Goal: Information Seeking & Learning: Compare options

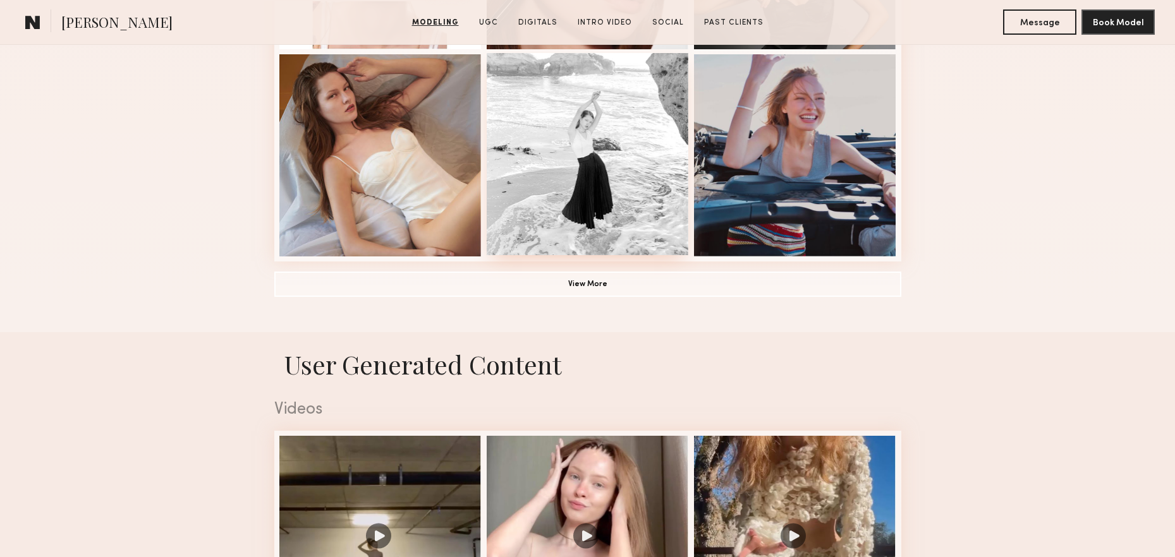
scroll to position [1162, 0]
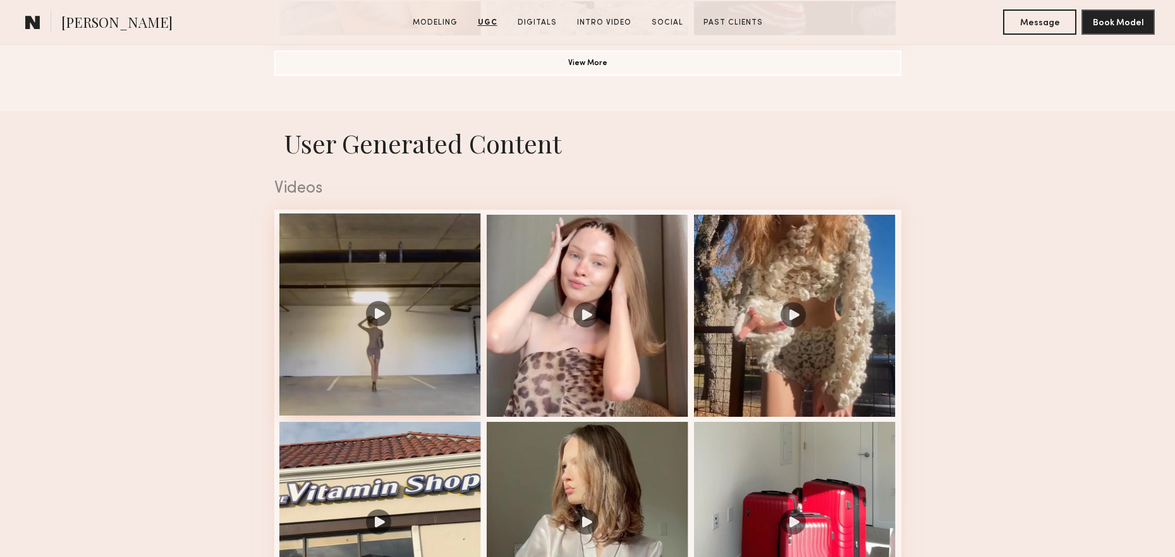
click at [373, 301] on div at bounding box center [380, 315] width 202 height 202
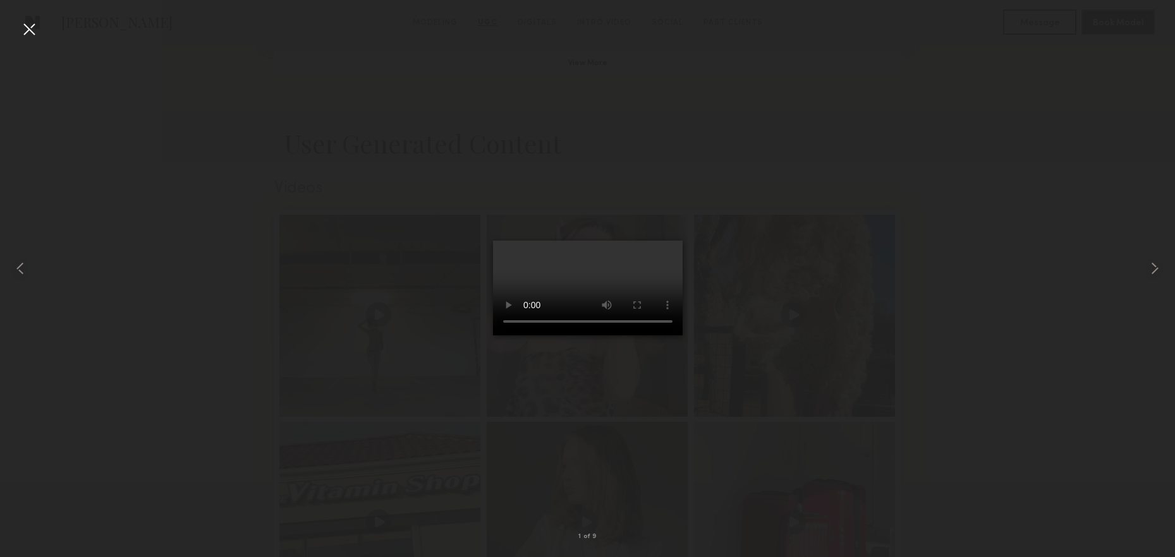
click at [928, 235] on div at bounding box center [587, 268] width 1175 height 497
click at [937, 103] on div at bounding box center [587, 268] width 1175 height 497
click at [1127, 286] on div at bounding box center [587, 268] width 1175 height 497
click at [1042, 253] on div at bounding box center [587, 268] width 1175 height 497
click at [37, 29] on div at bounding box center [29, 29] width 20 height 20
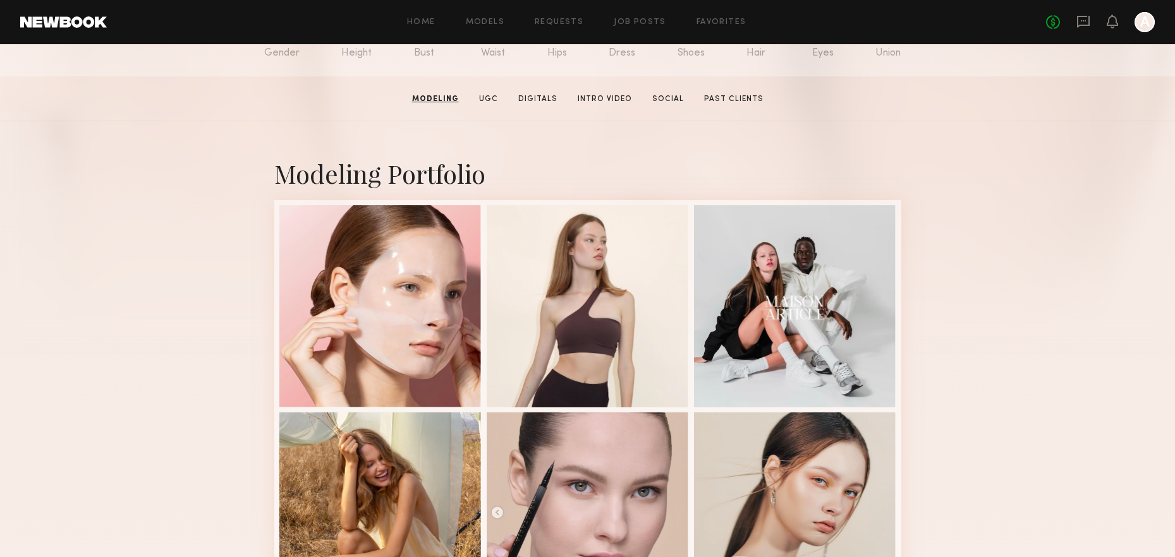
scroll to position [264, 0]
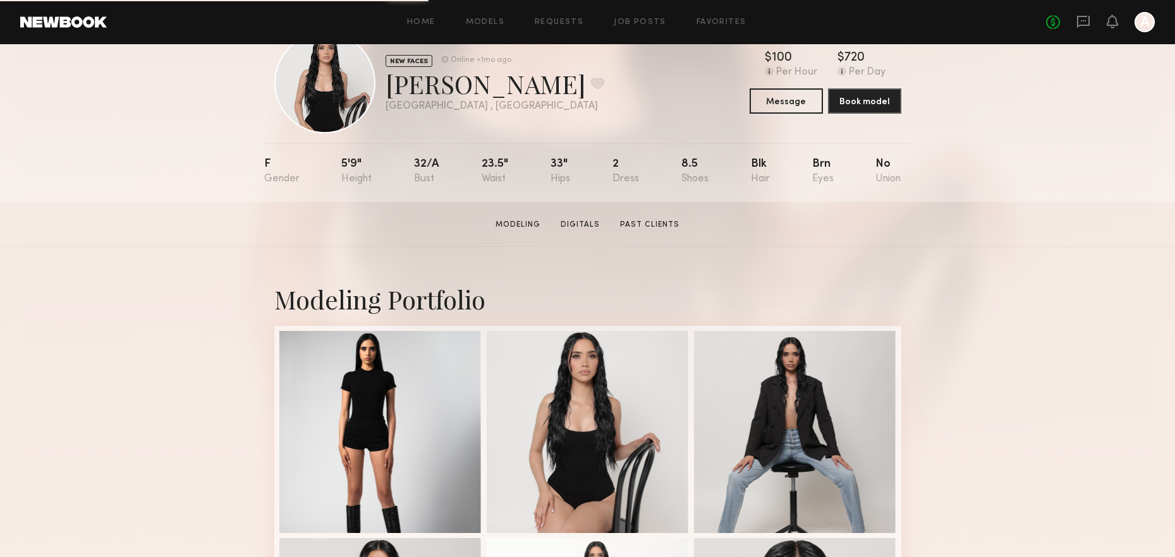
scroll to position [114, 0]
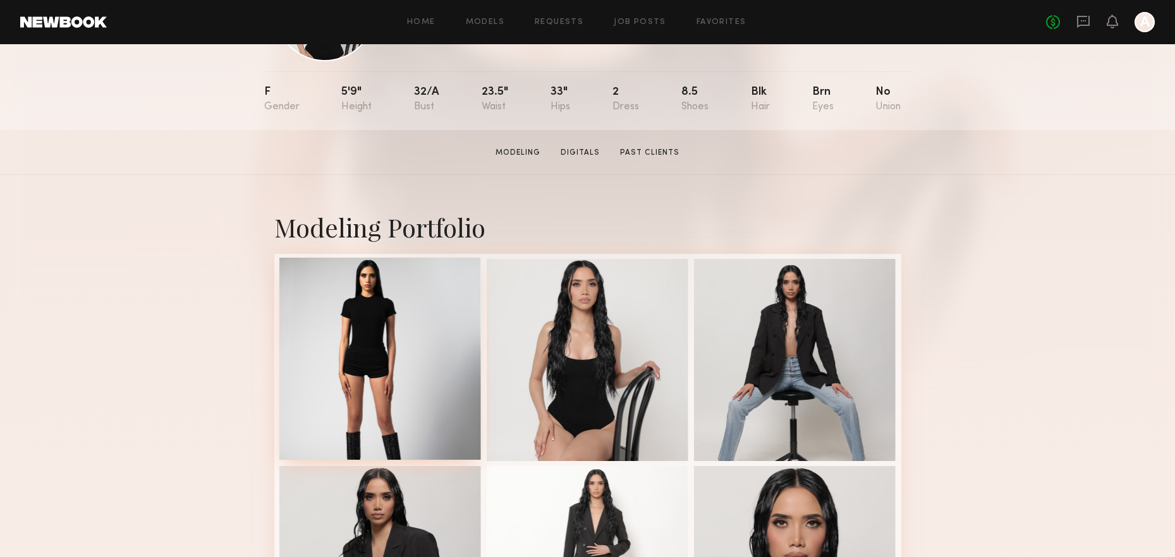
click at [382, 325] on div at bounding box center [380, 359] width 202 height 202
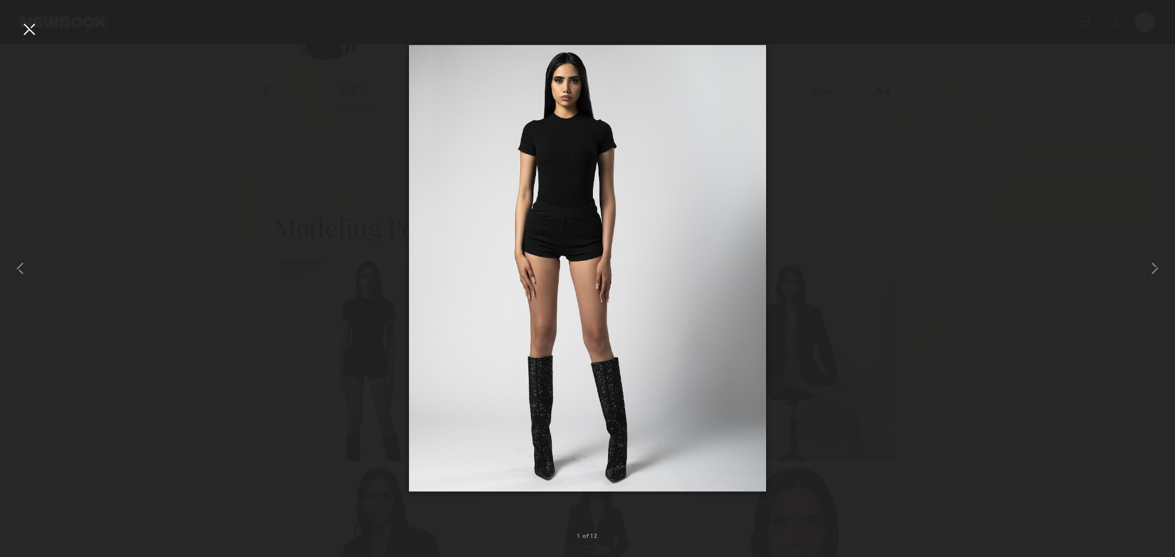
click at [29, 26] on div at bounding box center [29, 29] width 20 height 20
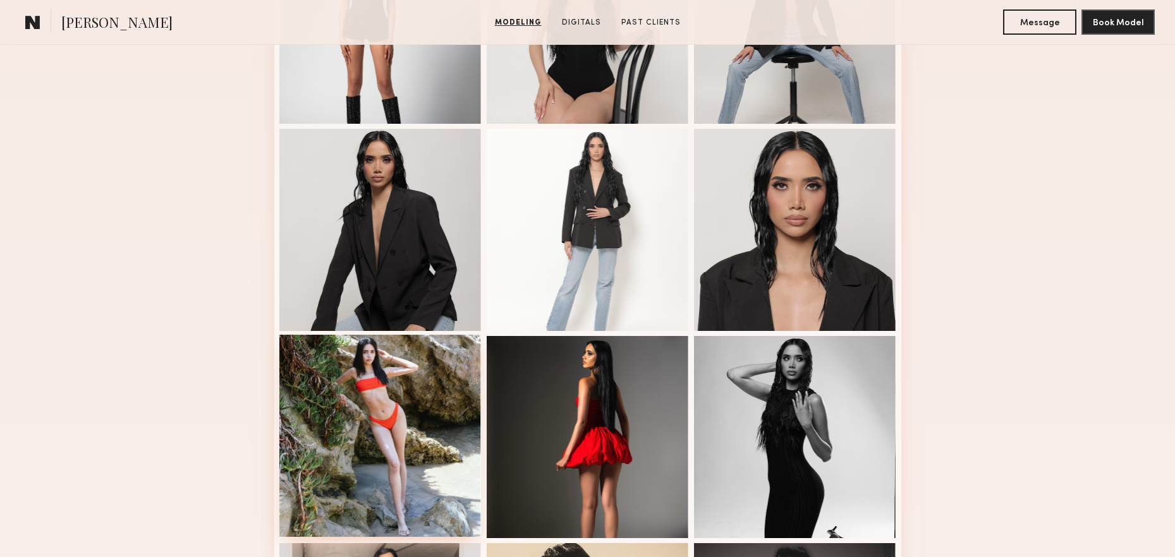
scroll to position [547, 0]
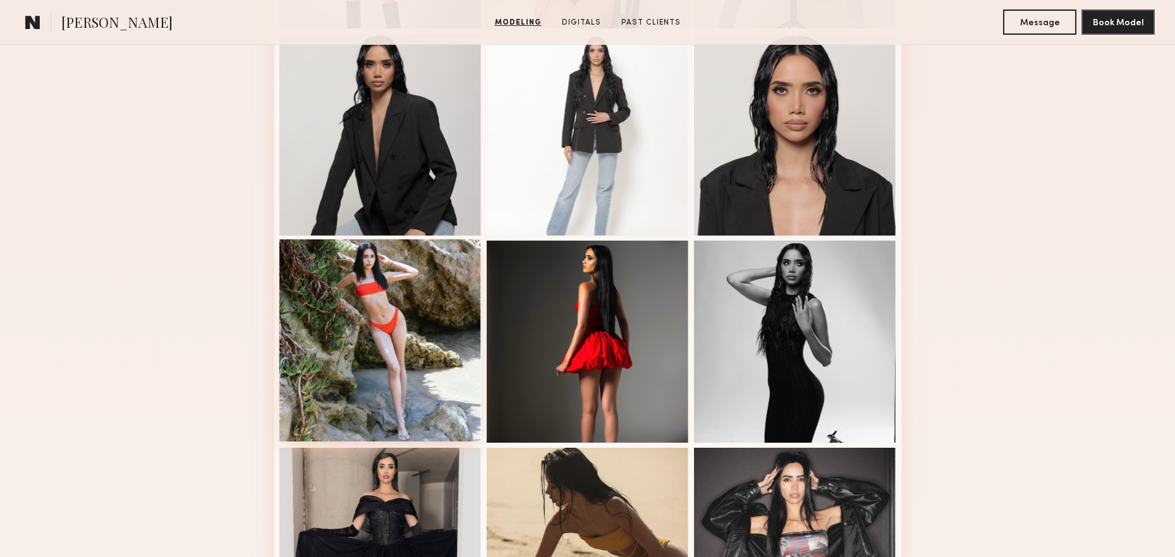
click at [370, 380] on div at bounding box center [380, 341] width 202 height 202
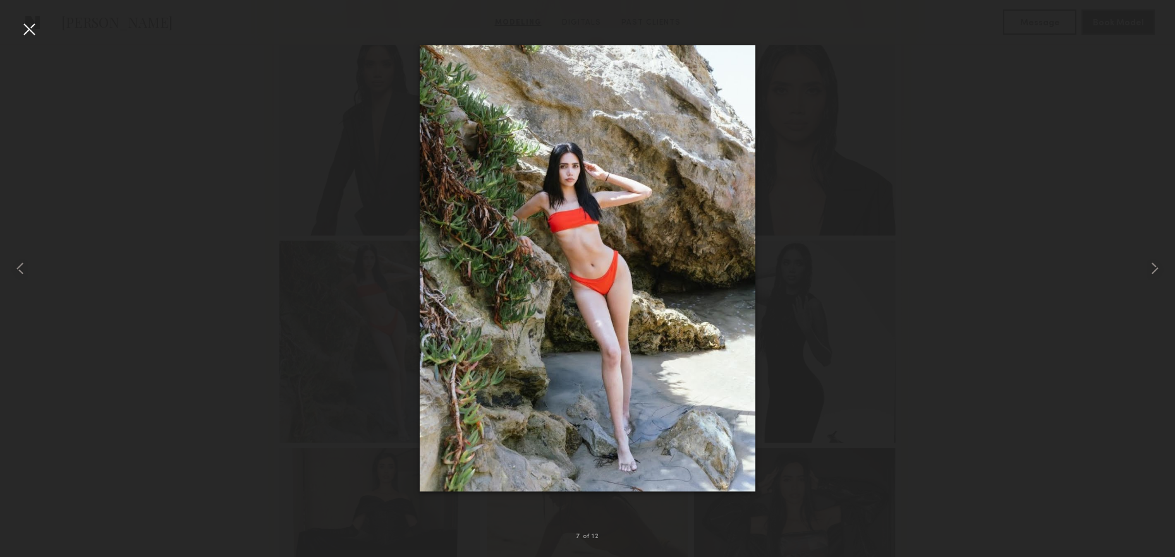
click at [35, 33] on div at bounding box center [29, 29] width 20 height 20
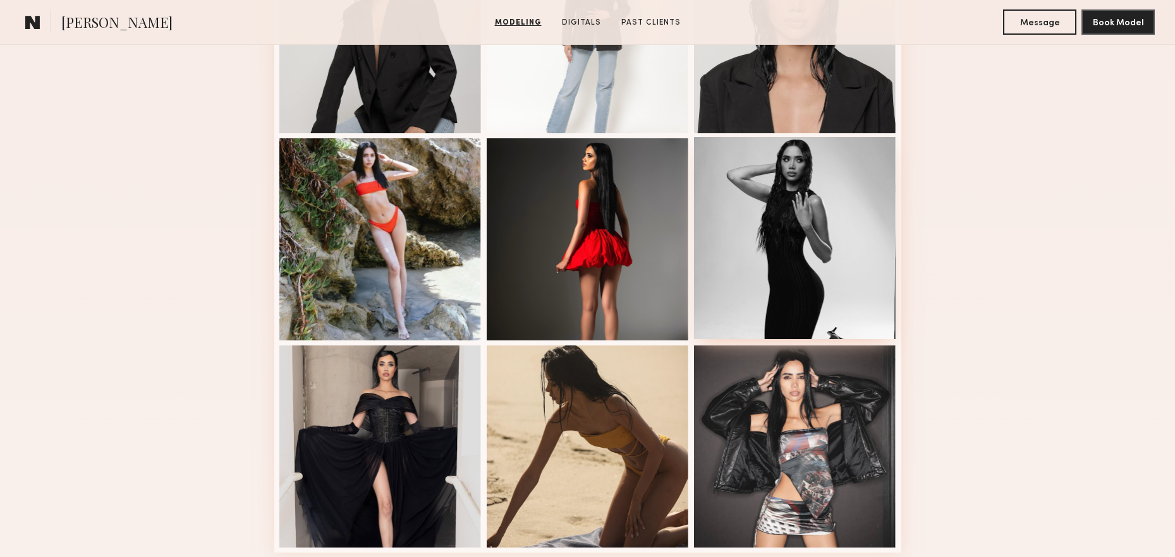
scroll to position [743, 0]
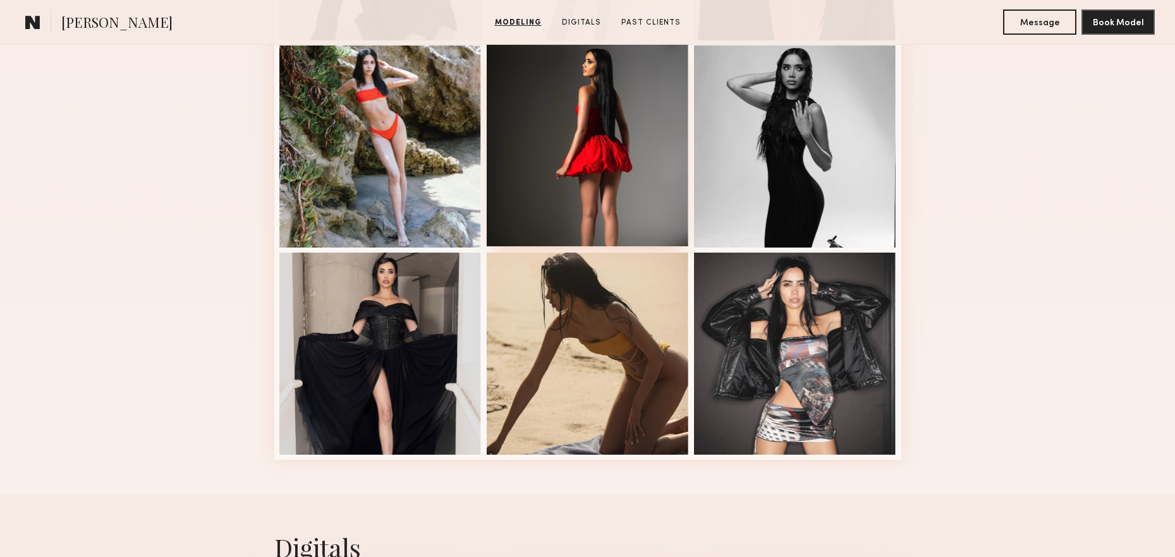
click at [578, 176] on div at bounding box center [588, 145] width 202 height 202
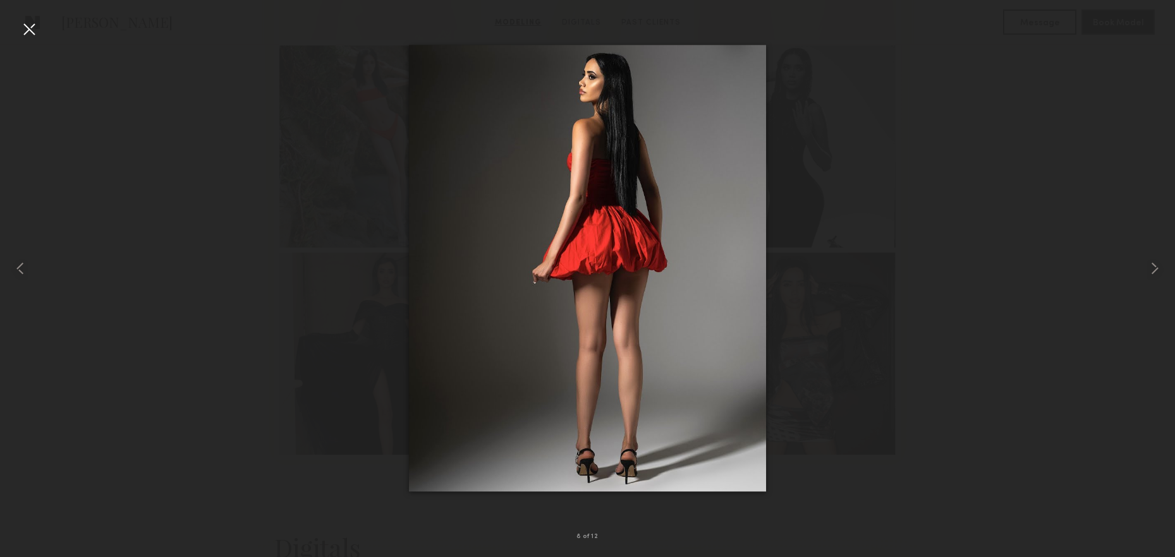
click at [27, 28] on div at bounding box center [29, 29] width 20 height 20
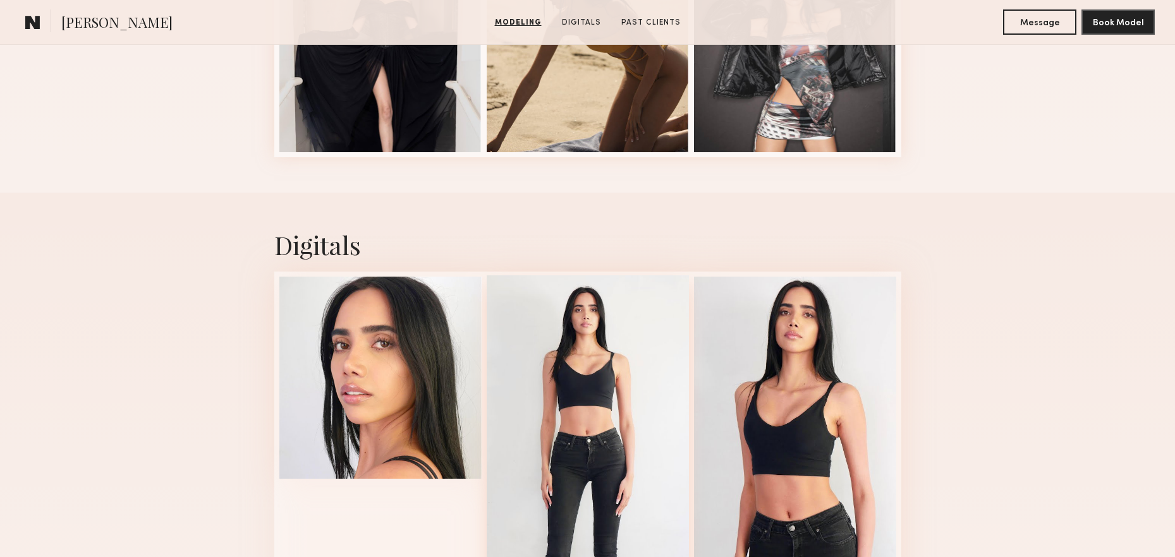
scroll to position [1200, 0]
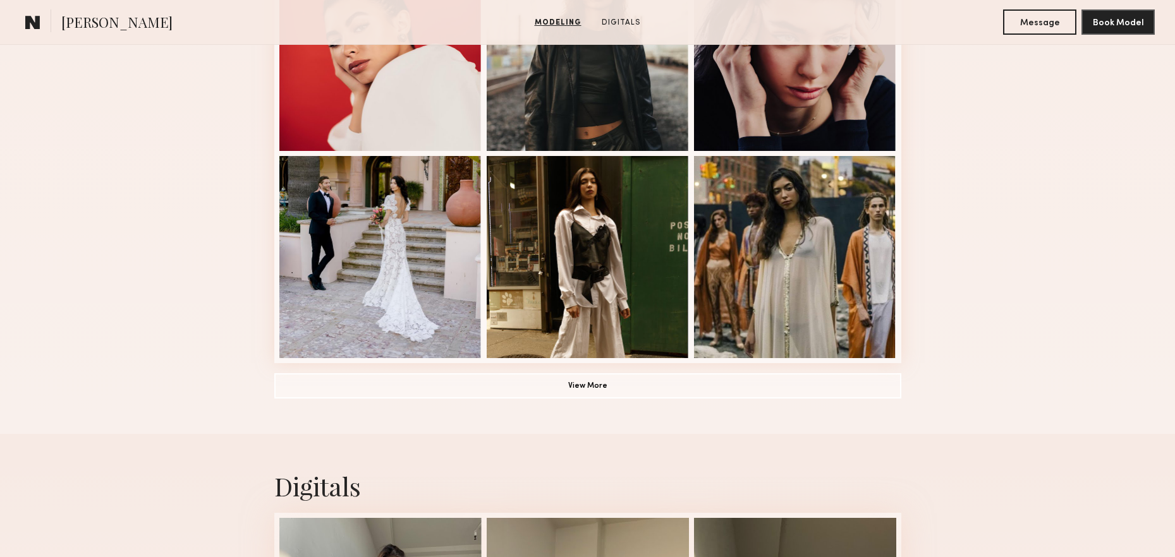
scroll to position [928, 0]
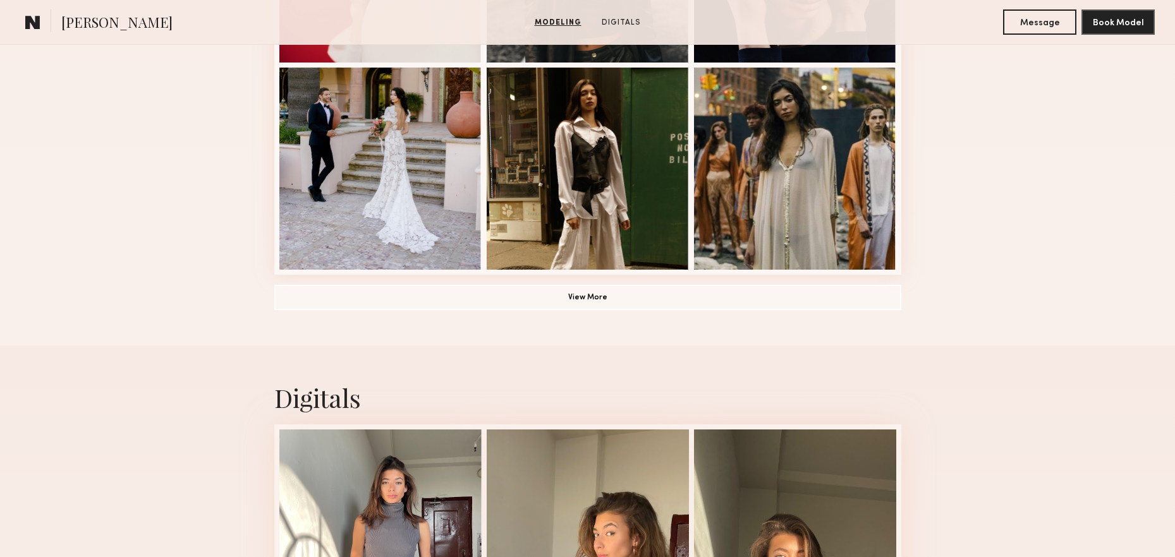
click at [538, 300] on button "View More" at bounding box center [587, 296] width 627 height 25
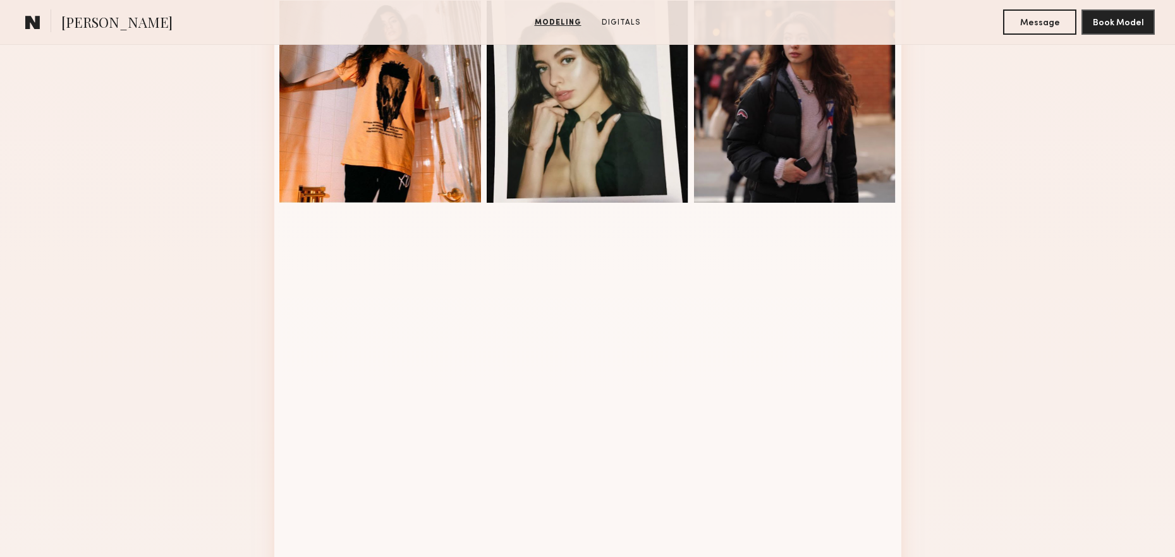
scroll to position [1641, 0]
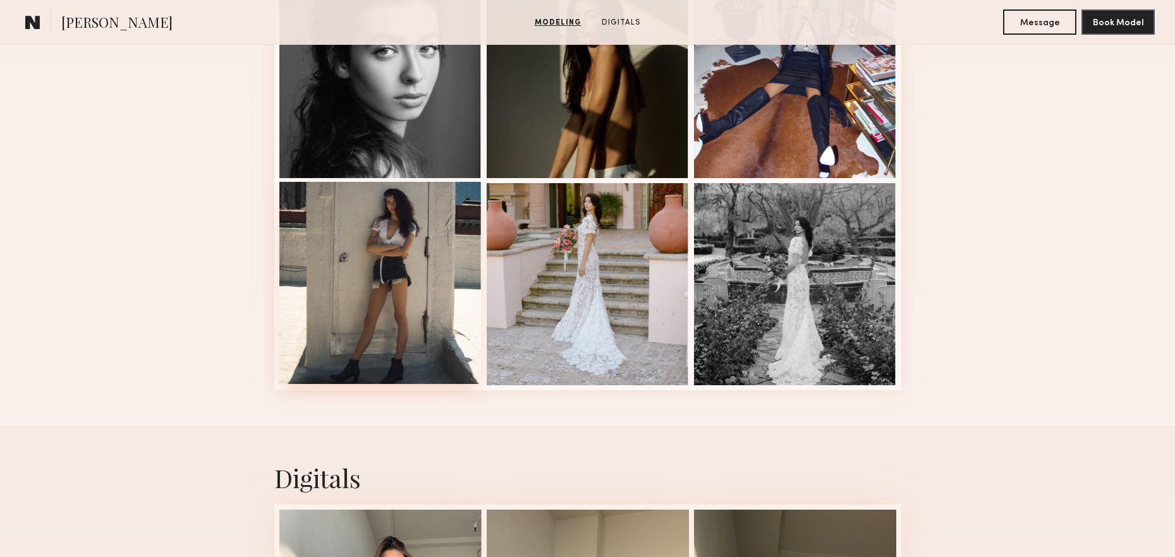
click at [339, 312] on div at bounding box center [380, 283] width 202 height 202
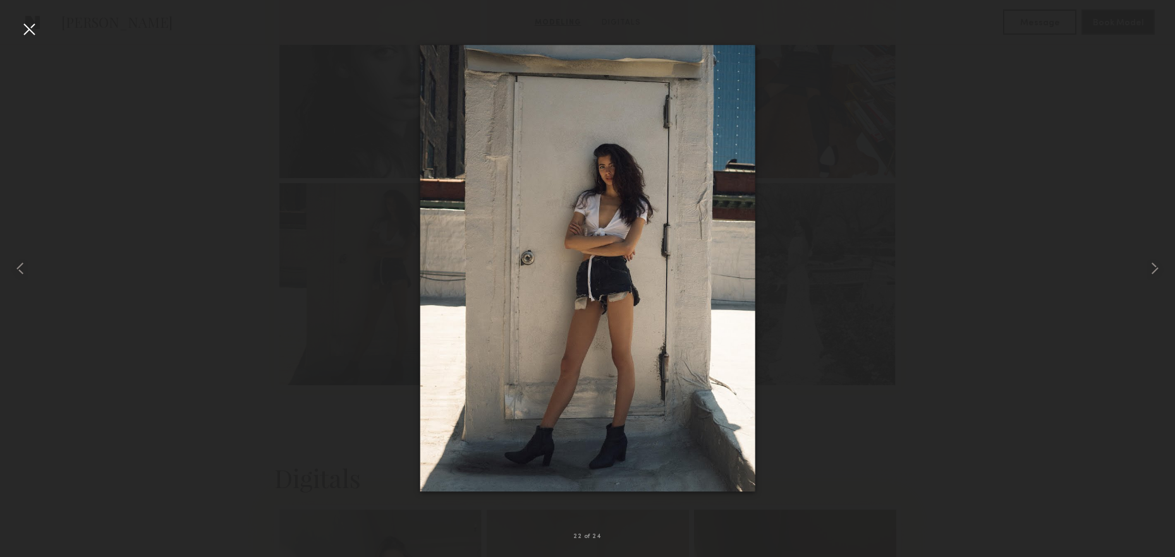
click at [21, 28] on div at bounding box center [29, 29] width 20 height 20
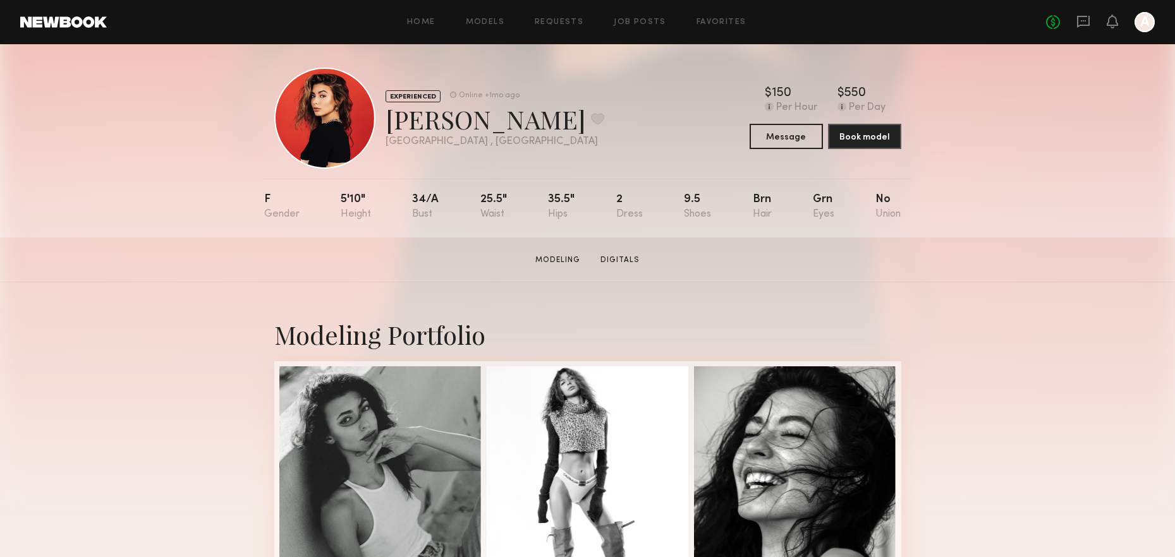
scroll to position [0, 0]
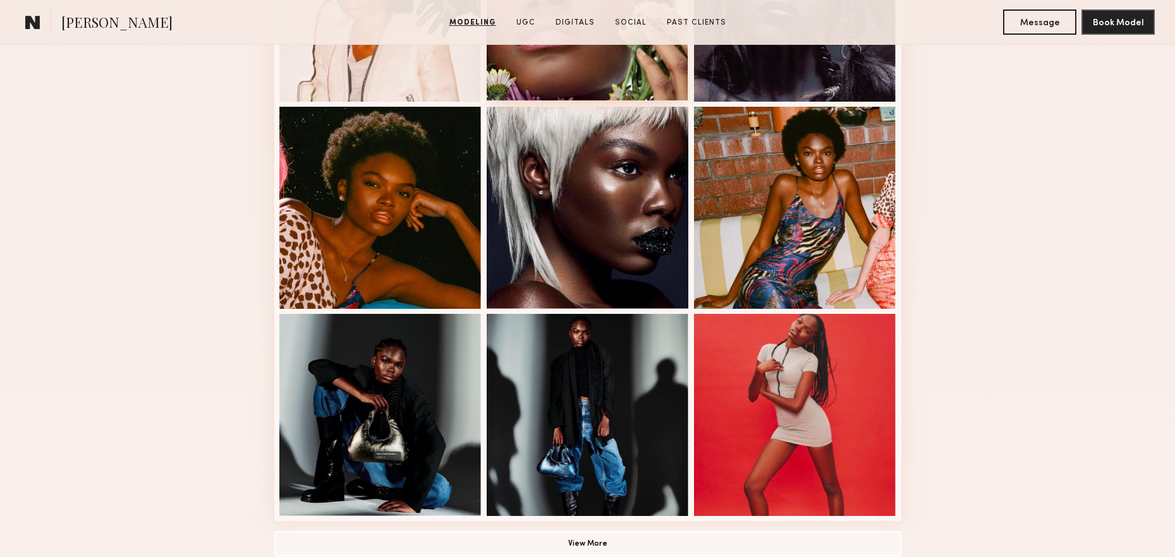
scroll to position [818, 0]
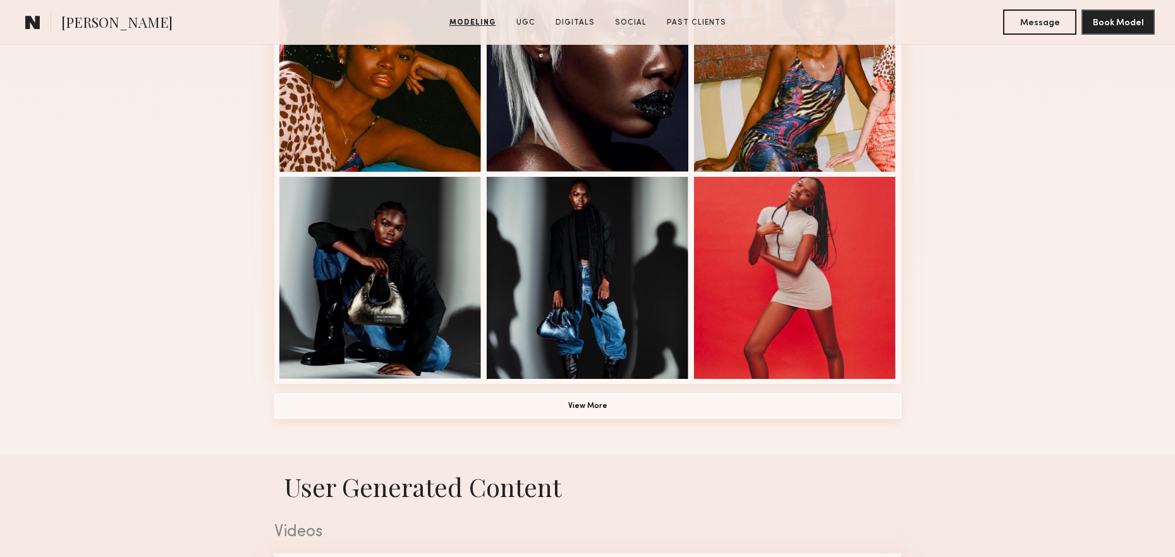
click at [566, 409] on button "View More" at bounding box center [587, 406] width 627 height 25
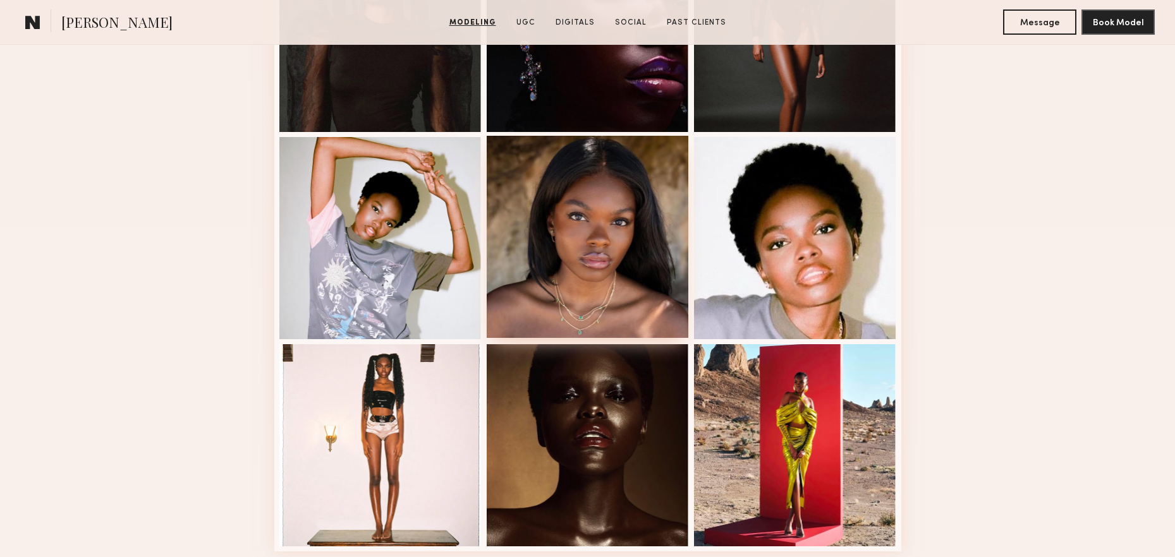
scroll to position [1629, 0]
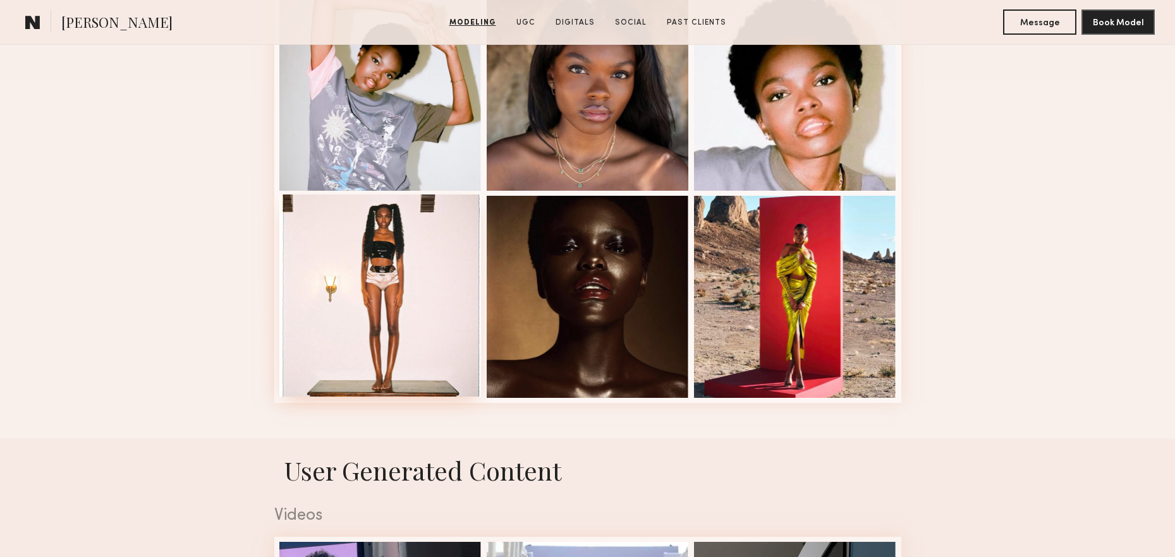
click at [369, 325] on div at bounding box center [380, 296] width 202 height 202
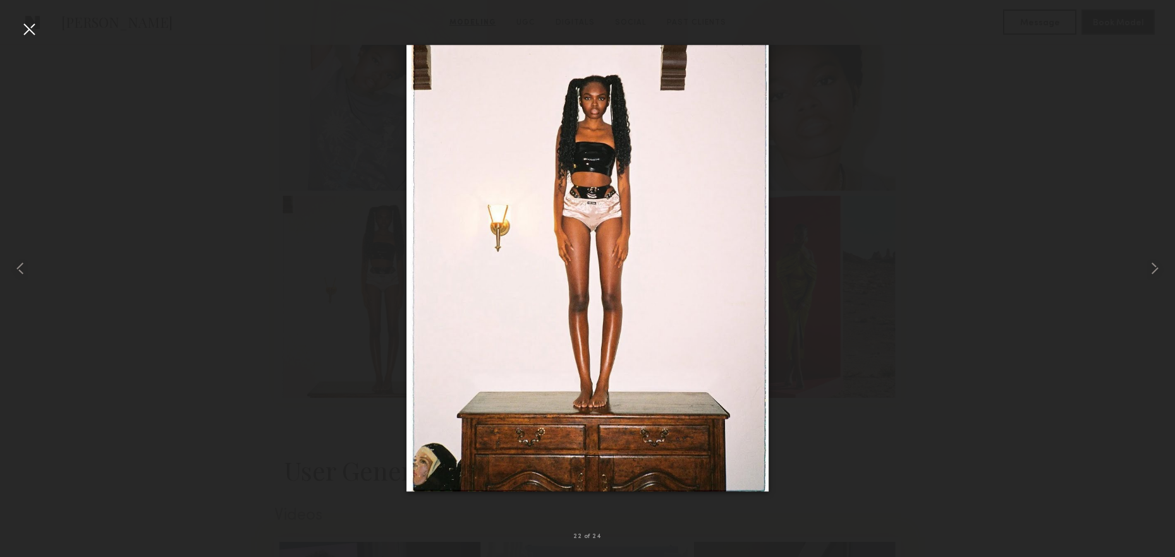
click at [1026, 167] on div at bounding box center [587, 268] width 1175 height 497
click at [37, 34] on div at bounding box center [29, 29] width 20 height 20
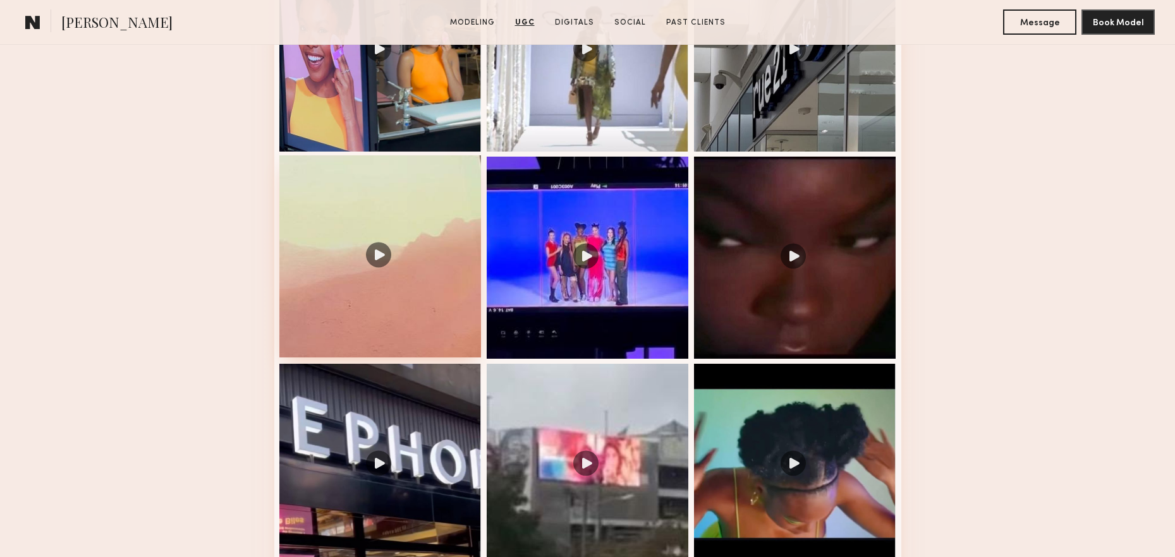
scroll to position [2200, 0]
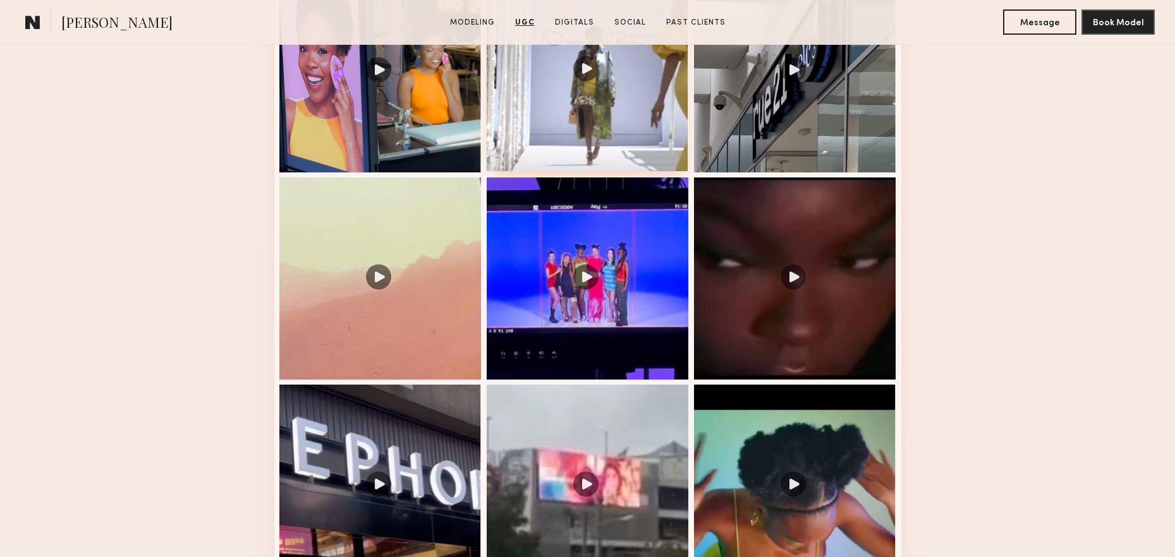
click at [614, 106] on div at bounding box center [588, 70] width 202 height 202
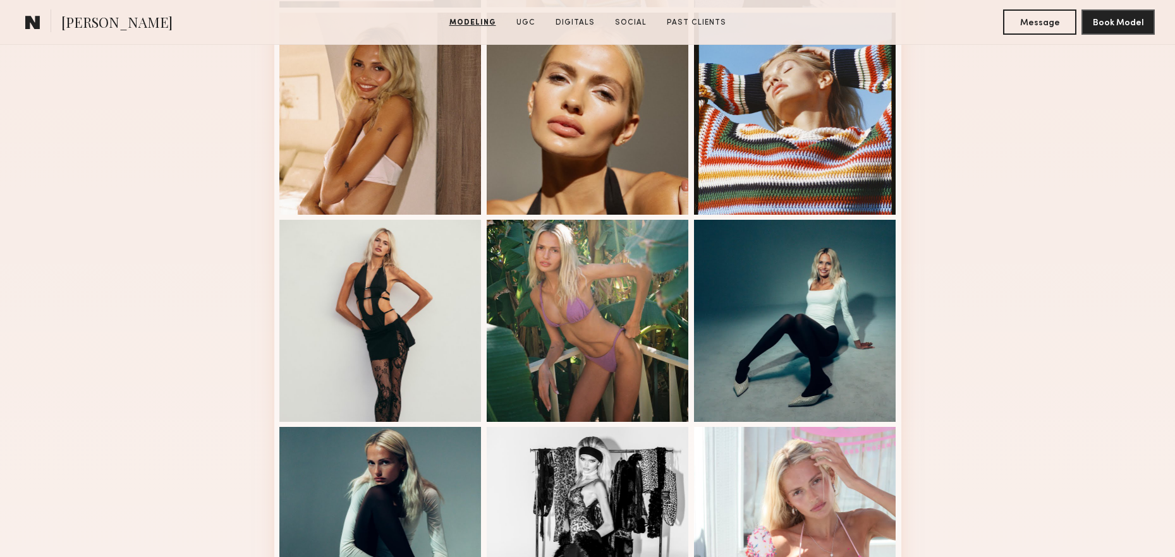
scroll to position [586, 0]
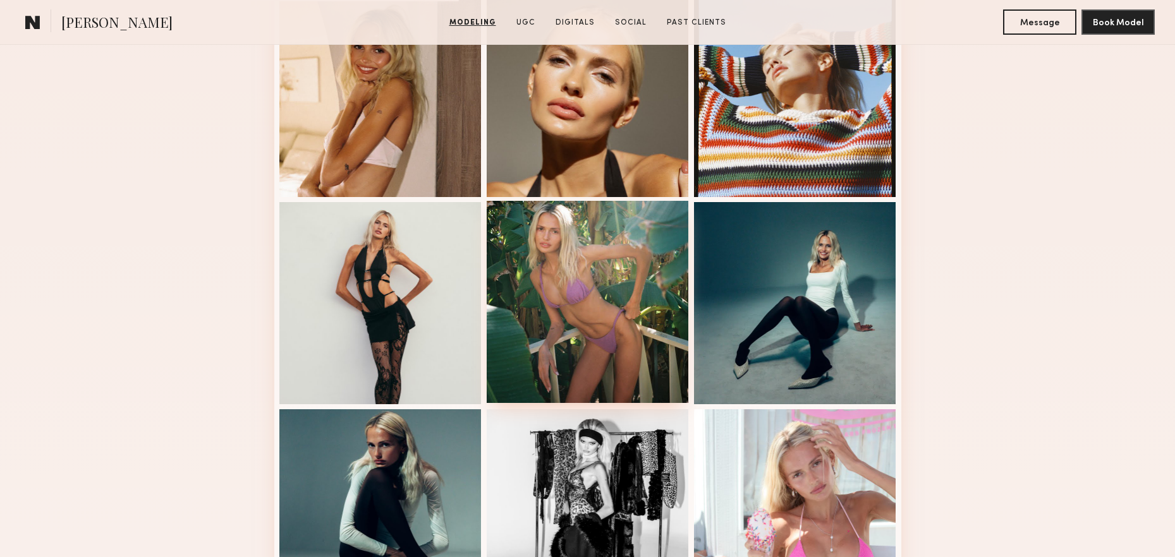
click at [555, 267] on div at bounding box center [588, 302] width 202 height 202
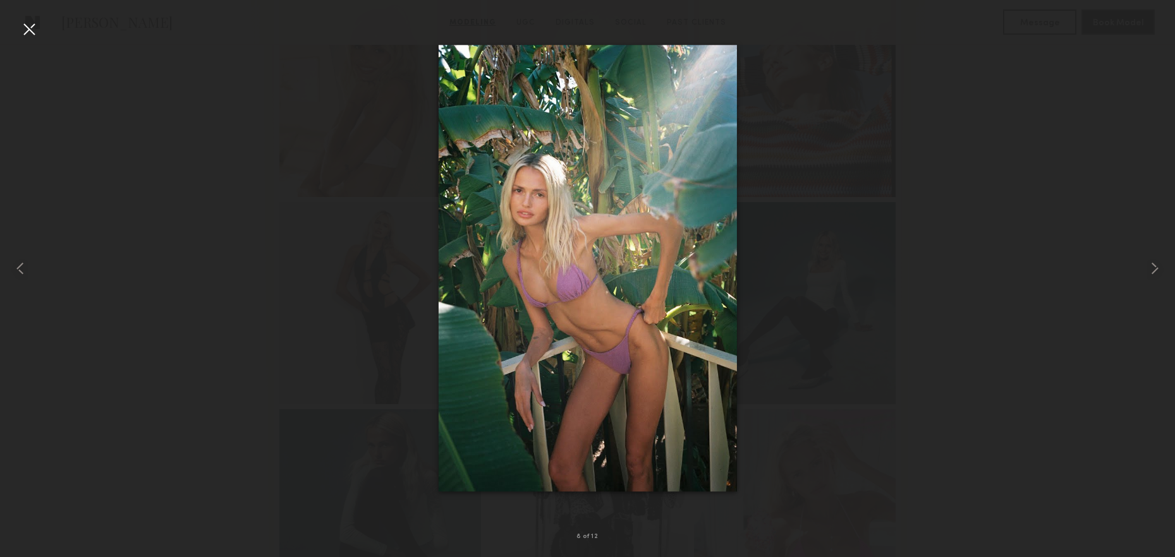
click at [30, 24] on div at bounding box center [29, 29] width 20 height 20
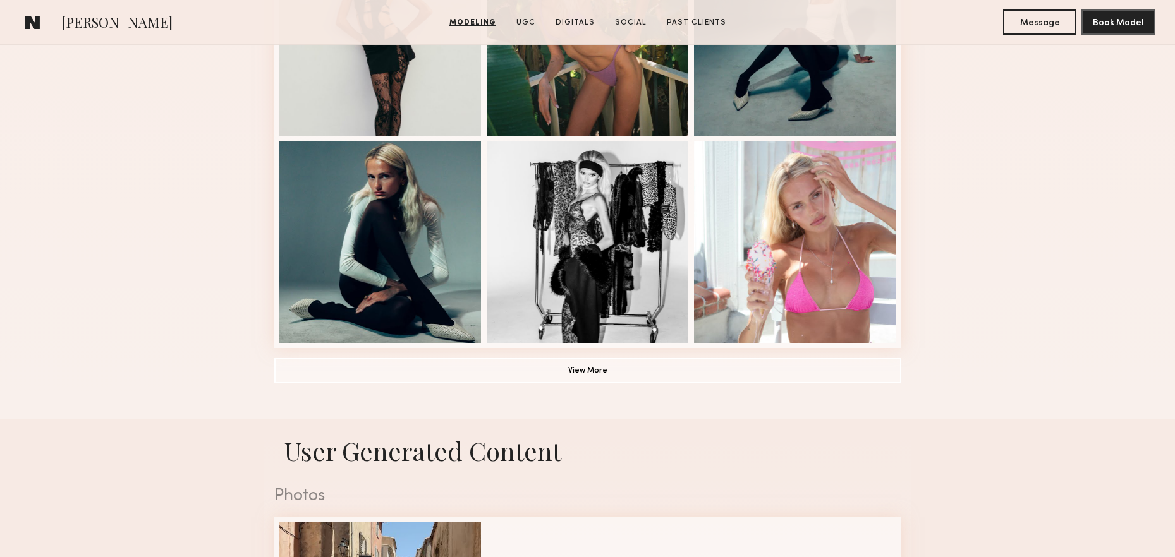
scroll to position [919, 0]
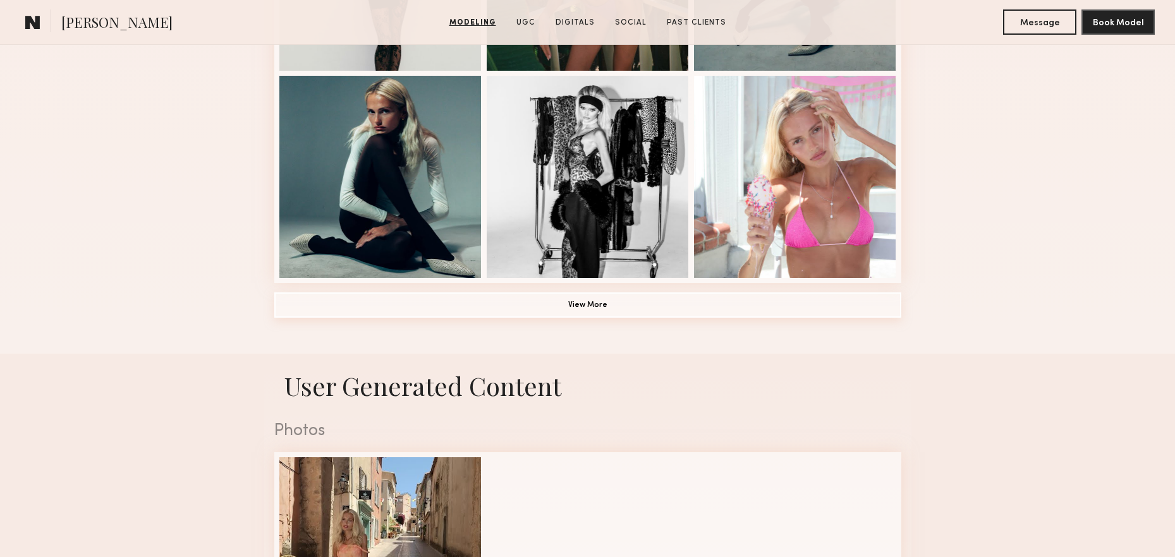
click at [558, 307] on button "View More" at bounding box center [587, 305] width 627 height 25
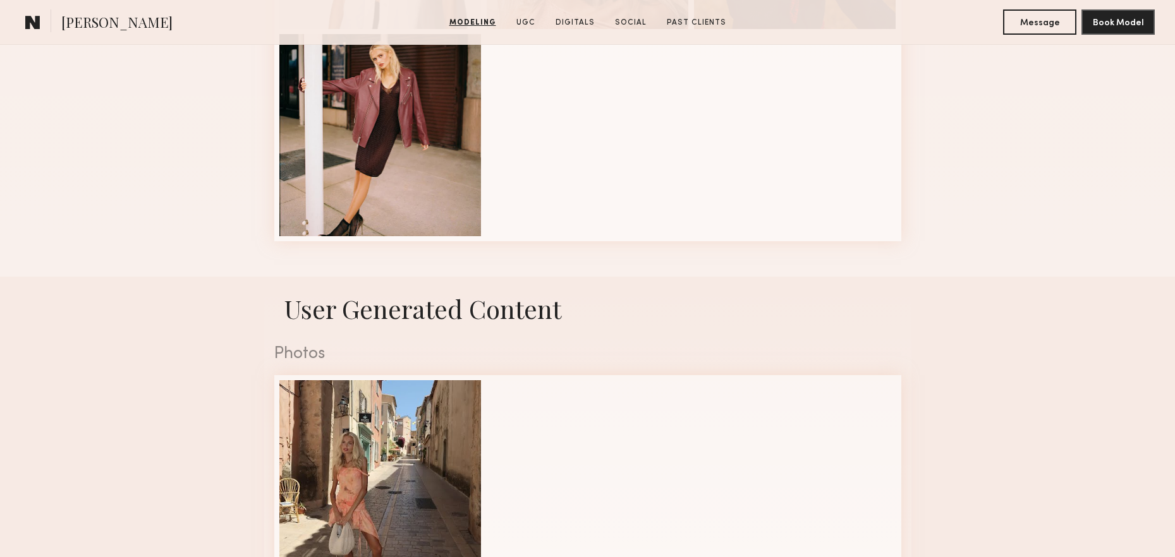
scroll to position [1487, 0]
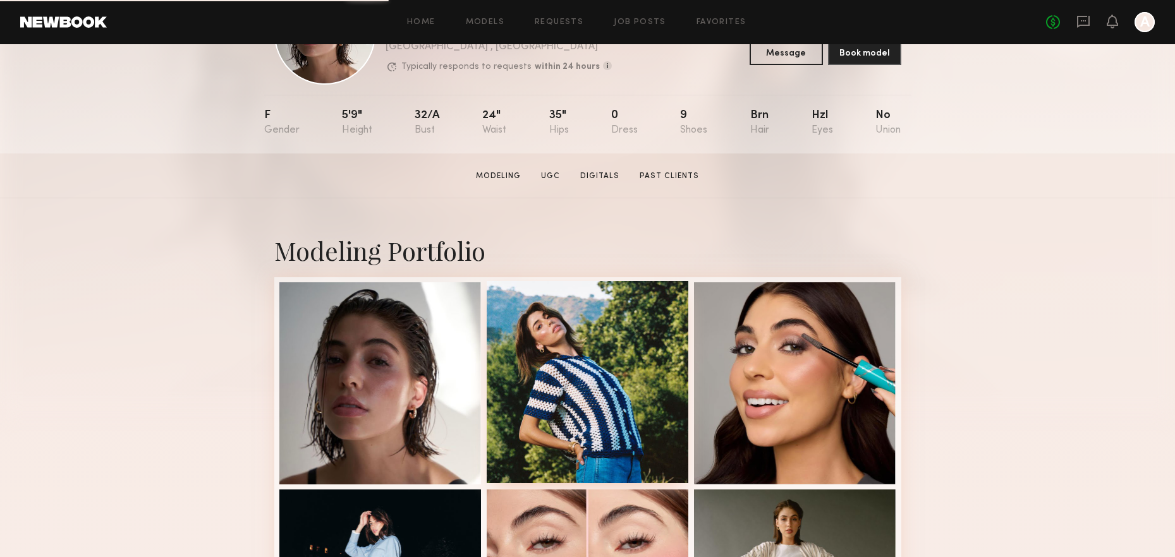
scroll to position [332, 0]
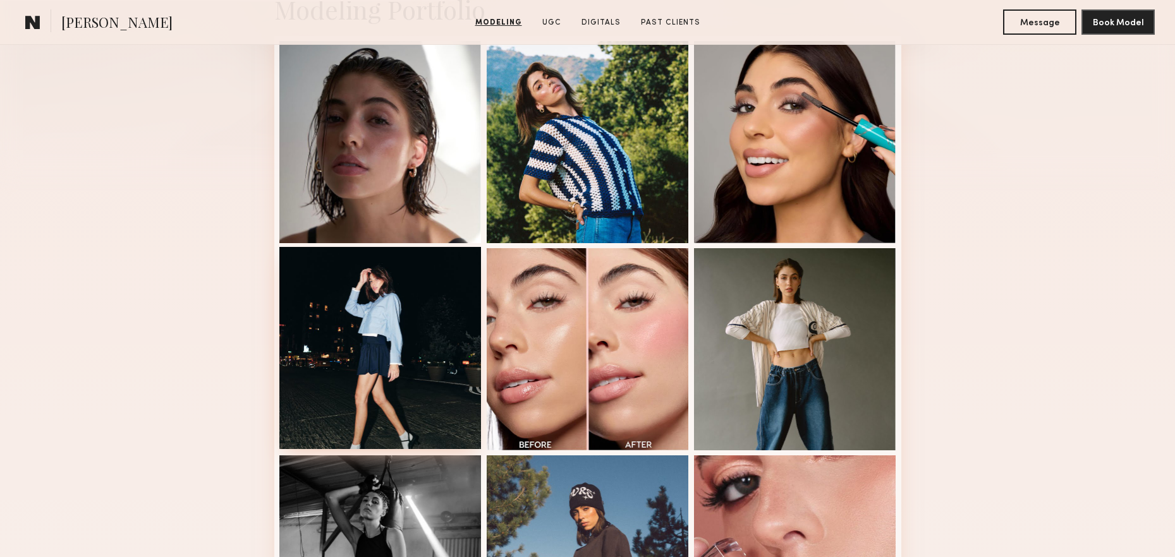
click at [419, 384] on div at bounding box center [380, 348] width 202 height 202
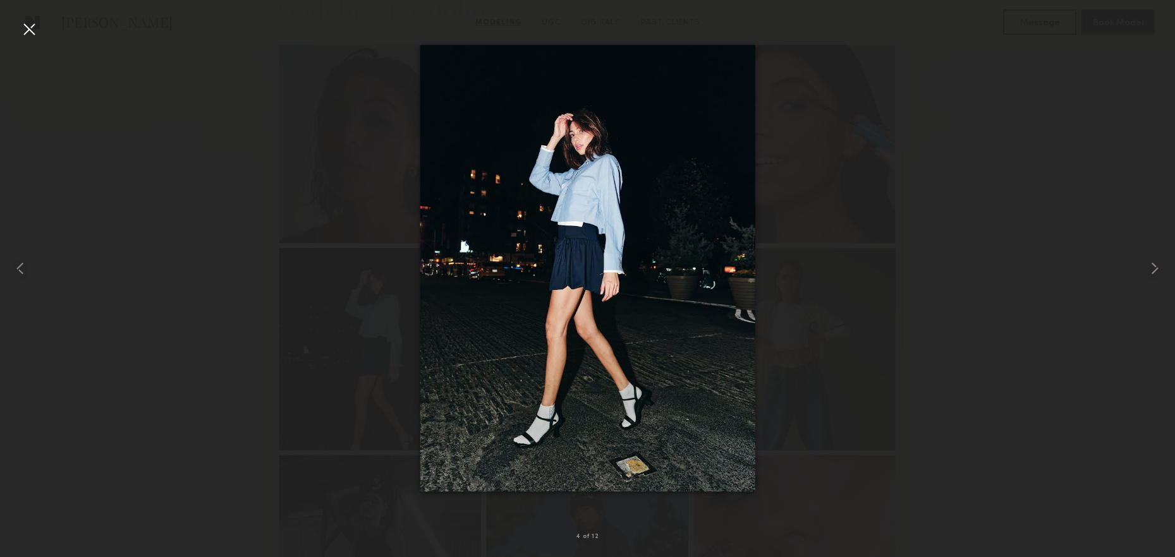
click at [31, 36] on div at bounding box center [29, 29] width 20 height 20
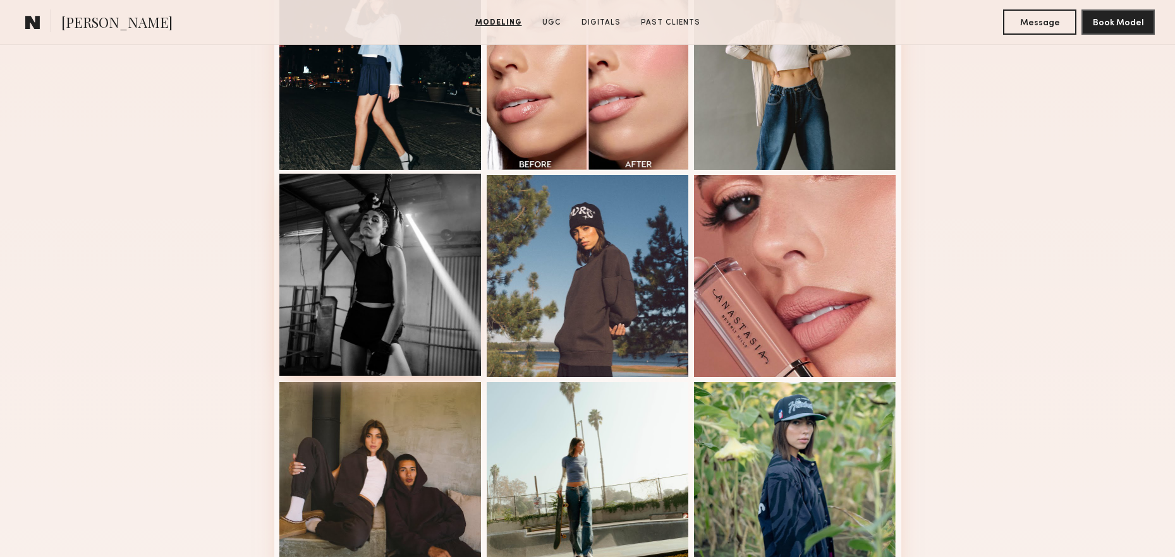
scroll to position [390, 0]
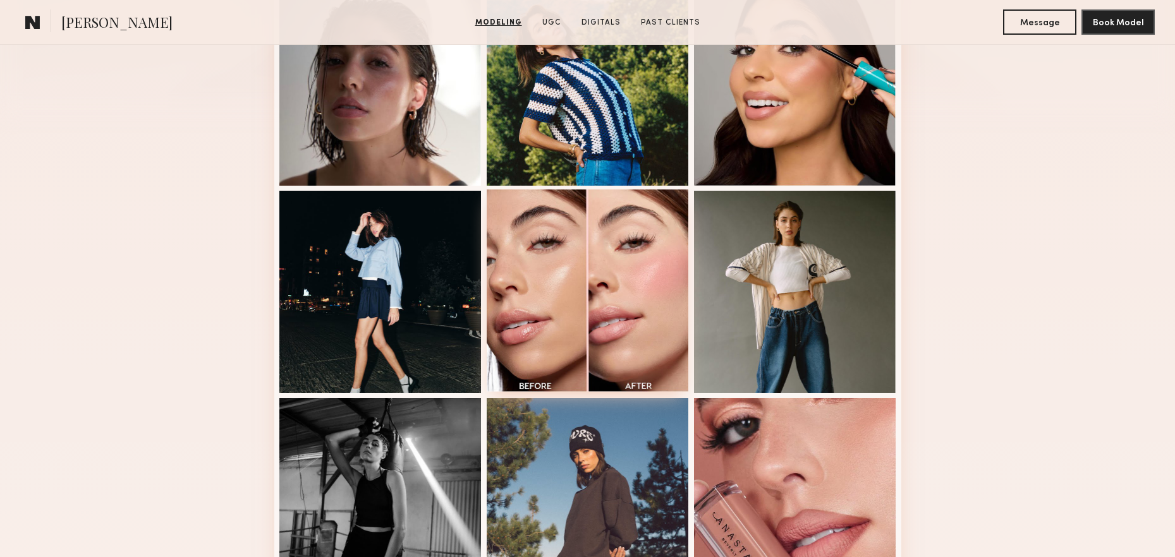
click at [622, 276] on div at bounding box center [588, 291] width 202 height 202
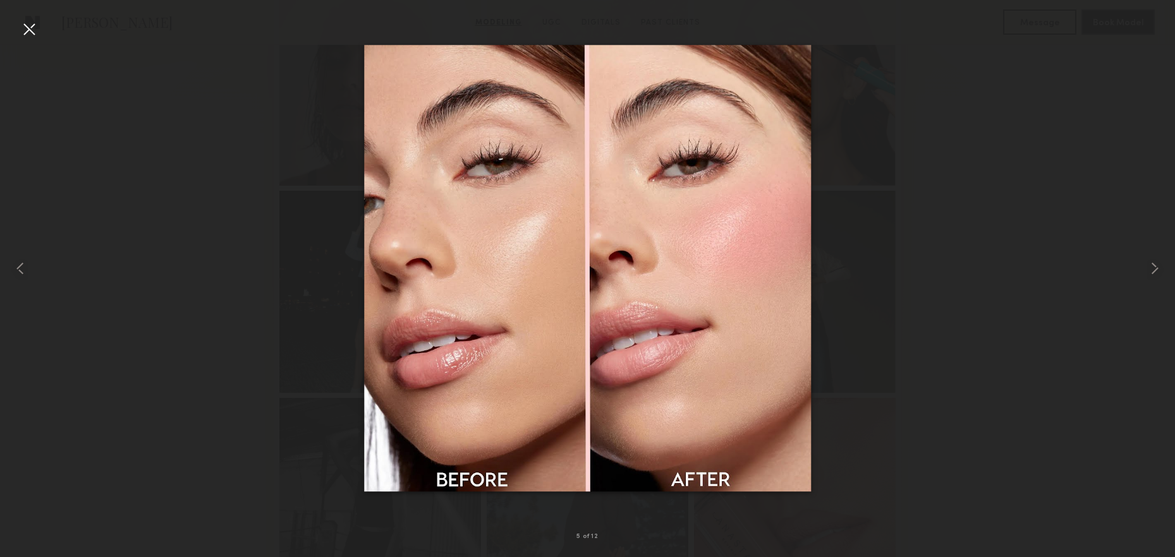
click at [29, 21] on div at bounding box center [29, 29] width 20 height 20
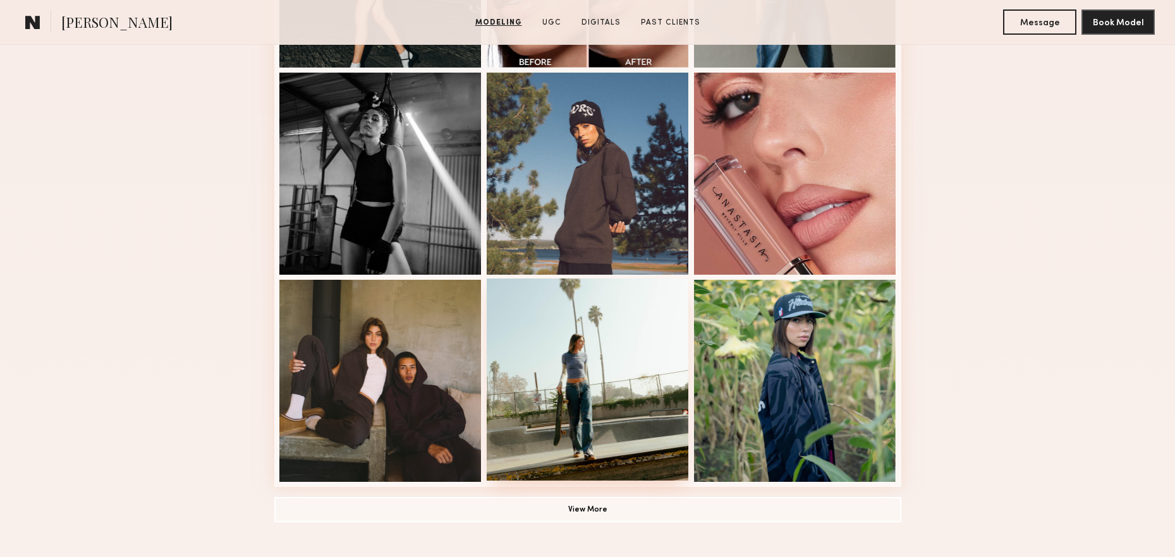
scroll to position [947, 0]
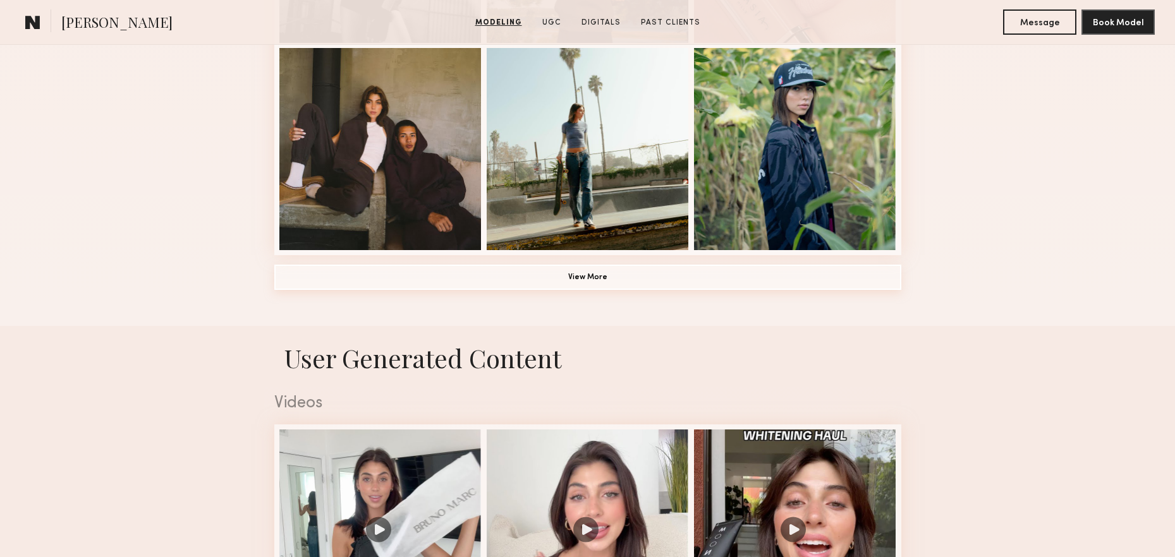
click at [574, 277] on button "View More" at bounding box center [587, 277] width 627 height 25
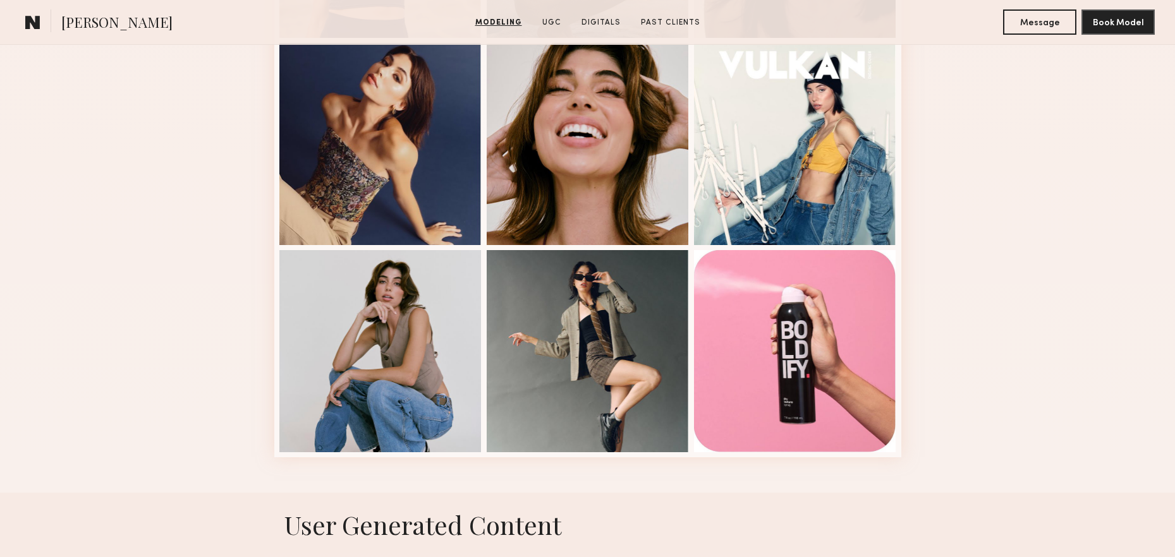
scroll to position [732, 0]
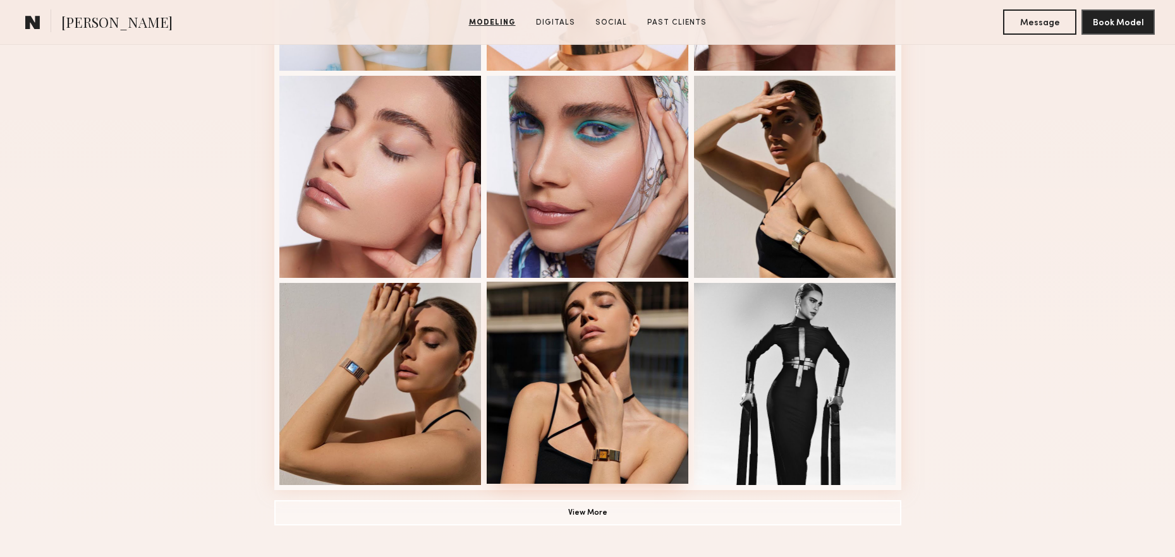
scroll to position [816, 0]
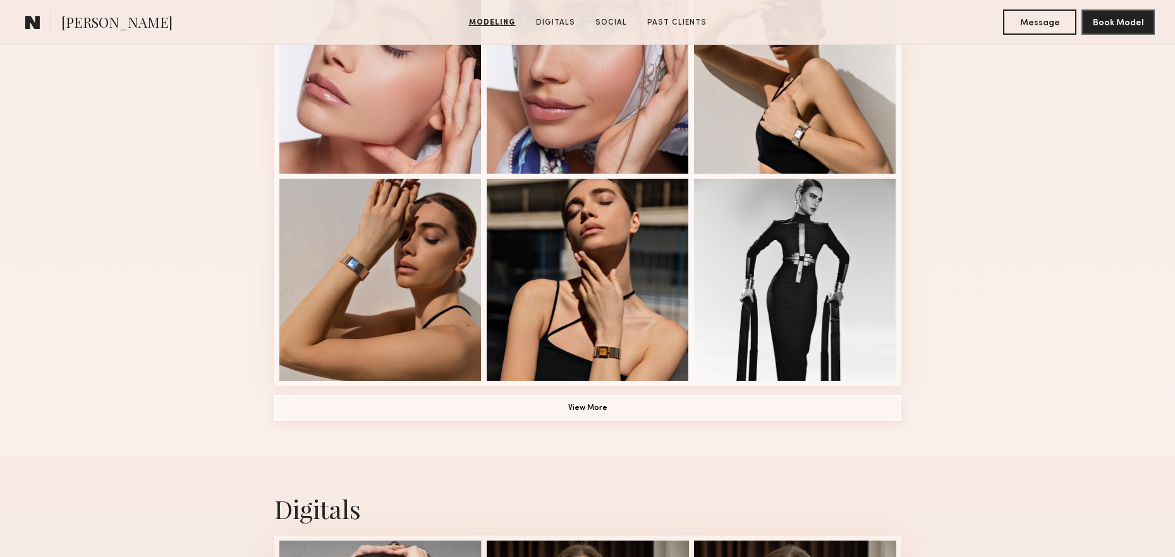
click at [537, 404] on button "View More" at bounding box center [587, 408] width 627 height 25
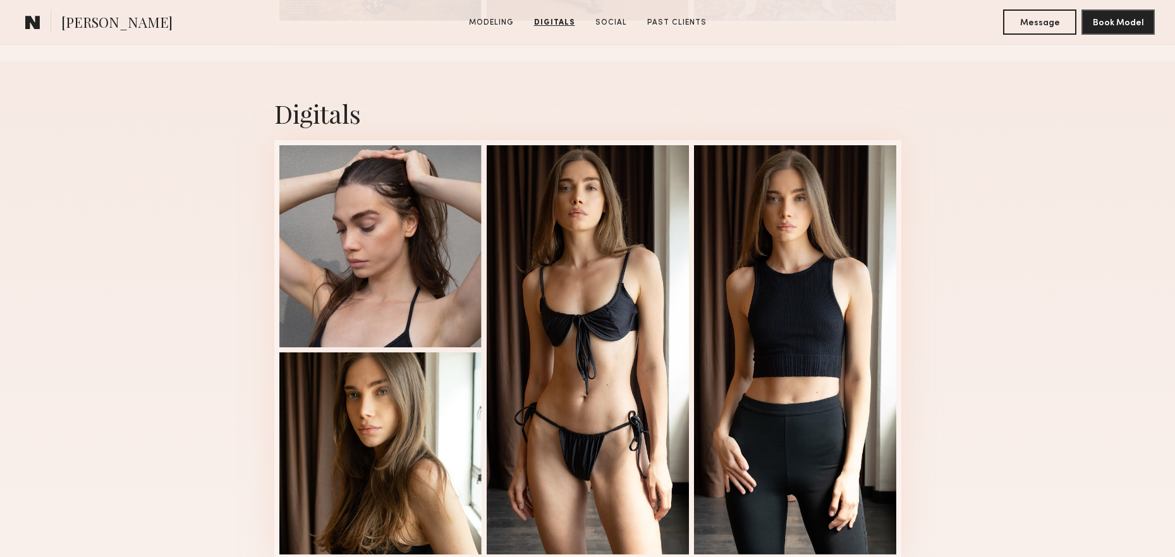
scroll to position [2255, 0]
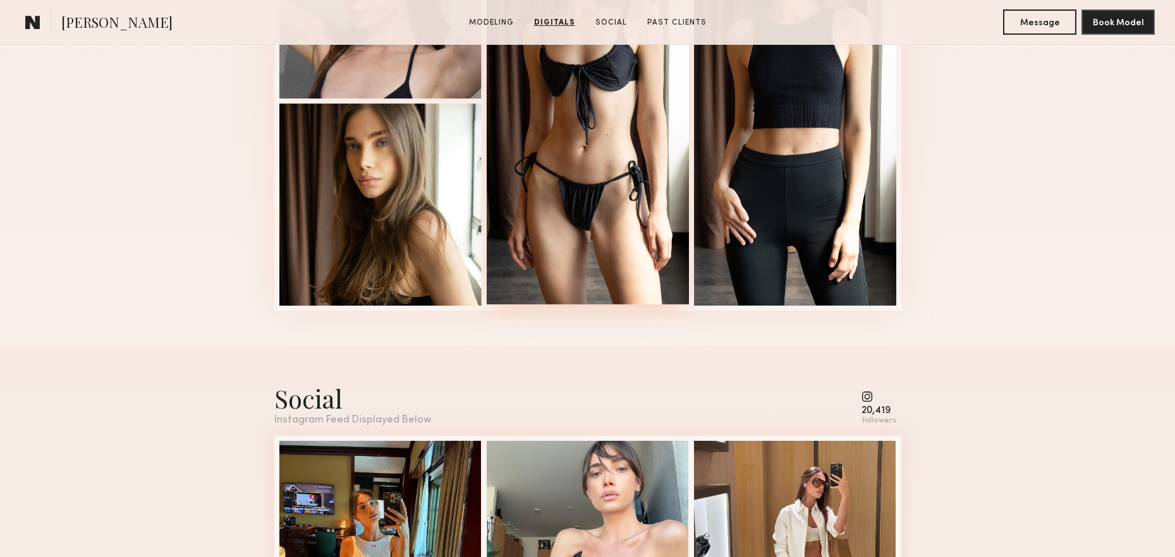
click at [630, 288] on div at bounding box center [588, 99] width 202 height 409
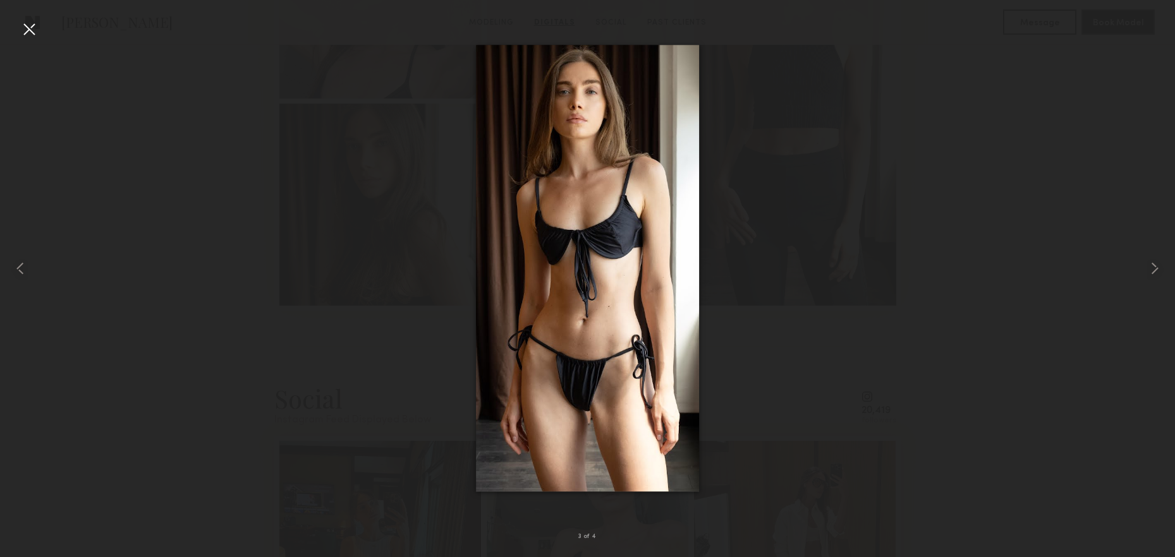
click at [22, 28] on div at bounding box center [29, 29] width 20 height 20
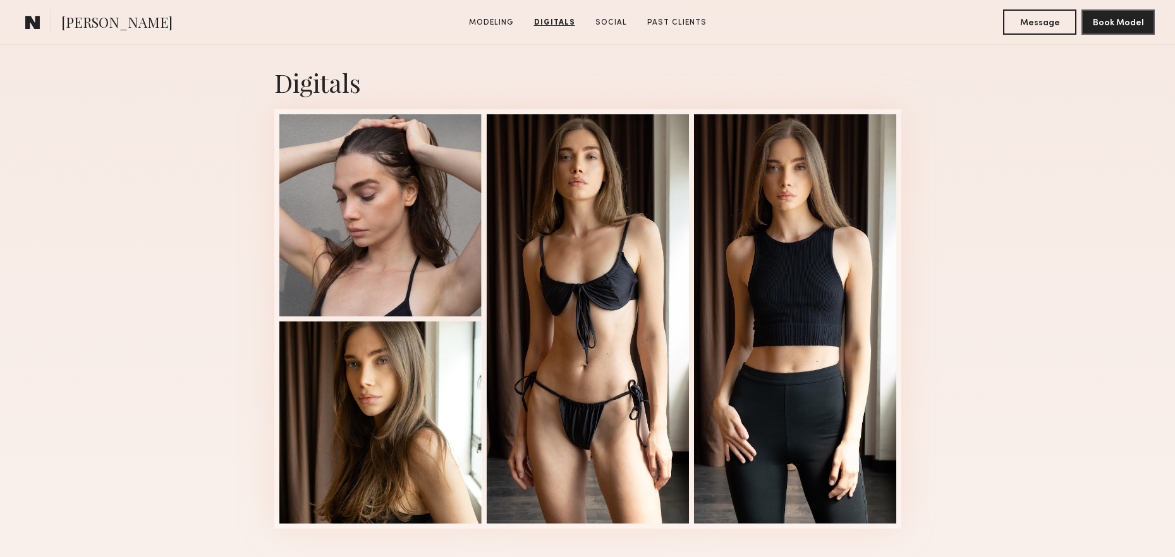
scroll to position [1733, 0]
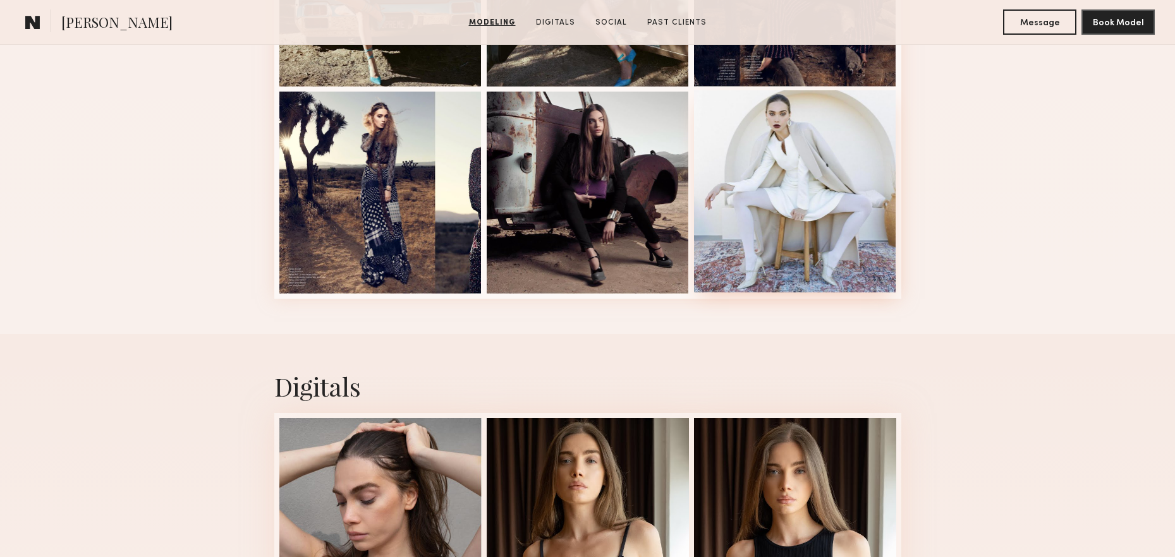
click at [796, 206] on div at bounding box center [795, 191] width 202 height 202
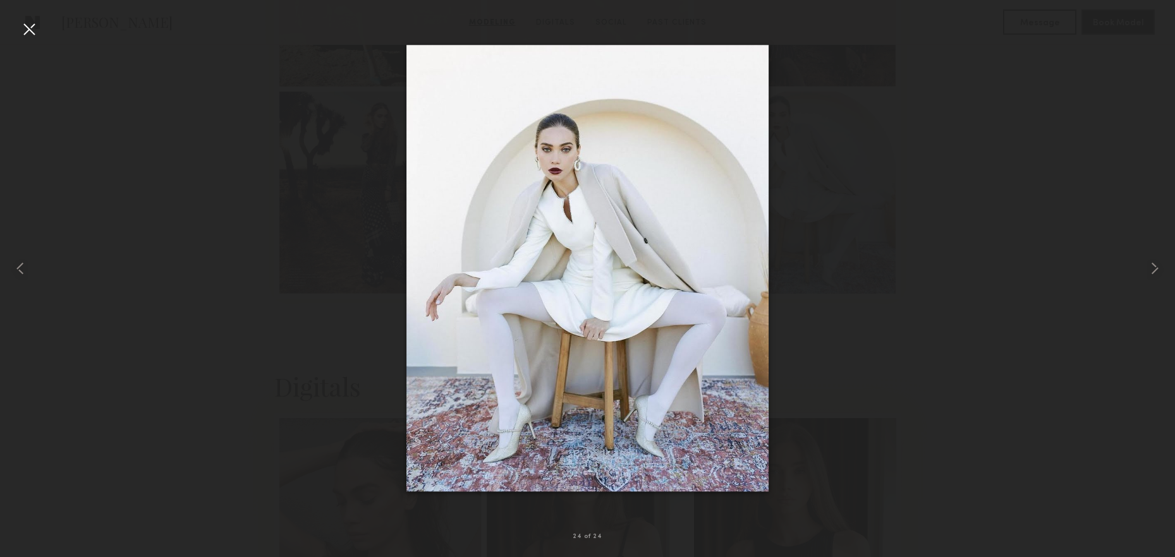
click at [35, 33] on div at bounding box center [29, 29] width 20 height 20
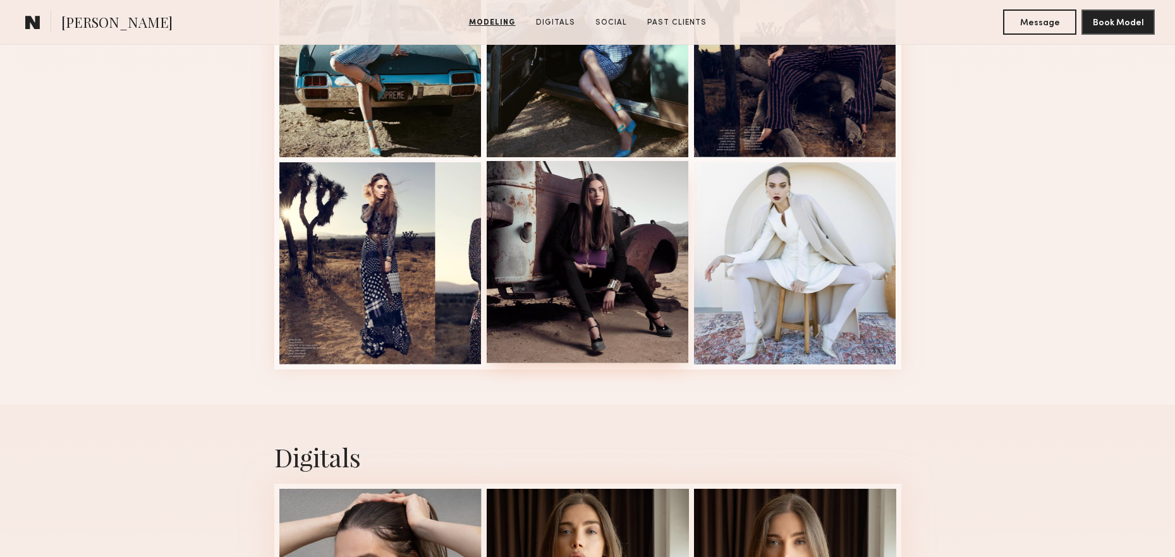
scroll to position [1388, 0]
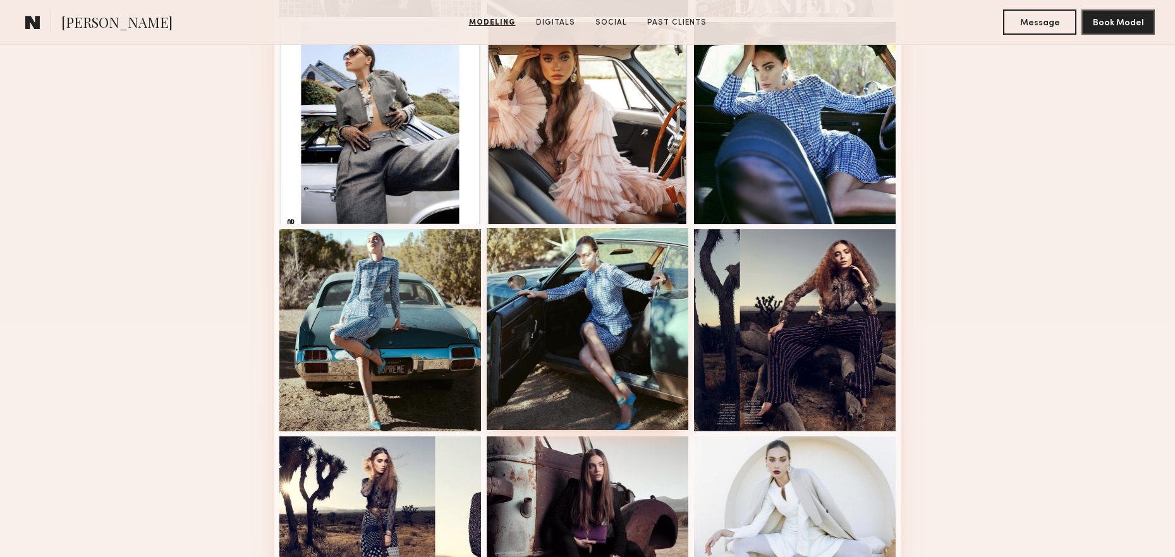
click at [604, 377] on div at bounding box center [588, 329] width 202 height 202
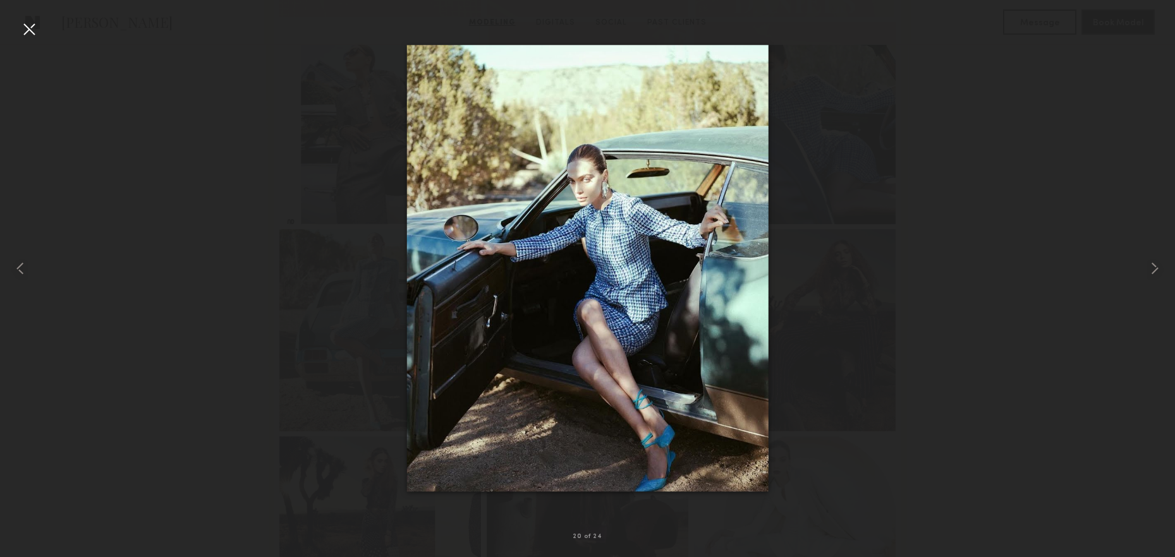
click at [39, 28] on div at bounding box center [29, 29] width 20 height 20
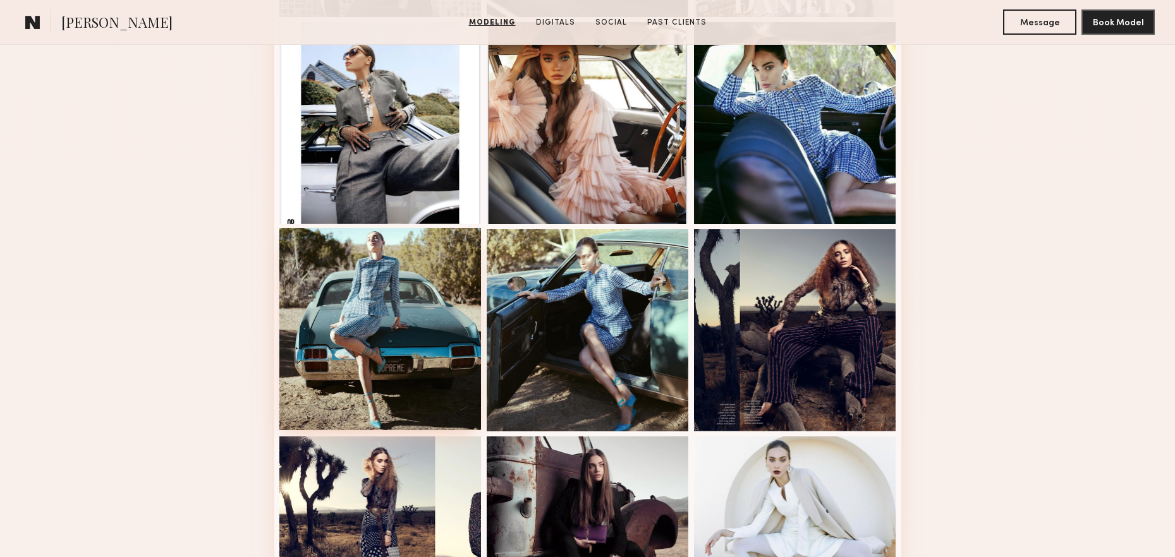
click at [412, 347] on div at bounding box center [380, 329] width 202 height 202
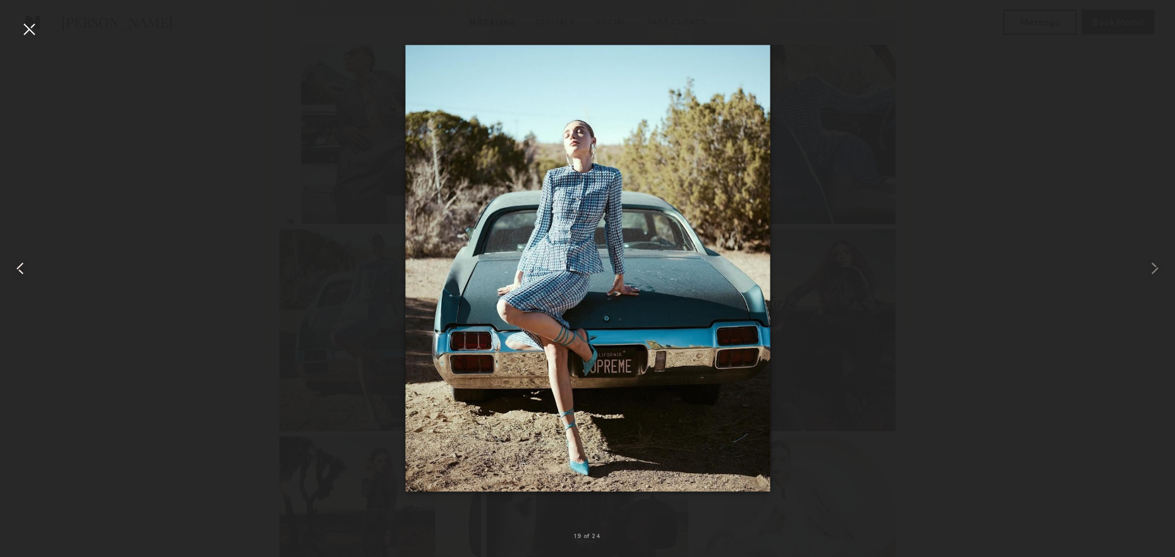
click at [16, 25] on div at bounding box center [23, 268] width 47 height 497
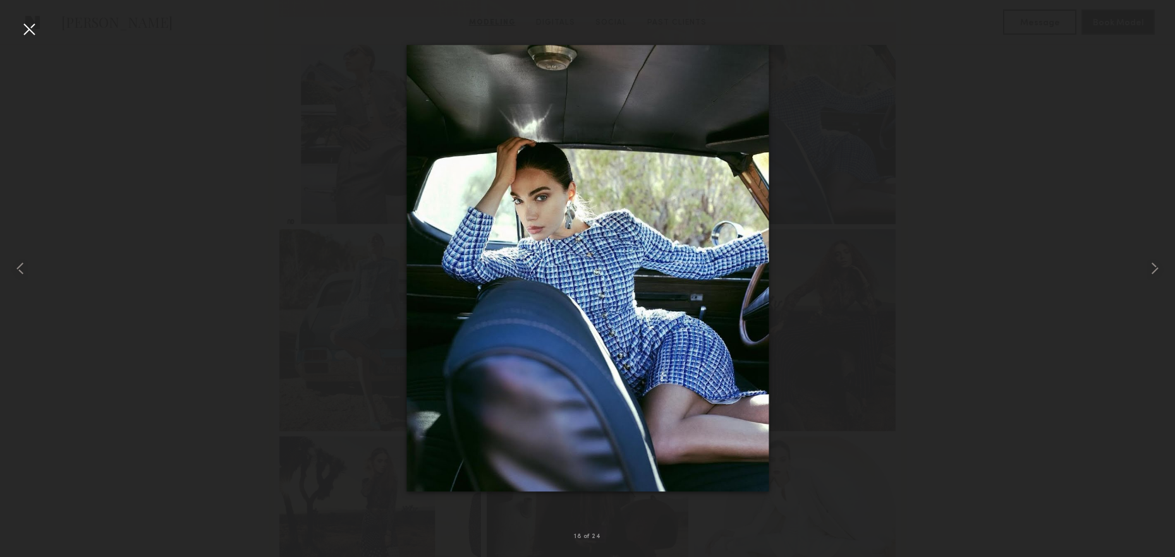
click at [34, 29] on div at bounding box center [29, 29] width 20 height 20
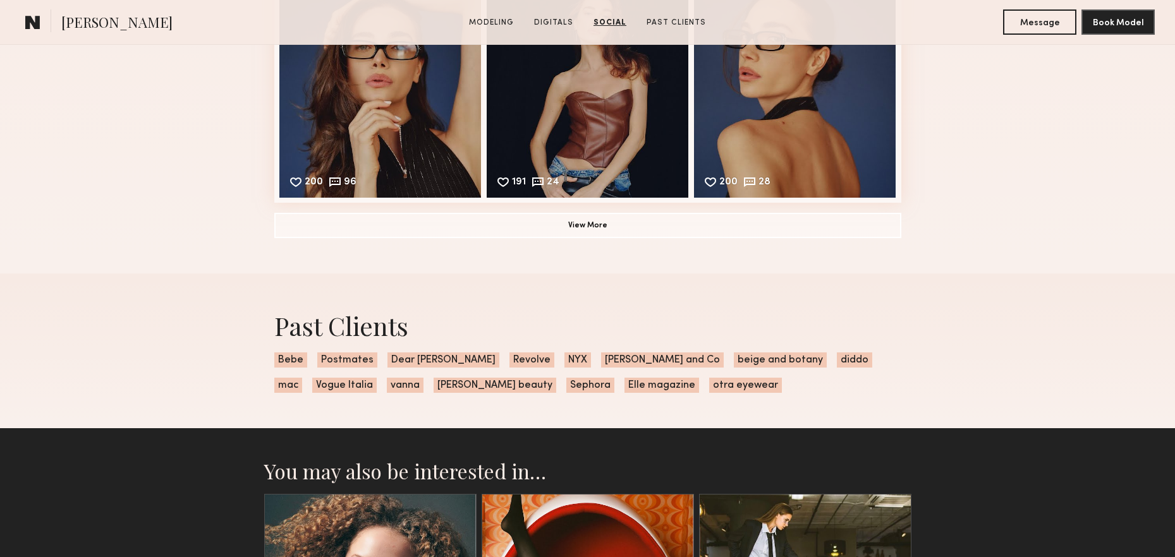
scroll to position [2513, 0]
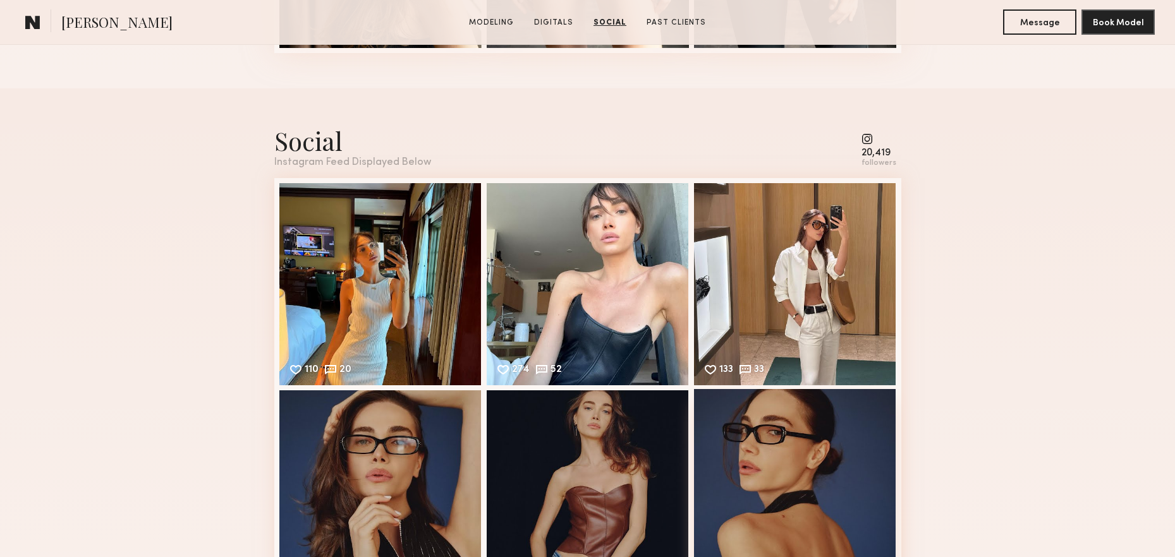
click at [758, 453] on div "200 28 Likes & comments displayed to show model’s engagement" at bounding box center [795, 490] width 202 height 202
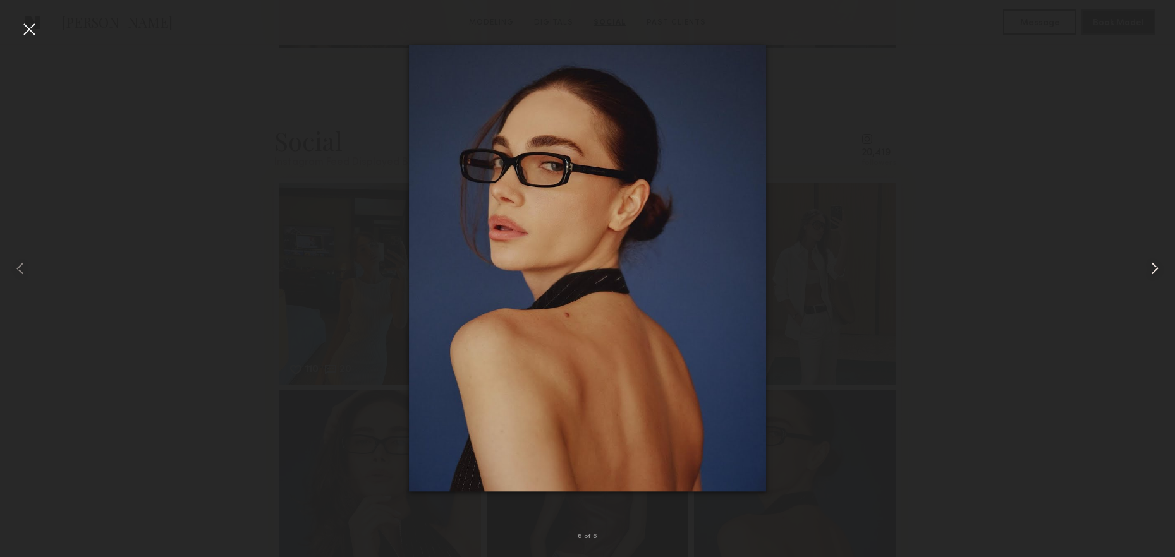
click at [1152, 262] on common-icon at bounding box center [1154, 268] width 20 height 20
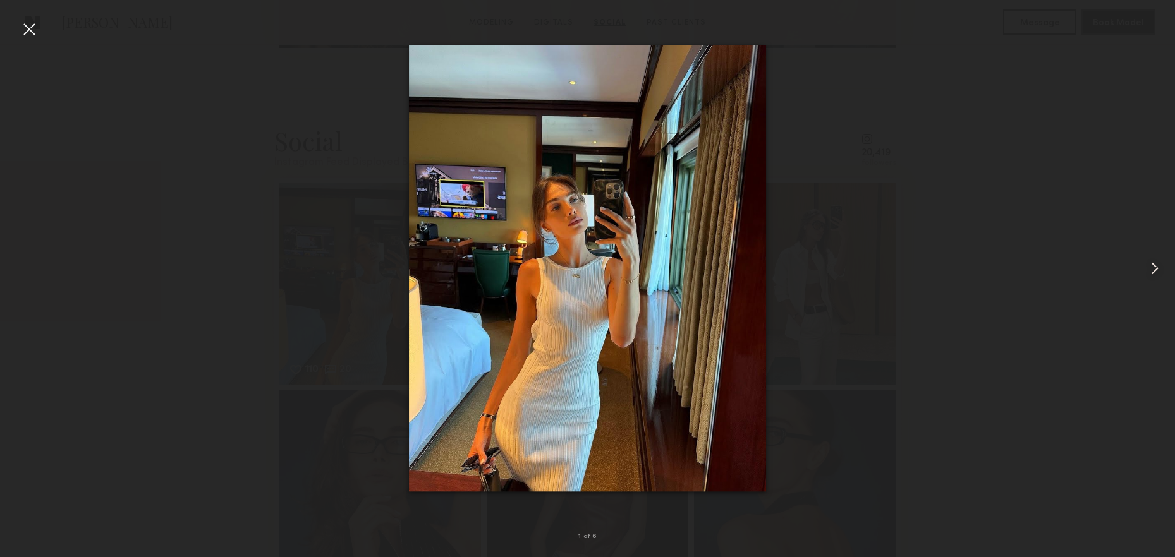
click at [1152, 262] on common-icon at bounding box center [1154, 268] width 20 height 20
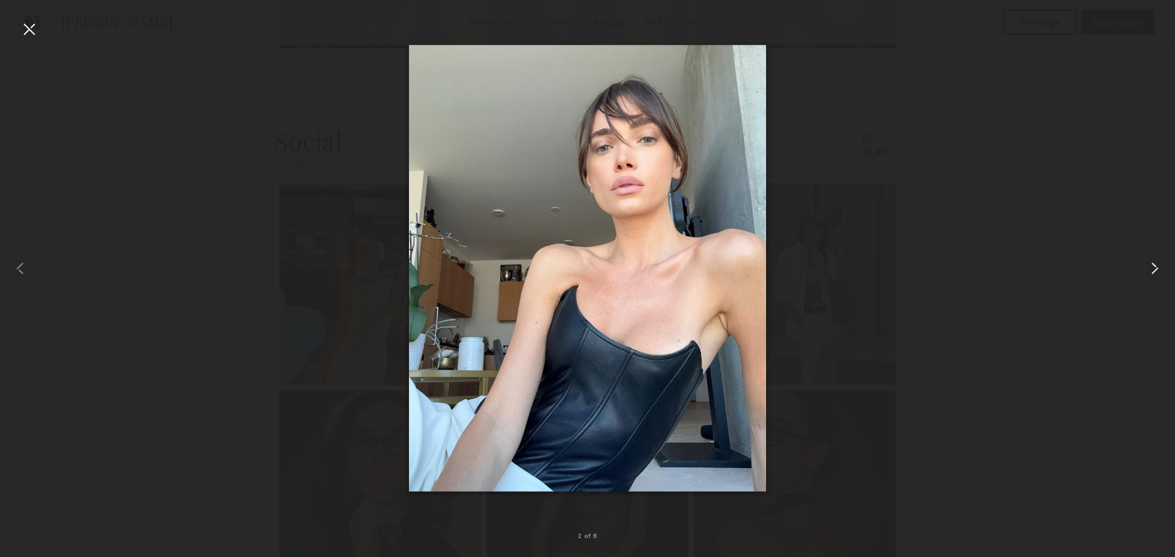
click at [1152, 262] on common-icon at bounding box center [1154, 268] width 20 height 20
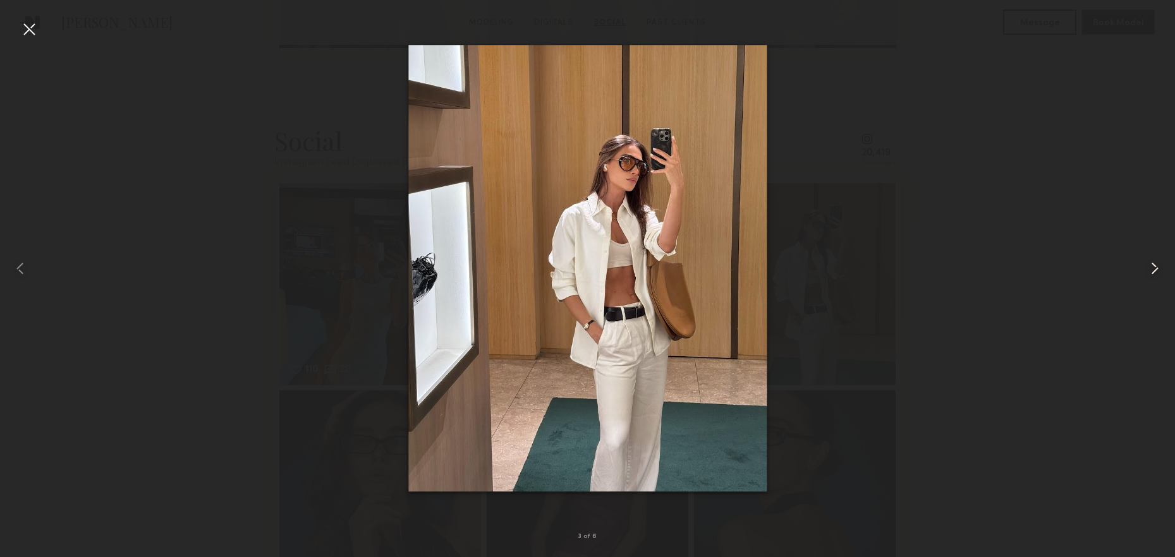
click at [1152, 262] on common-icon at bounding box center [1154, 268] width 20 height 20
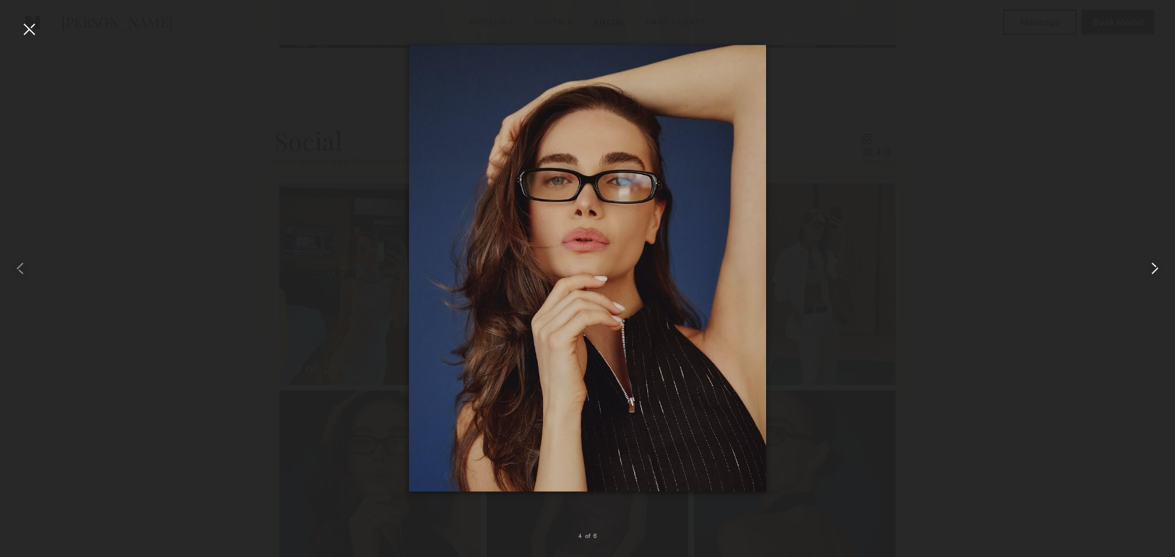
click at [1152, 262] on common-icon at bounding box center [1154, 268] width 20 height 20
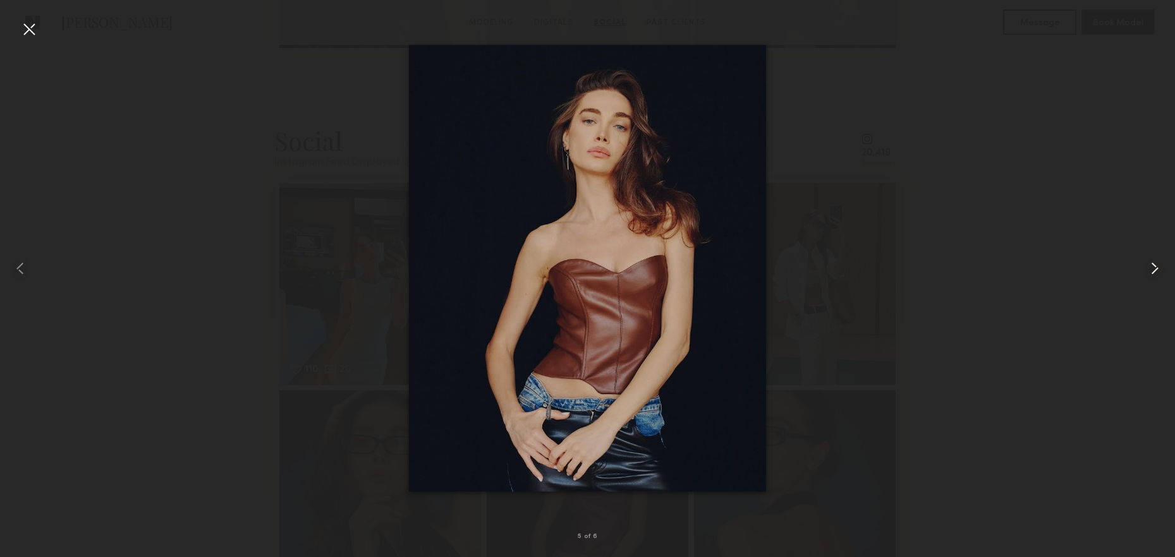
click at [1152, 262] on common-icon at bounding box center [1154, 268] width 20 height 20
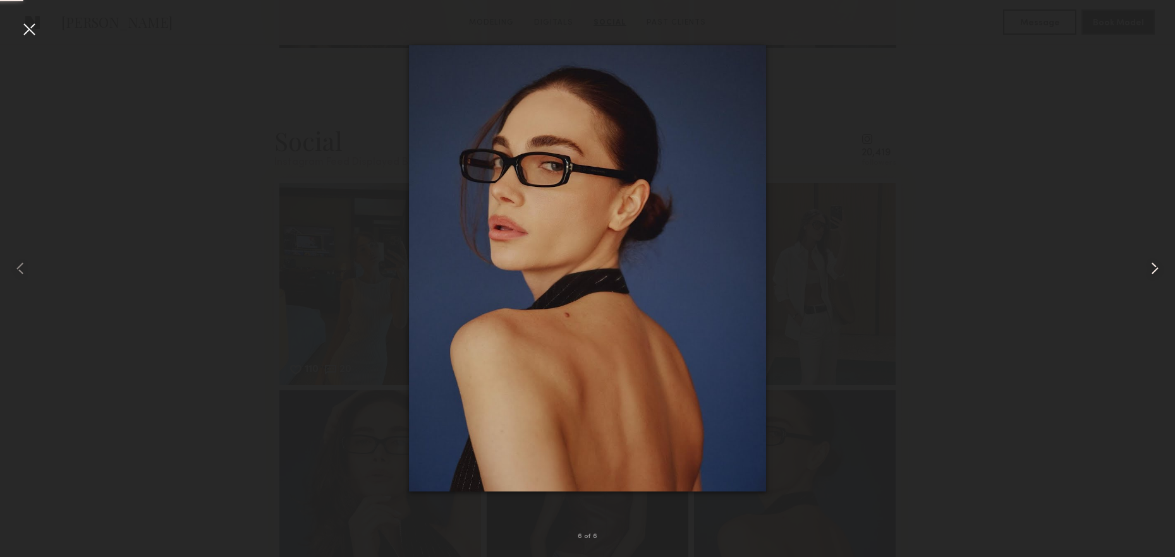
click at [1152, 262] on common-icon at bounding box center [1154, 268] width 20 height 20
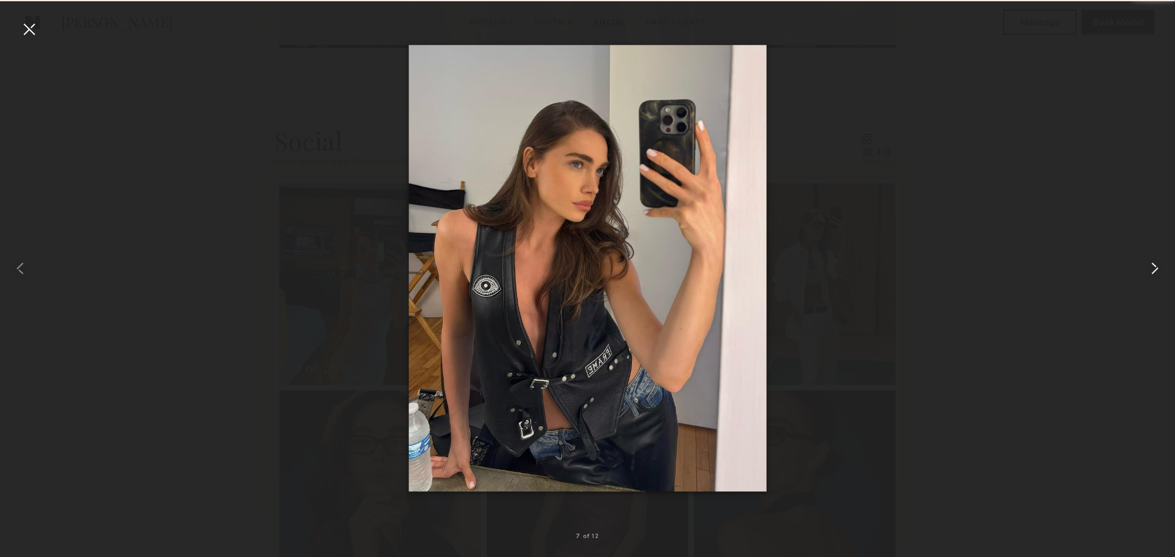
click at [1152, 262] on common-icon at bounding box center [1154, 268] width 20 height 20
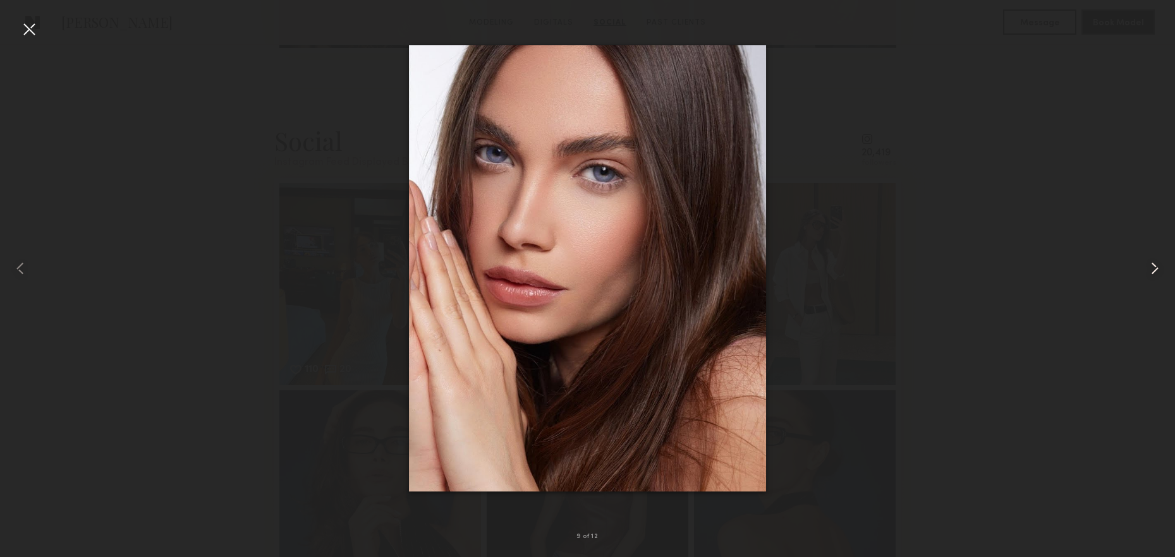
click at [1152, 262] on common-icon at bounding box center [1154, 268] width 20 height 20
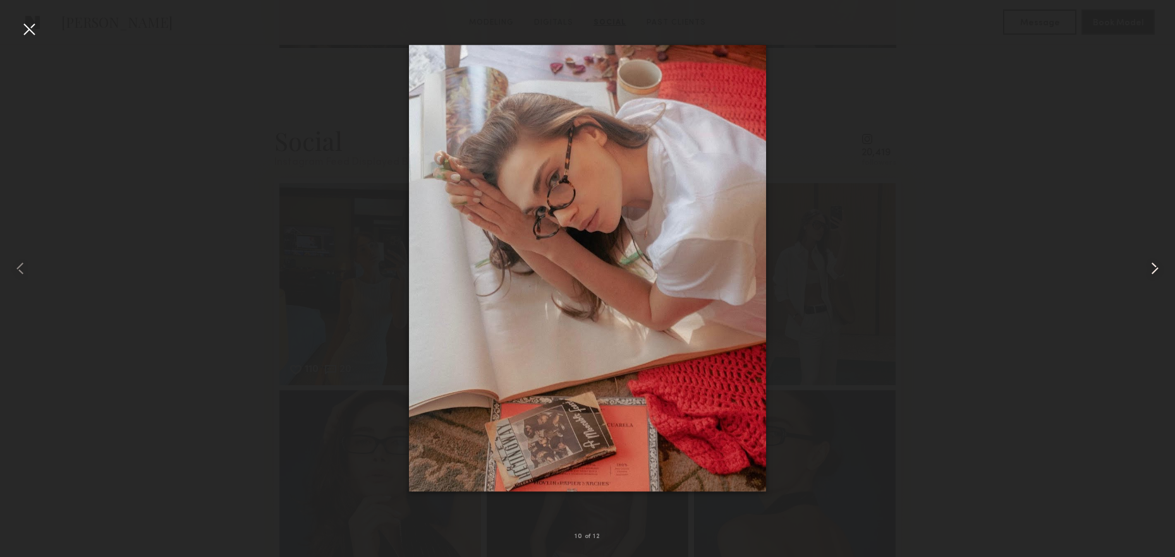
click at [1152, 262] on common-icon at bounding box center [1154, 268] width 20 height 20
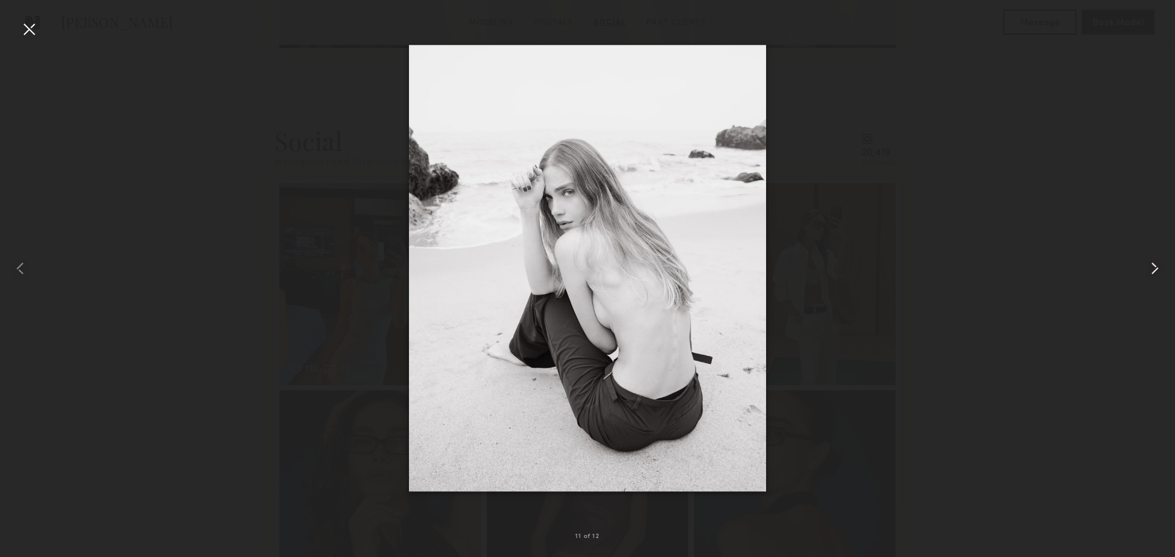
click at [1152, 262] on common-icon at bounding box center [1154, 268] width 20 height 20
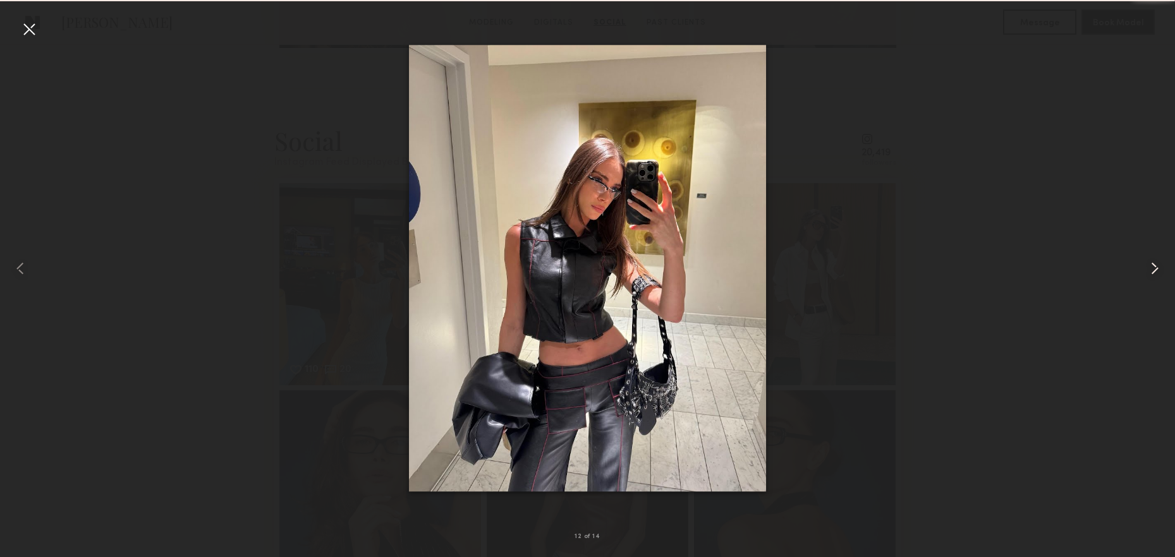
click at [1152, 262] on common-icon at bounding box center [1154, 268] width 20 height 20
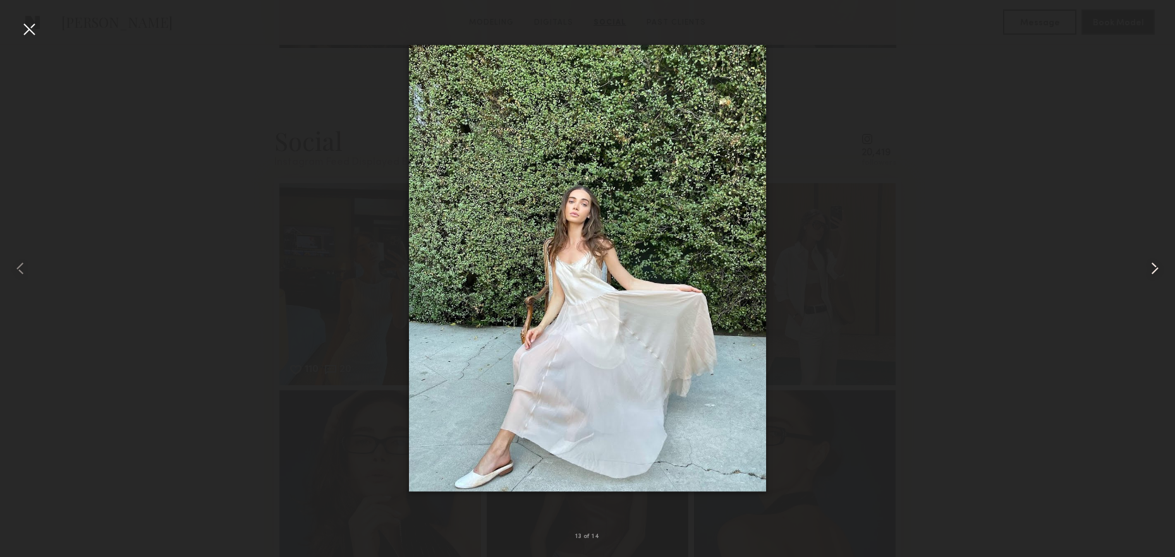
click at [1152, 262] on common-icon at bounding box center [1154, 268] width 20 height 20
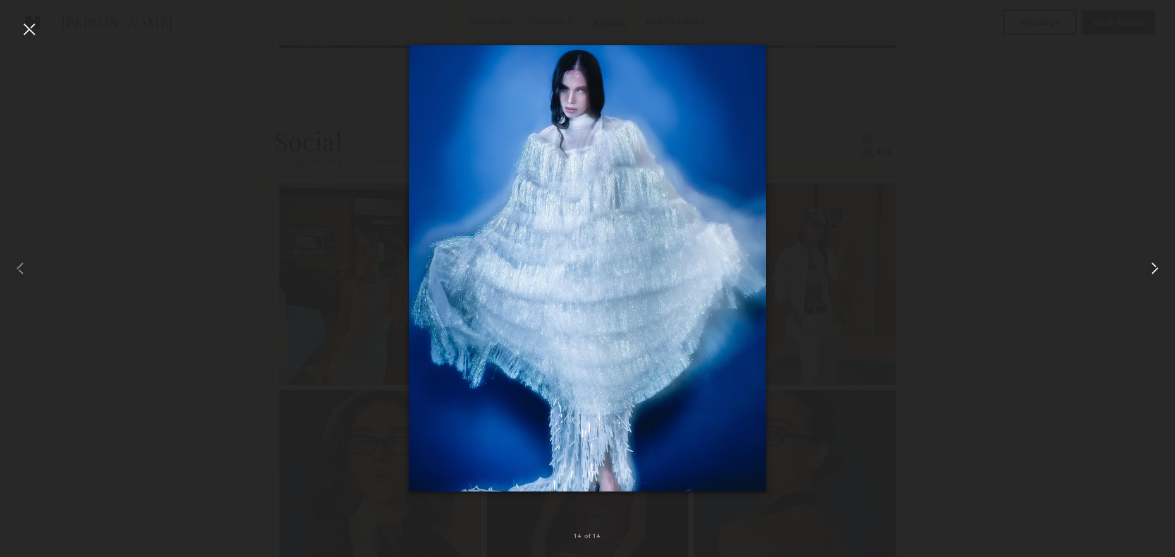
click at [1152, 262] on common-icon at bounding box center [1154, 268] width 20 height 20
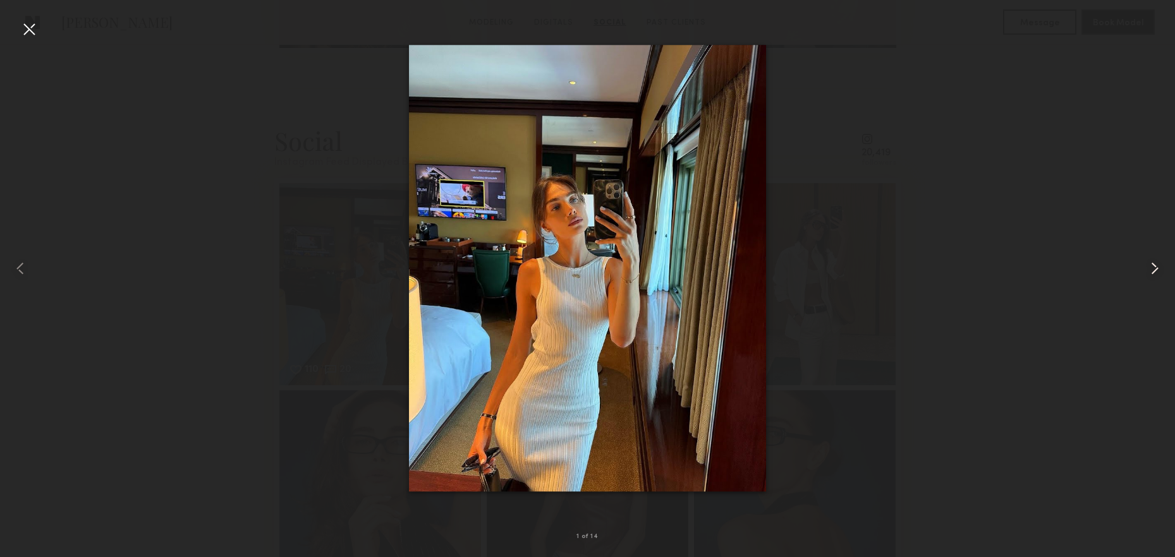
click at [1150, 268] on common-icon at bounding box center [1154, 268] width 20 height 20
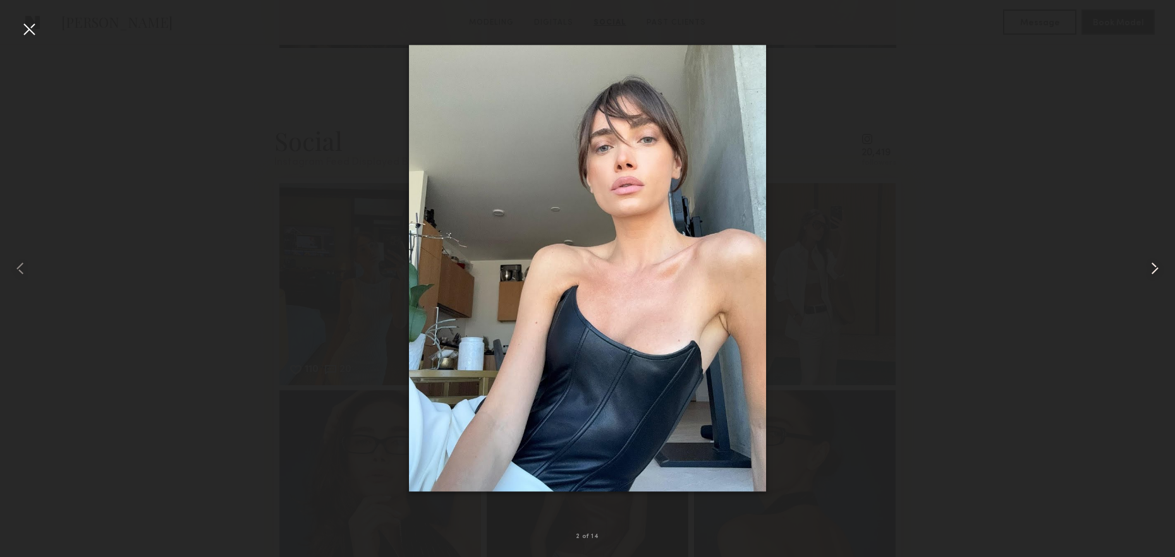
click at [1150, 268] on common-icon at bounding box center [1154, 268] width 20 height 20
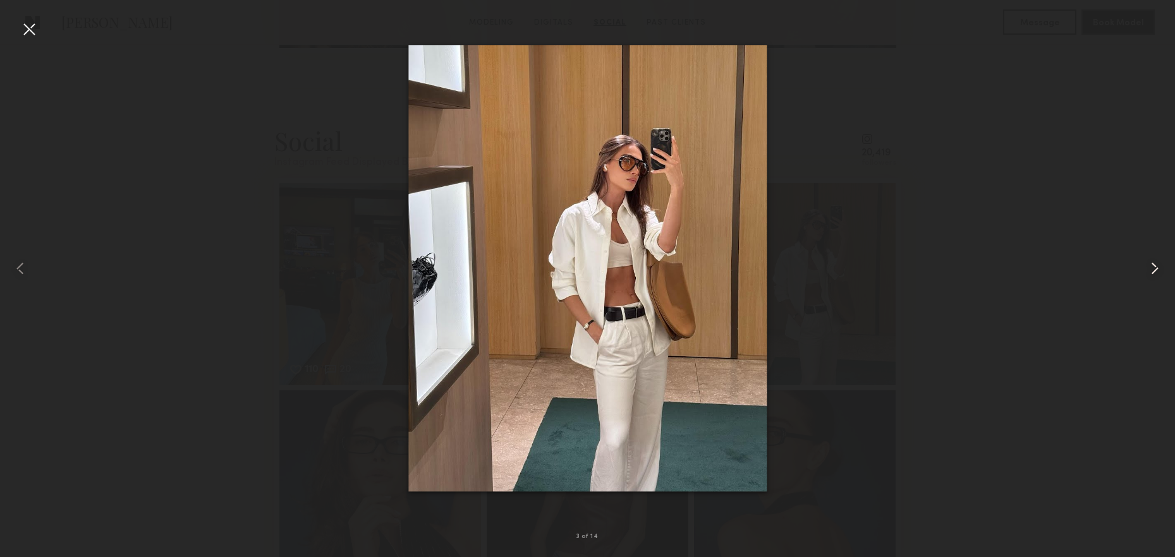
click at [1150, 269] on common-icon at bounding box center [1154, 268] width 20 height 20
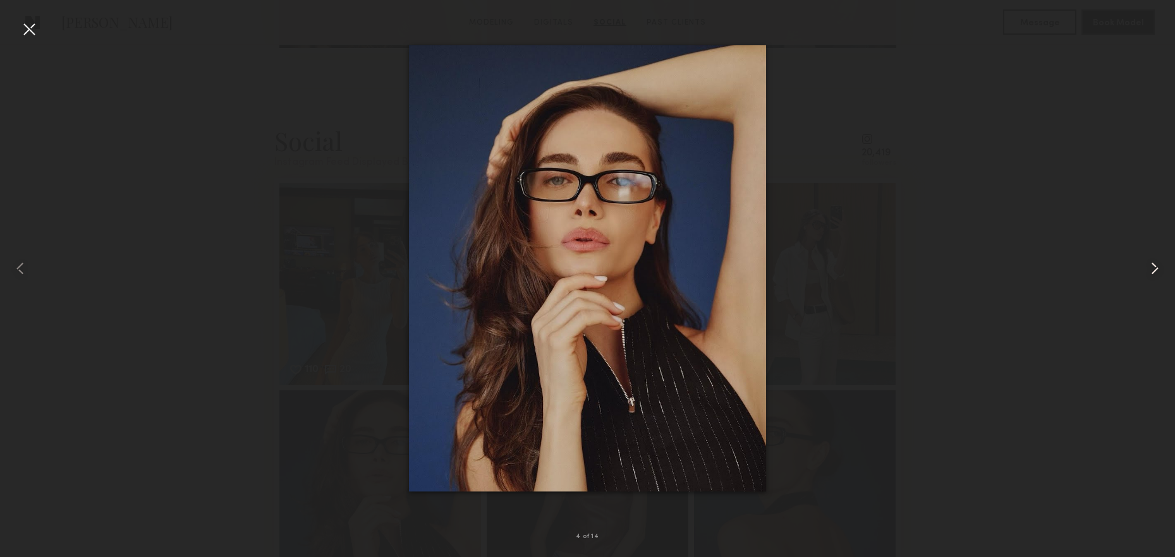
click at [1150, 269] on common-icon at bounding box center [1154, 268] width 20 height 20
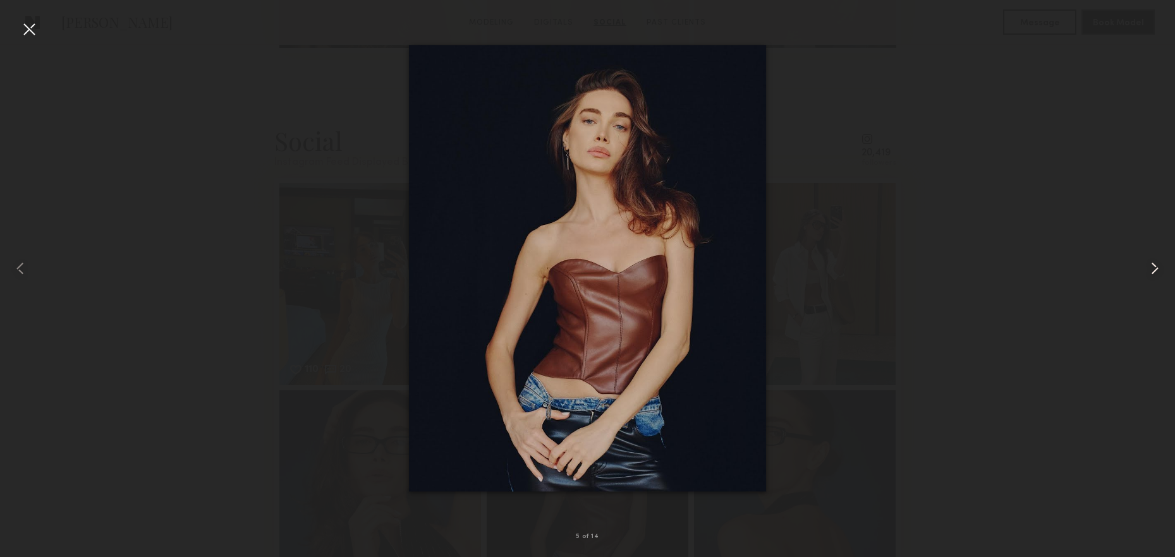
click at [1150, 269] on common-icon at bounding box center [1154, 268] width 20 height 20
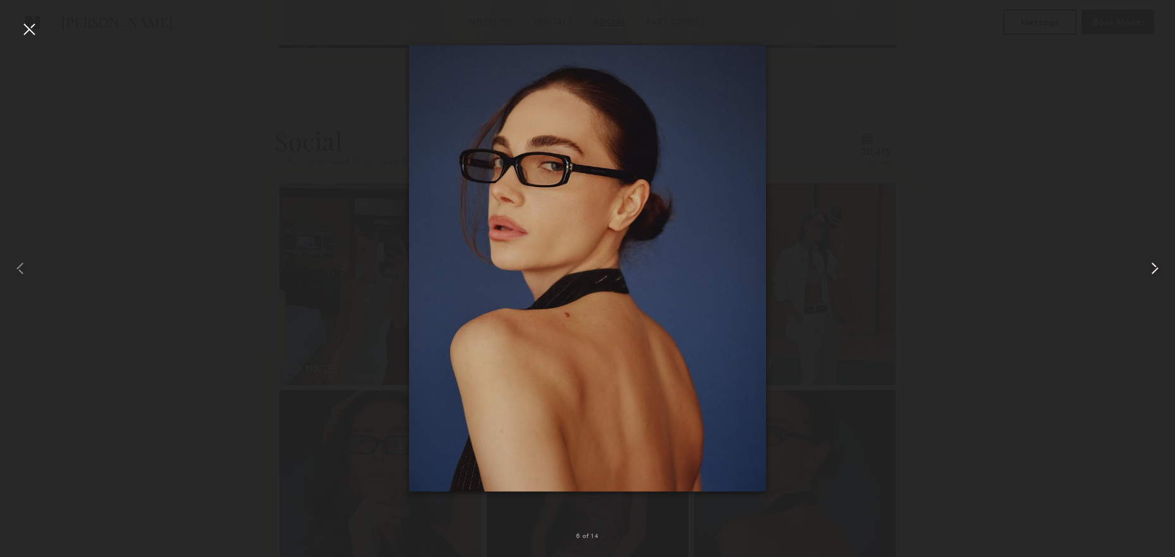
click at [1150, 269] on common-icon at bounding box center [1154, 268] width 20 height 20
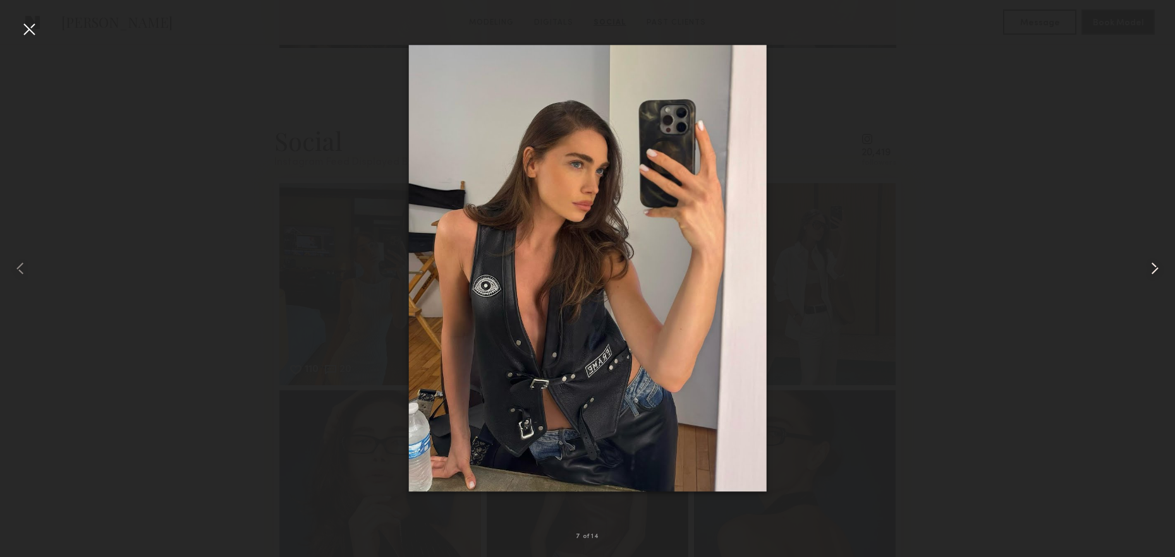
click at [1150, 269] on common-icon at bounding box center [1154, 268] width 20 height 20
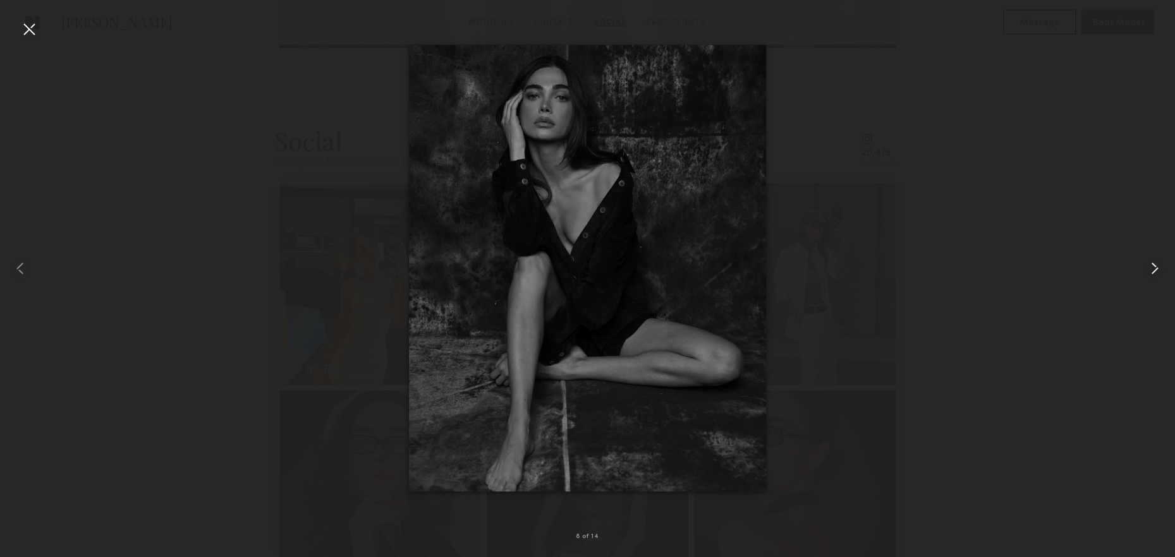
click at [1150, 269] on common-icon at bounding box center [1154, 268] width 20 height 20
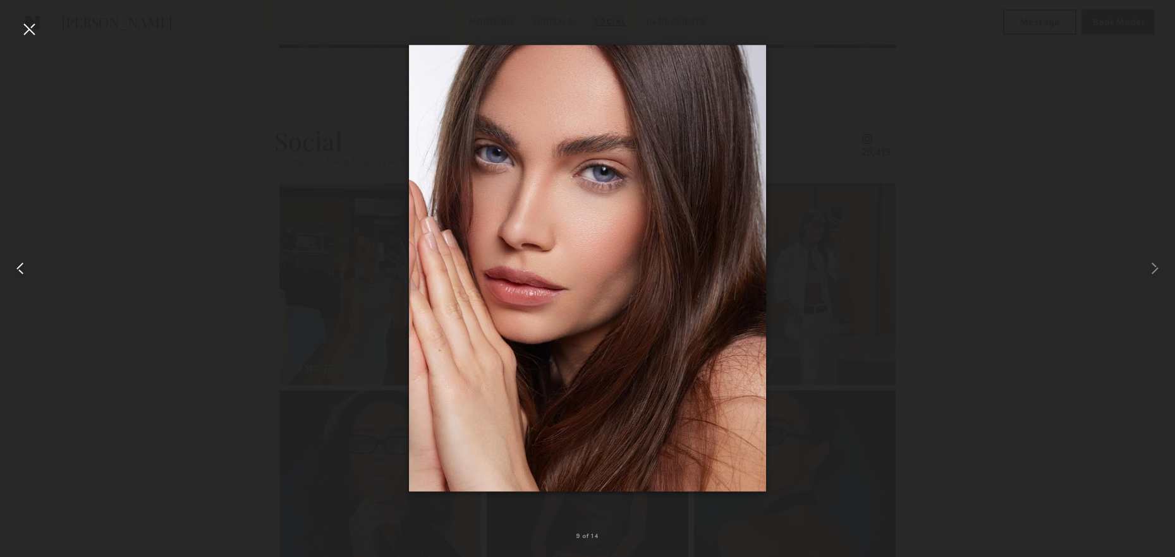
click at [13, 262] on common-icon at bounding box center [20, 268] width 20 height 20
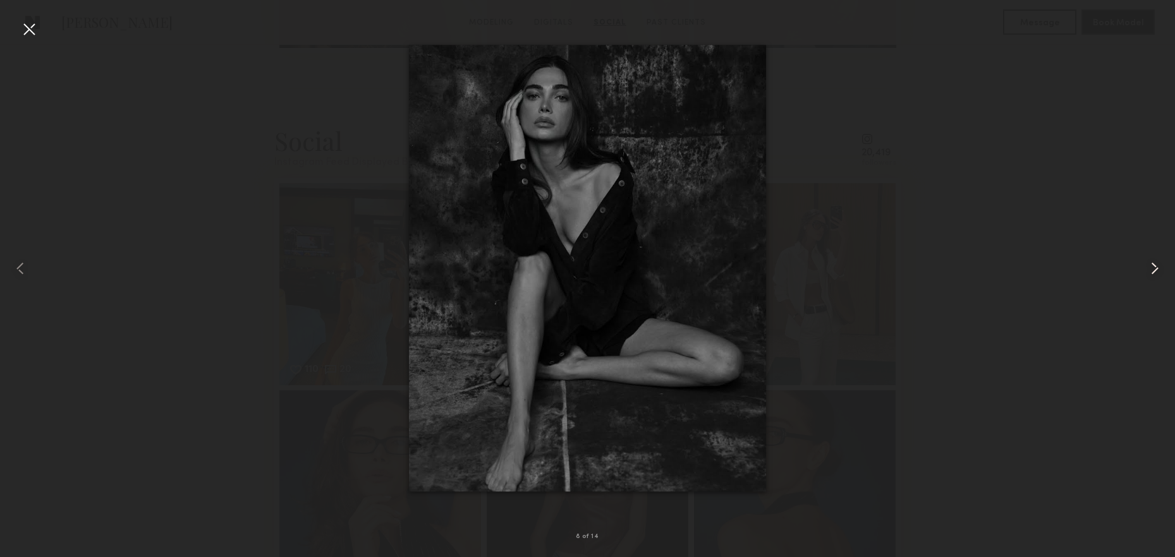
click at [1157, 277] on common-icon at bounding box center [1154, 268] width 20 height 20
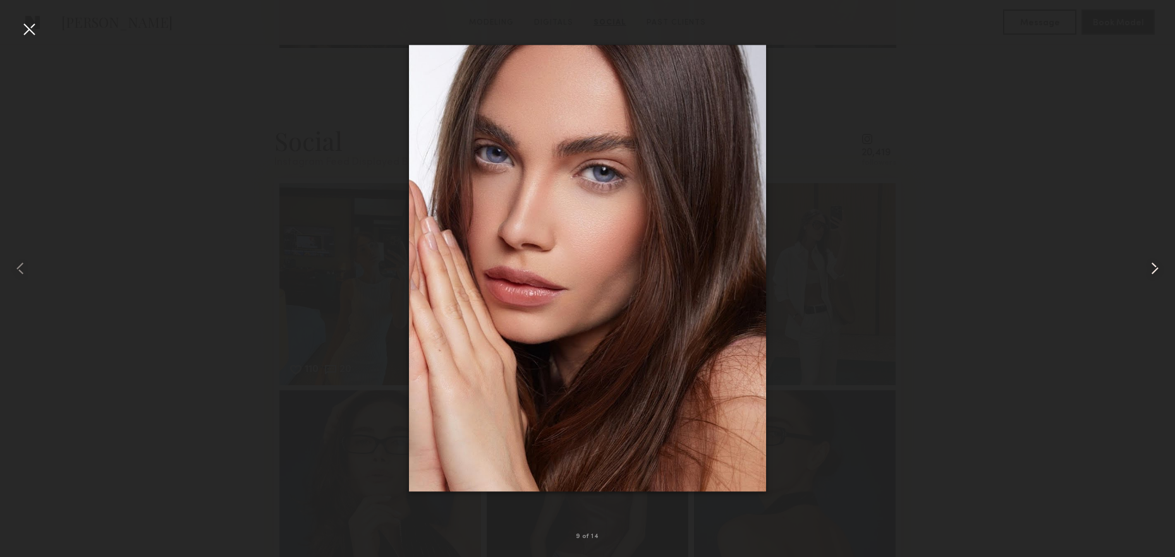
click at [1156, 277] on common-icon at bounding box center [1154, 268] width 20 height 20
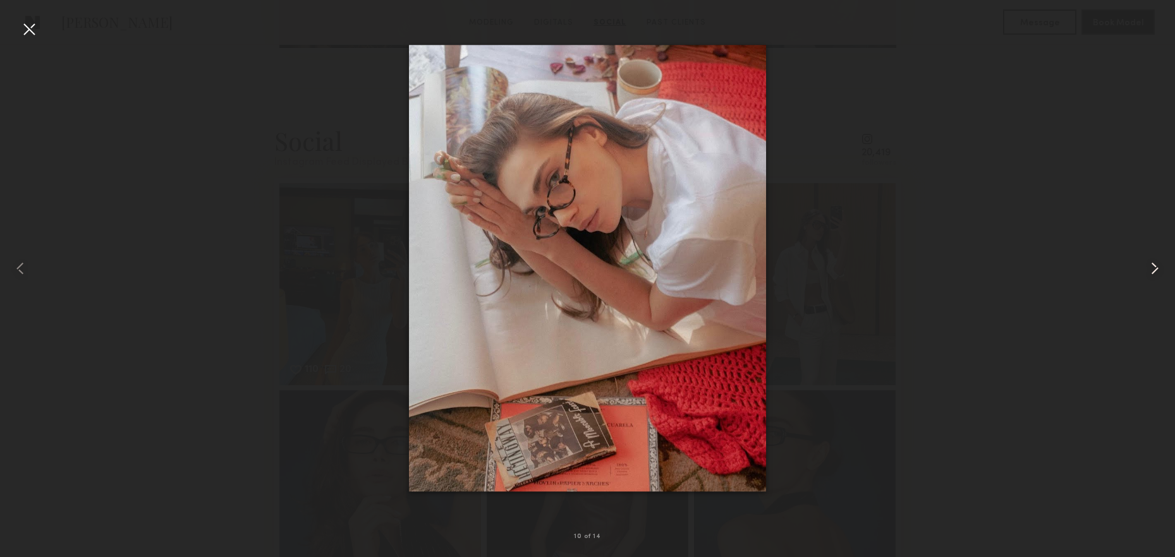
click at [1156, 277] on common-icon at bounding box center [1154, 268] width 20 height 20
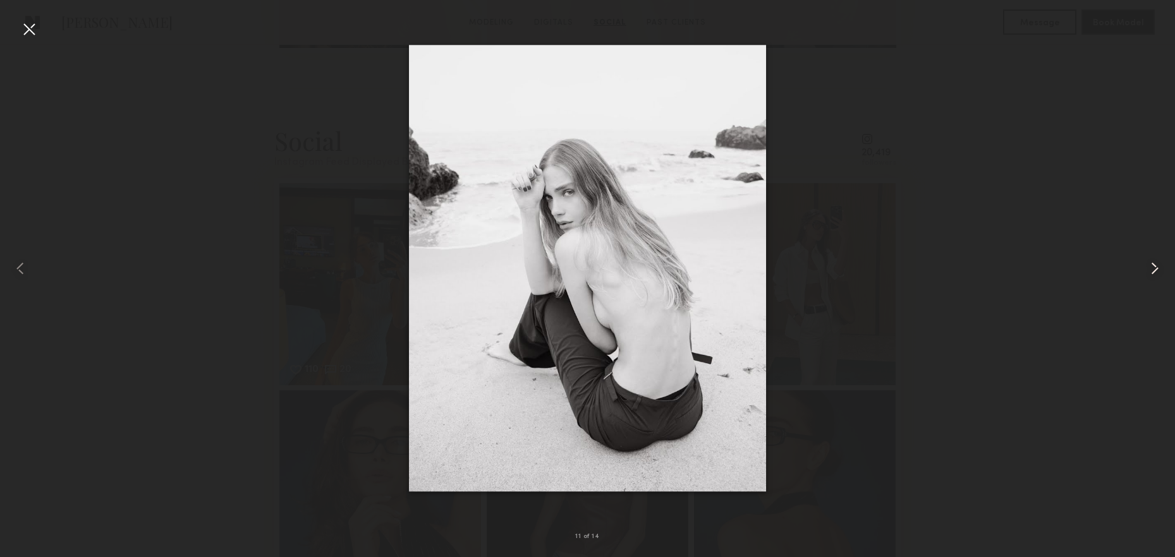
click at [1156, 277] on common-icon at bounding box center [1154, 268] width 20 height 20
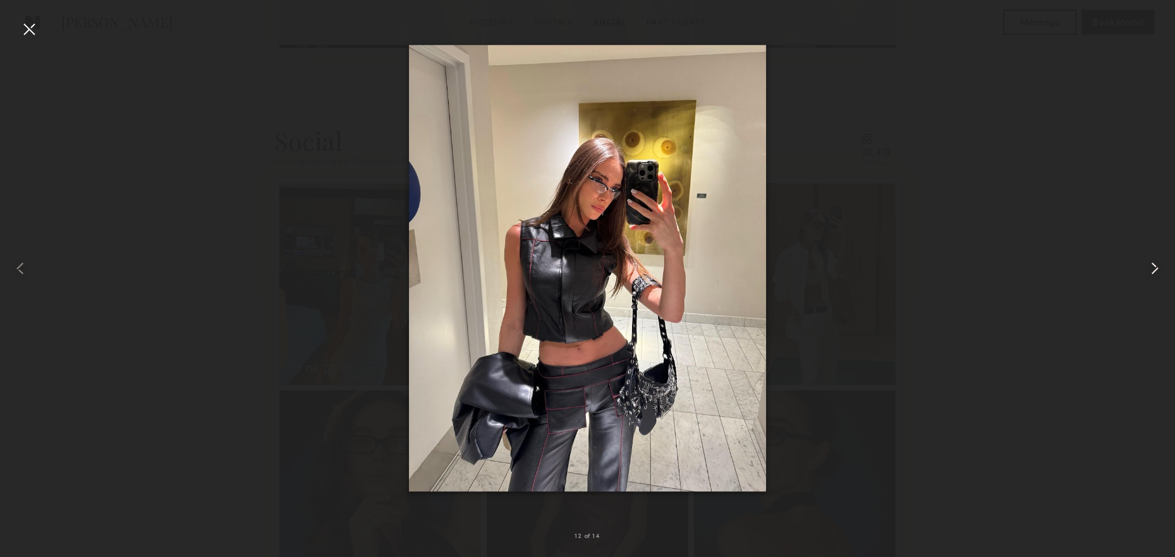
click at [1156, 277] on common-icon at bounding box center [1154, 268] width 20 height 20
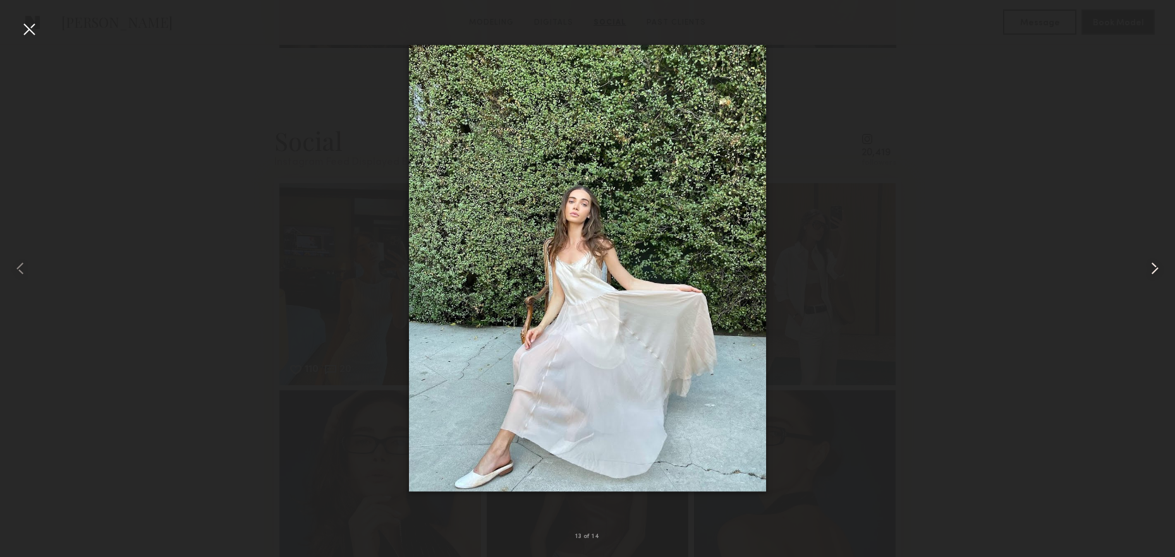
click at [1156, 277] on common-icon at bounding box center [1154, 268] width 20 height 20
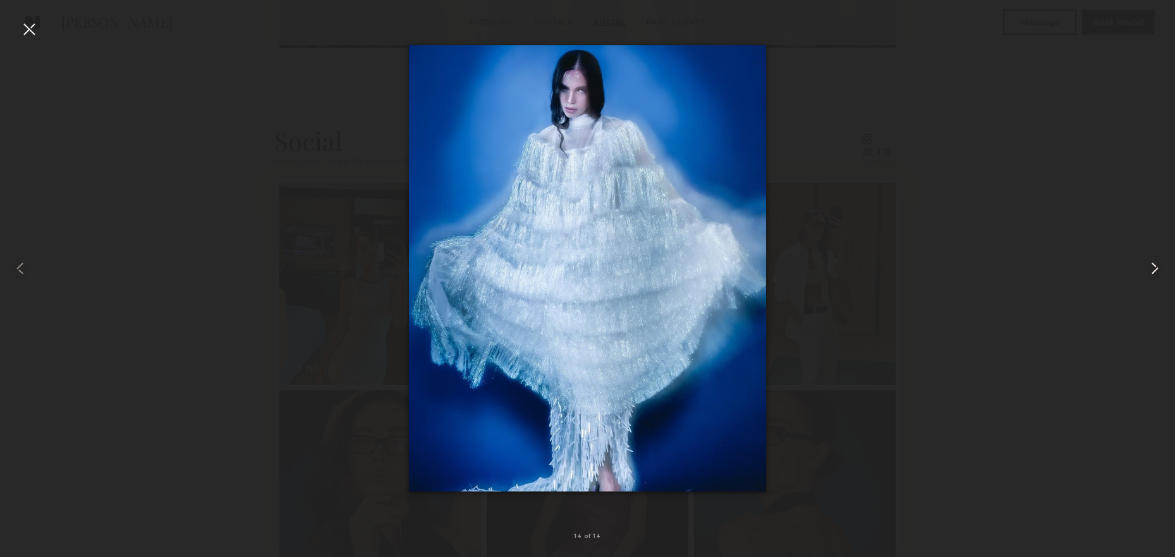
click at [1156, 277] on common-icon at bounding box center [1154, 268] width 20 height 20
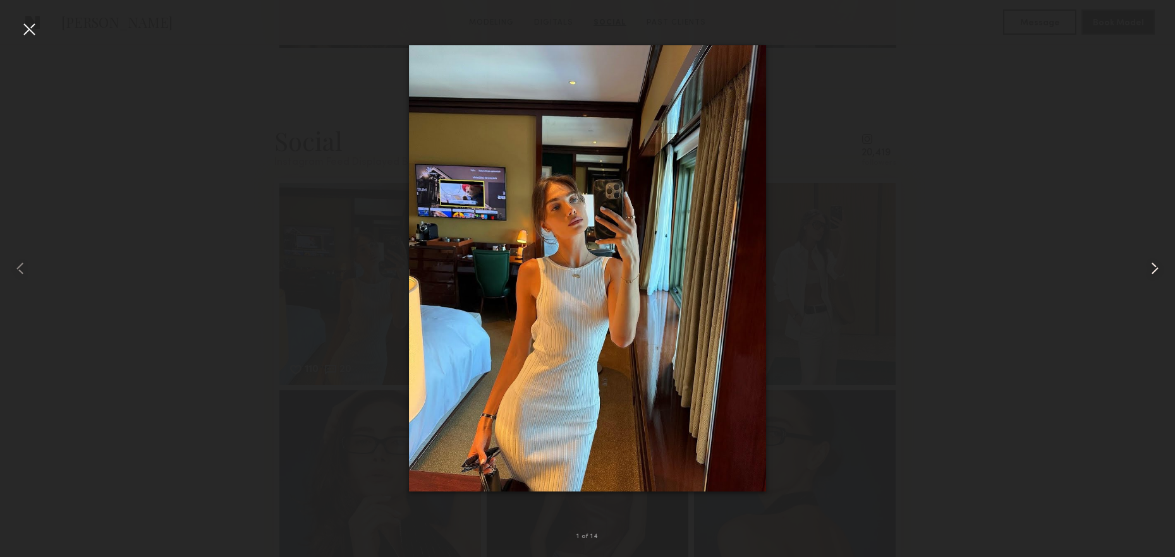
click at [1156, 277] on common-icon at bounding box center [1154, 268] width 20 height 20
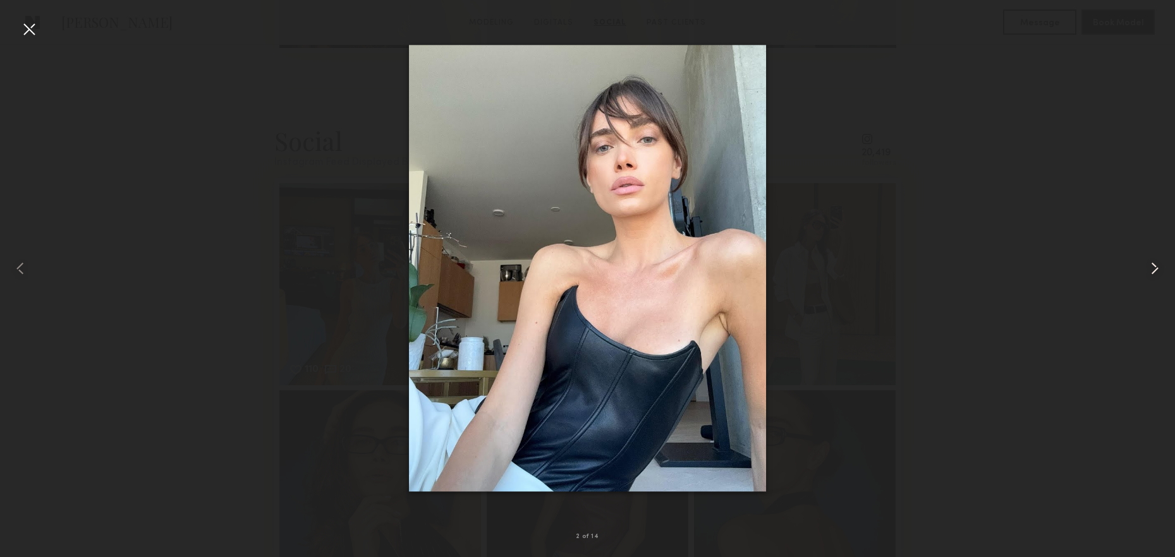
click at [1156, 277] on common-icon at bounding box center [1154, 268] width 20 height 20
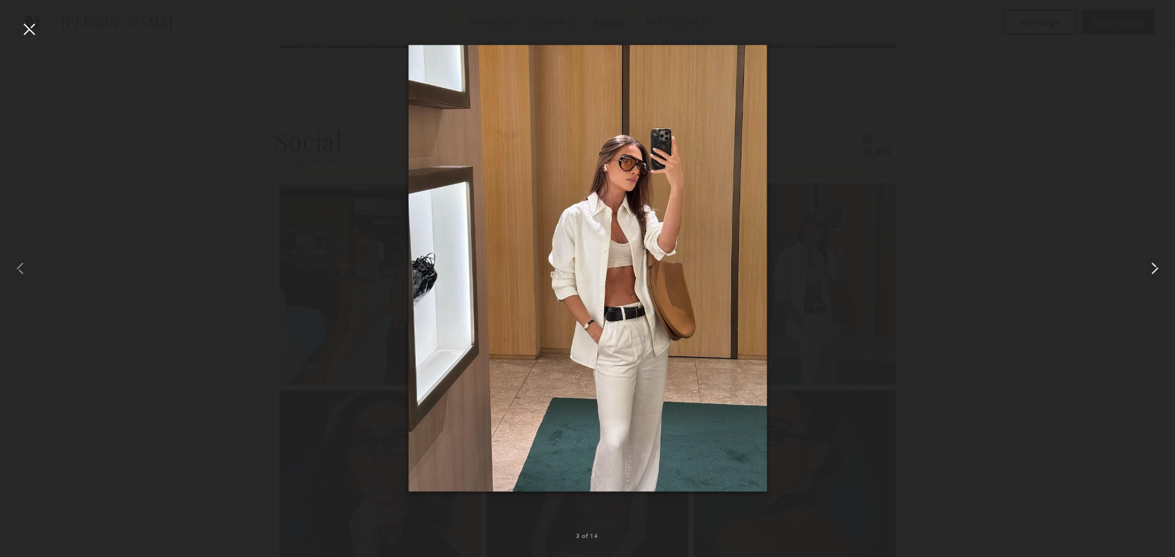
click at [1155, 277] on common-icon at bounding box center [1154, 268] width 20 height 20
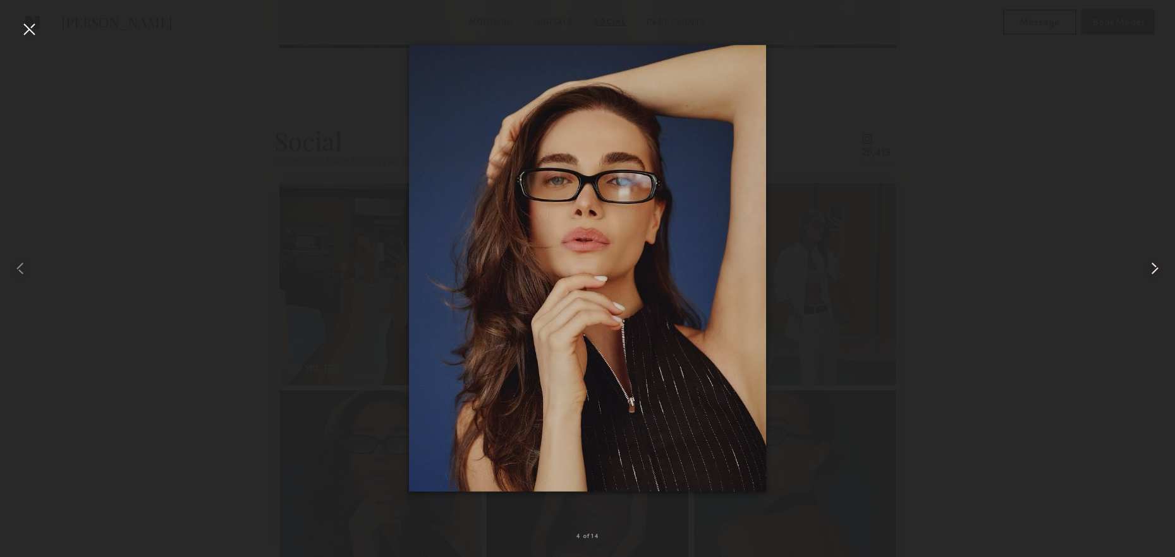
click at [1155, 277] on common-icon at bounding box center [1154, 268] width 20 height 20
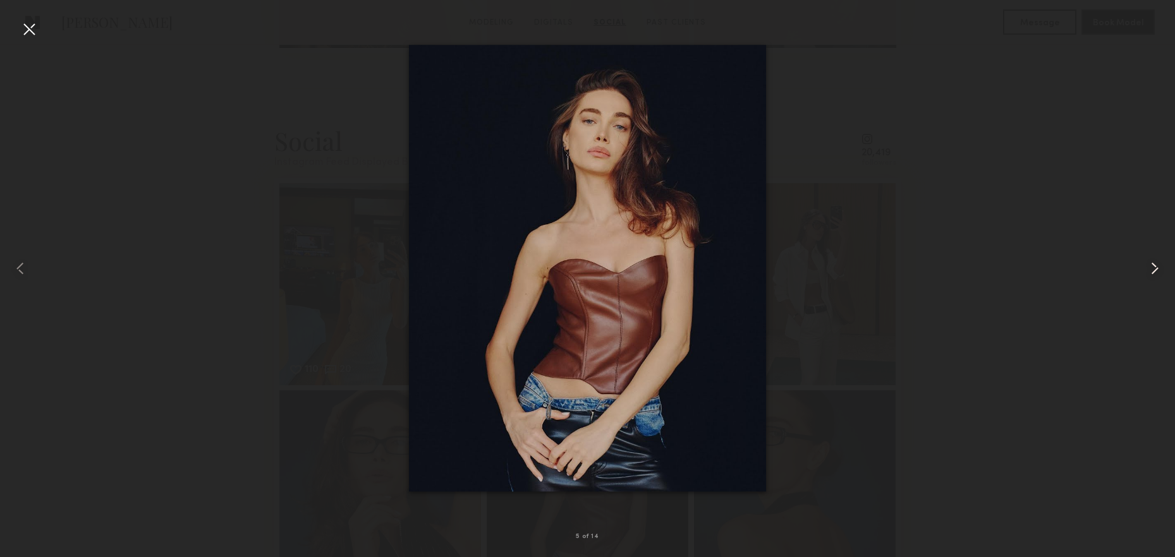
click at [1155, 277] on common-icon at bounding box center [1154, 268] width 20 height 20
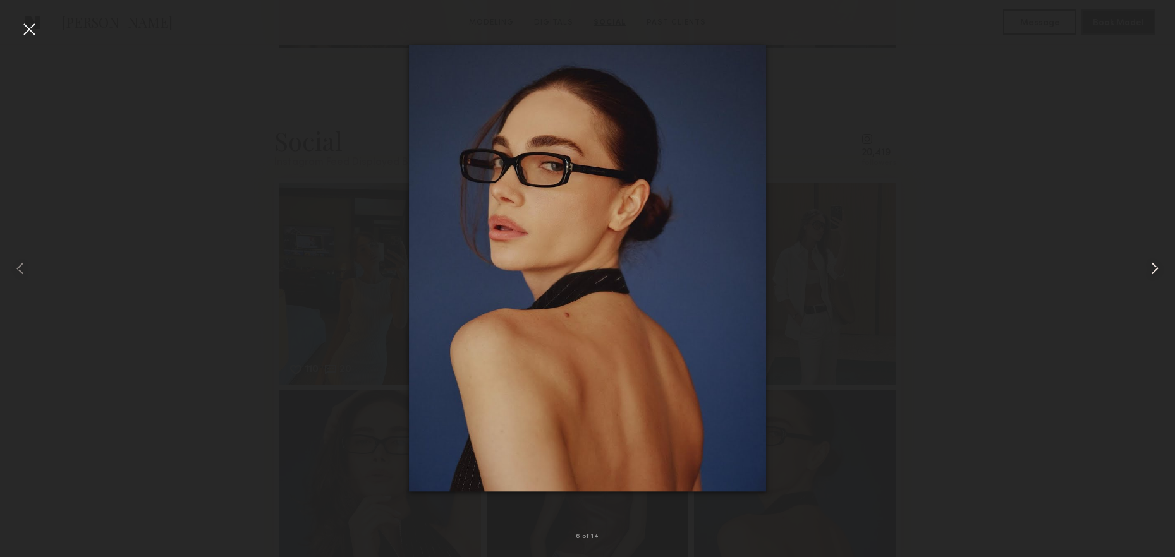
click at [1155, 277] on common-icon at bounding box center [1154, 268] width 20 height 20
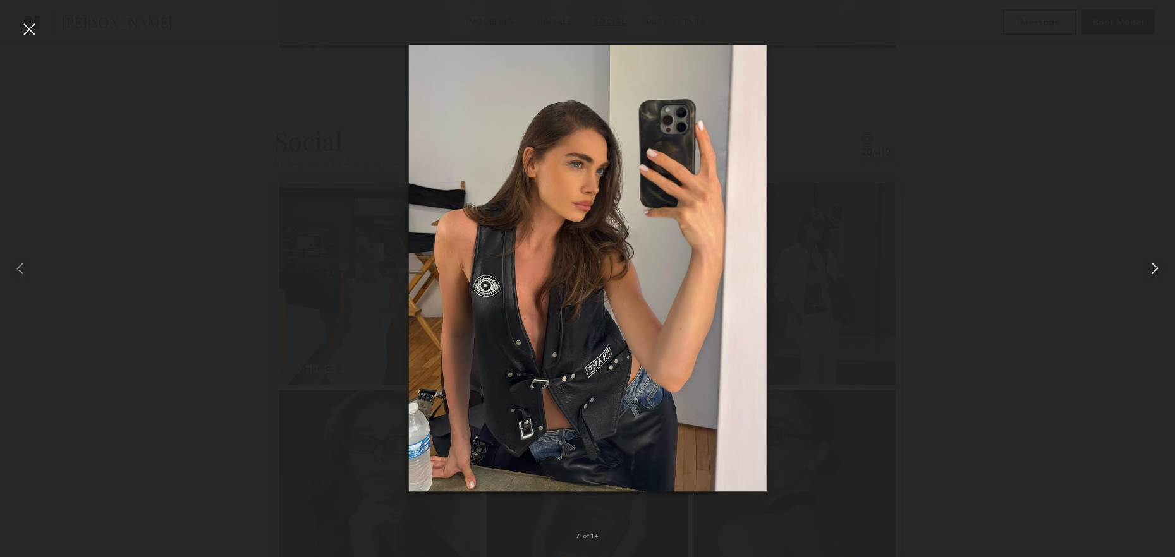
click at [1155, 277] on common-icon at bounding box center [1154, 268] width 20 height 20
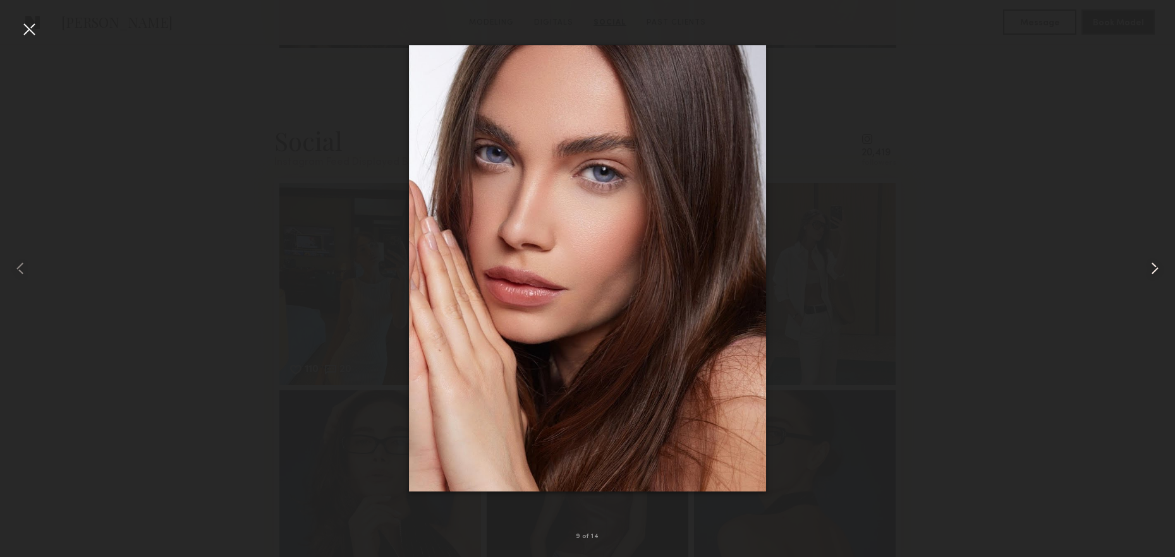
click at [1155, 277] on common-icon at bounding box center [1154, 268] width 20 height 20
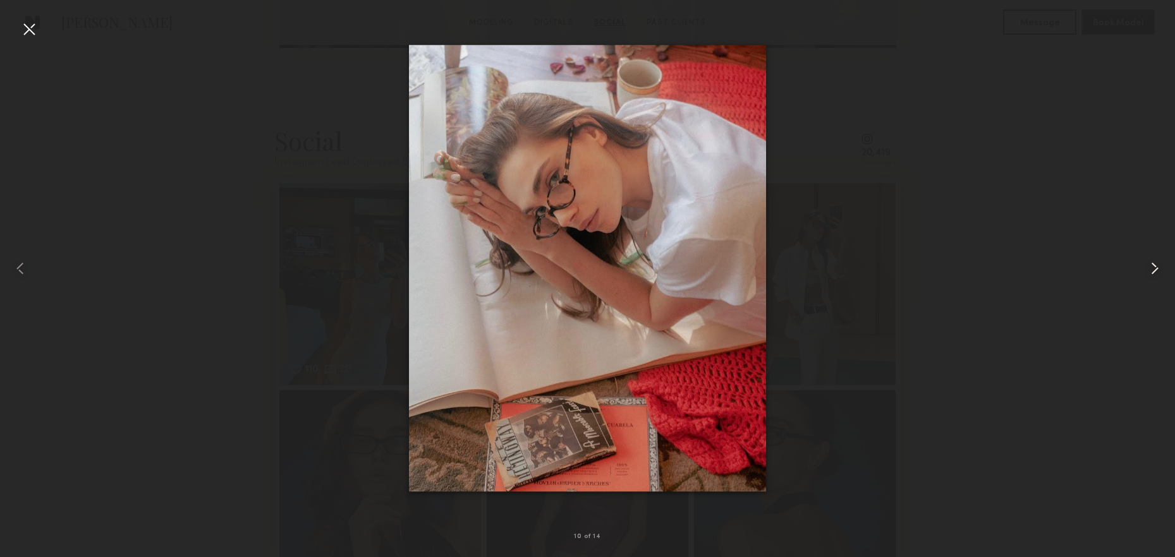
click at [1155, 277] on common-icon at bounding box center [1154, 268] width 20 height 20
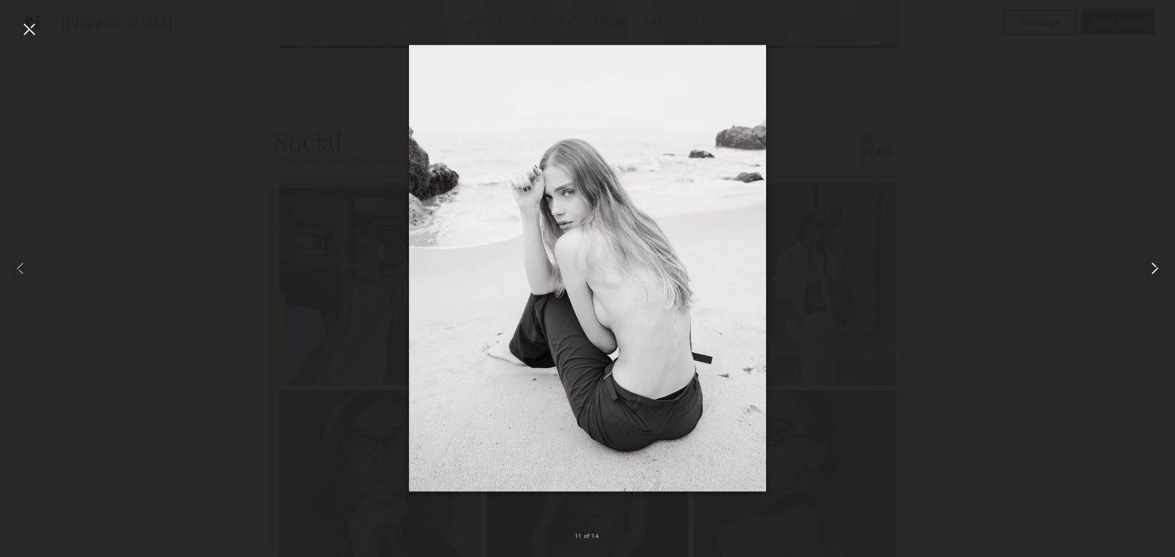
click at [1155, 277] on common-icon at bounding box center [1154, 268] width 20 height 20
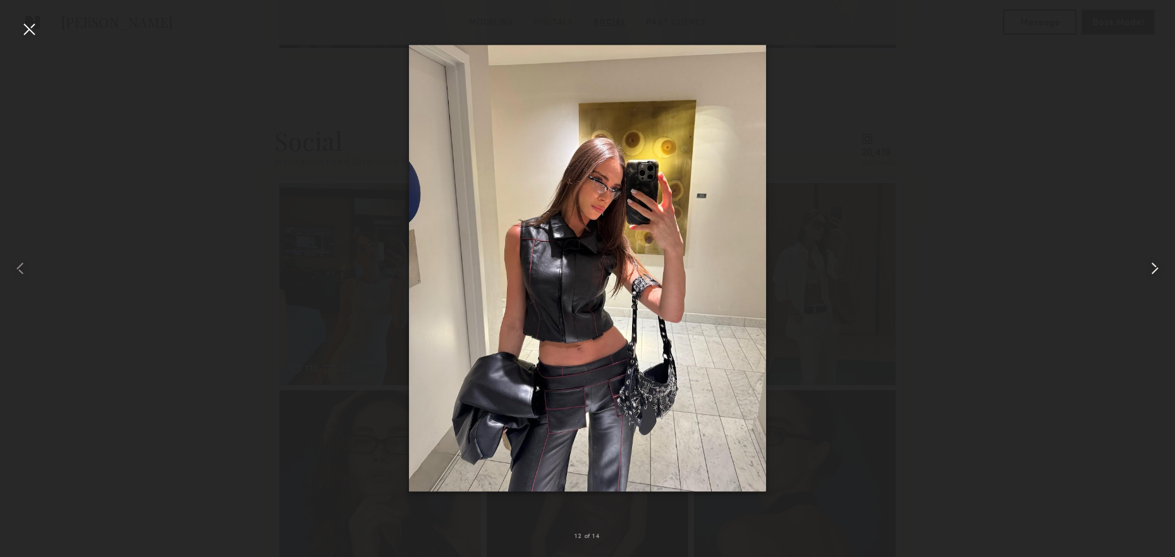
click at [1155, 277] on common-icon at bounding box center [1154, 268] width 20 height 20
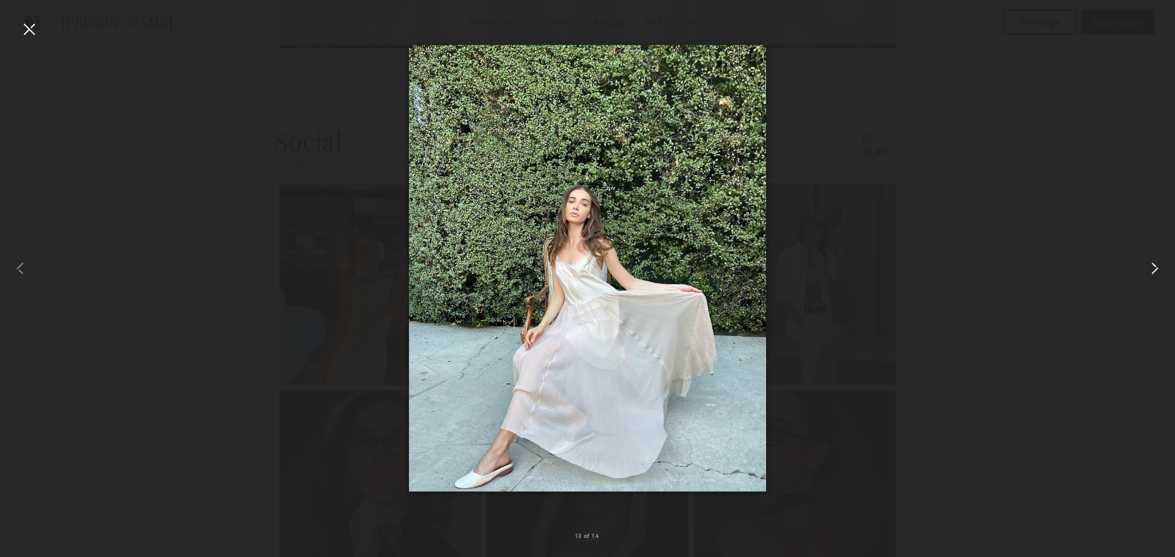
click at [1155, 277] on common-icon at bounding box center [1154, 268] width 20 height 20
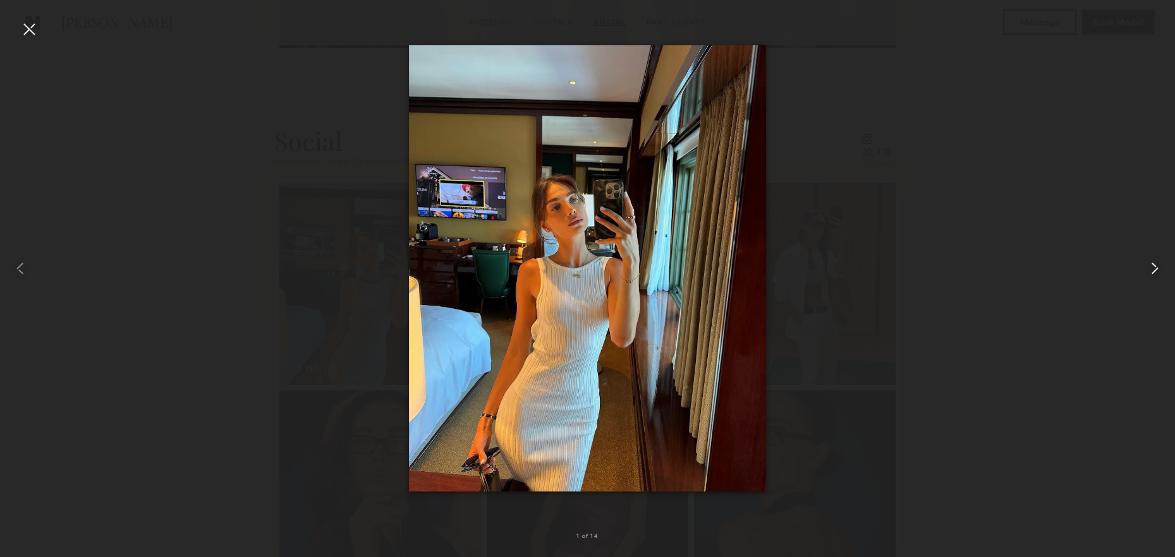
click at [1155, 277] on common-icon at bounding box center [1154, 268] width 20 height 20
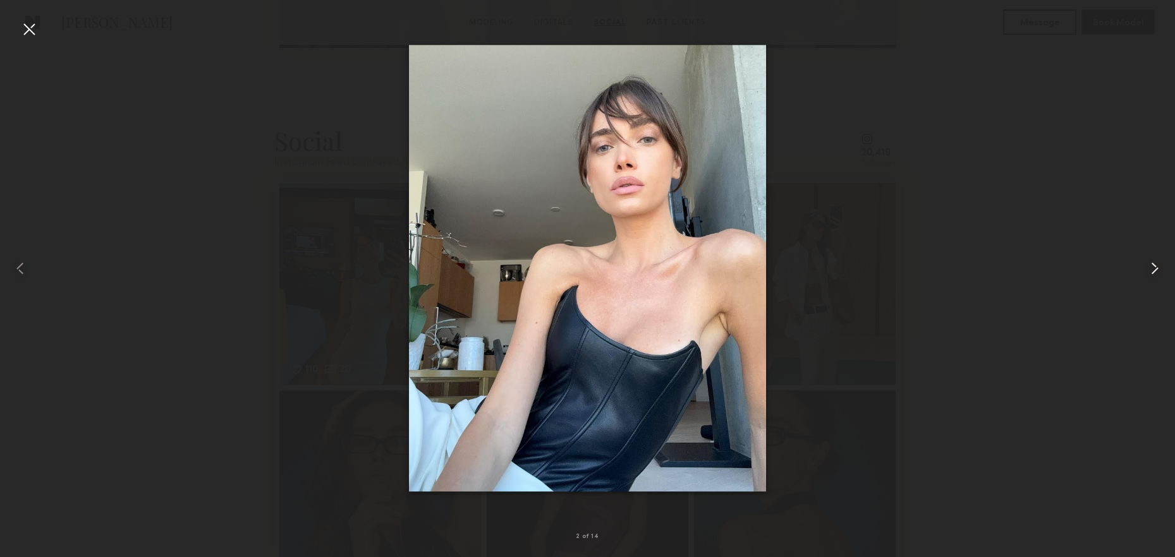
click at [1155, 277] on common-icon at bounding box center [1154, 268] width 20 height 20
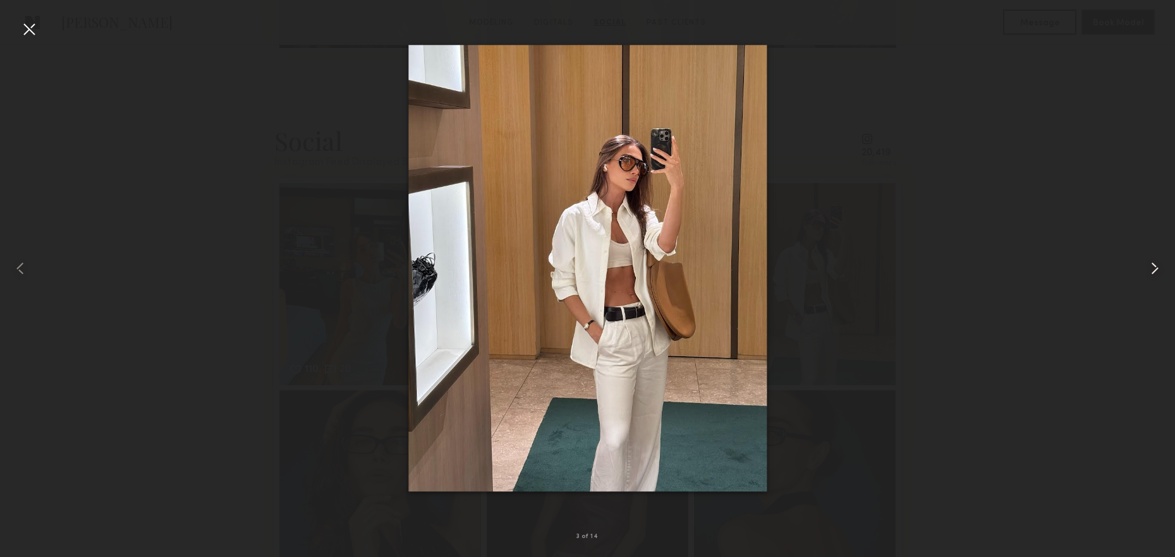
click at [1155, 277] on common-icon at bounding box center [1154, 268] width 20 height 20
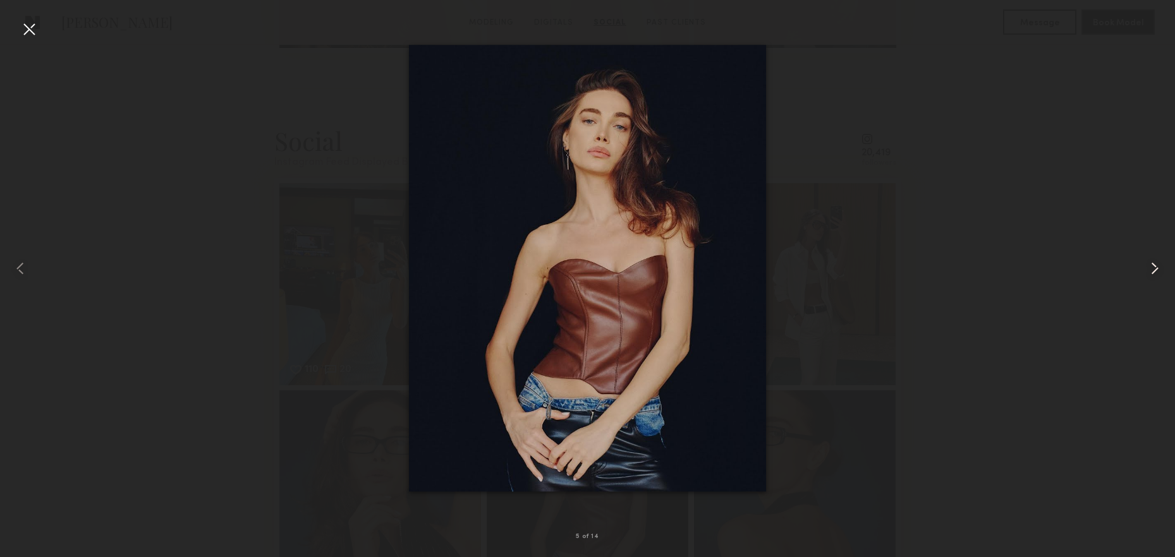
click at [1155, 277] on common-icon at bounding box center [1154, 268] width 20 height 20
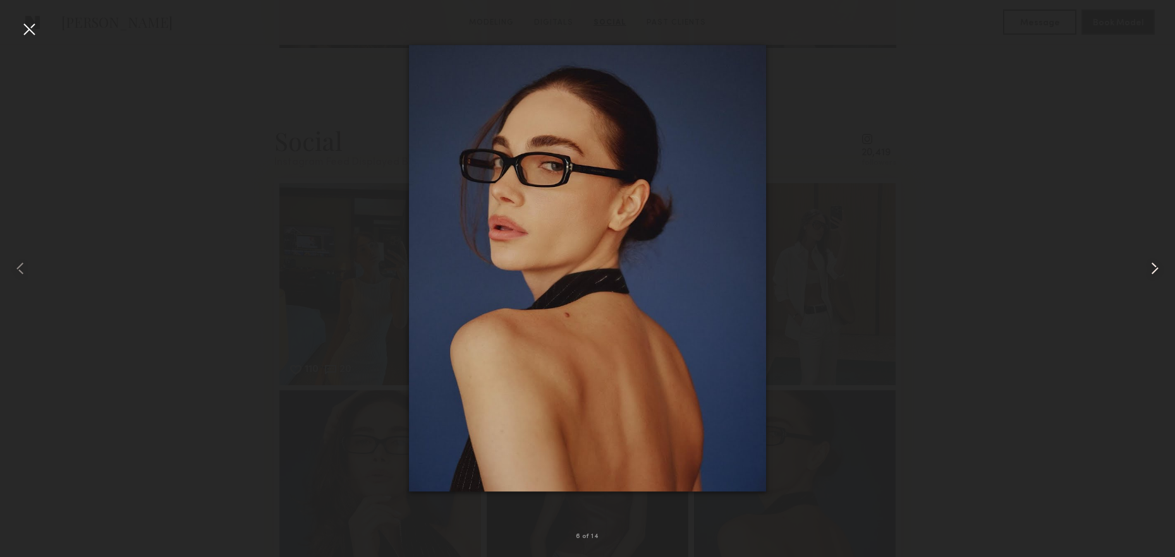
click at [1131, 277] on div at bounding box center [1151, 268] width 47 height 497
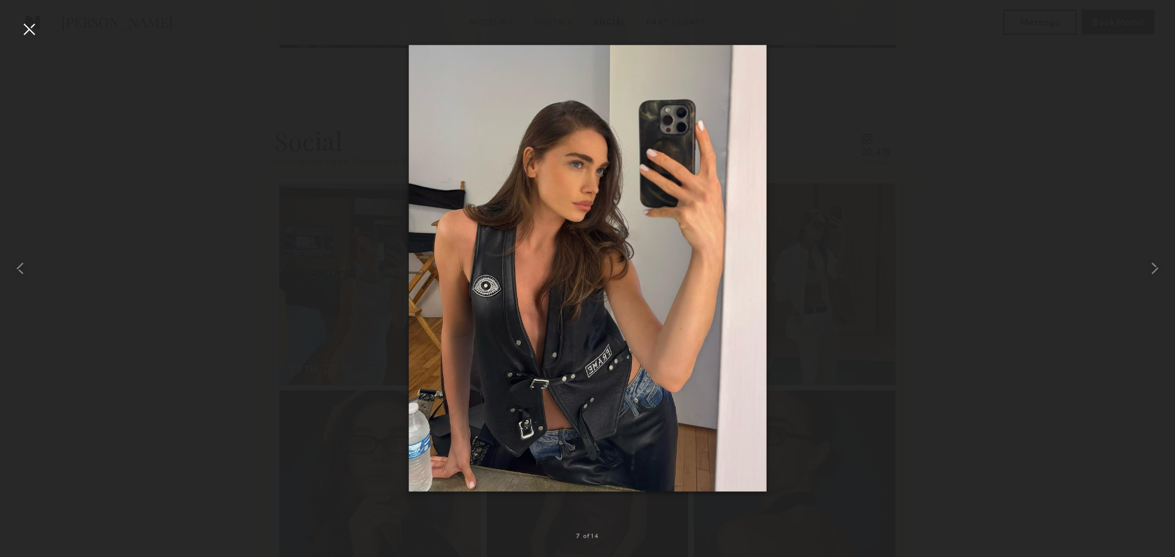
click at [934, 274] on div at bounding box center [587, 268] width 1175 height 497
click at [1013, 279] on div at bounding box center [587, 268] width 1175 height 497
click at [32, 27] on div at bounding box center [29, 29] width 20 height 20
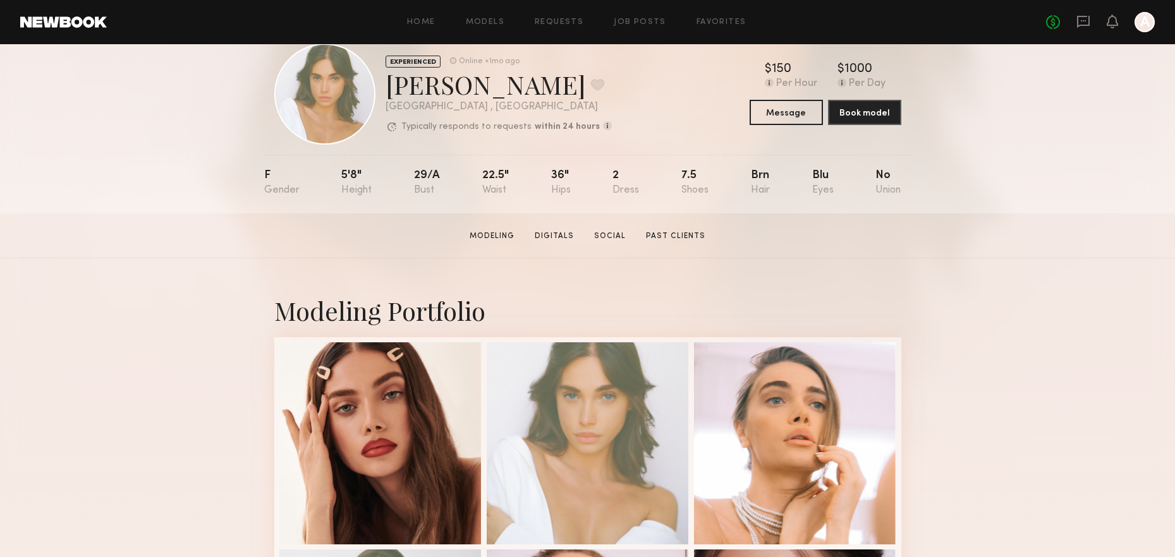
scroll to position [0, 0]
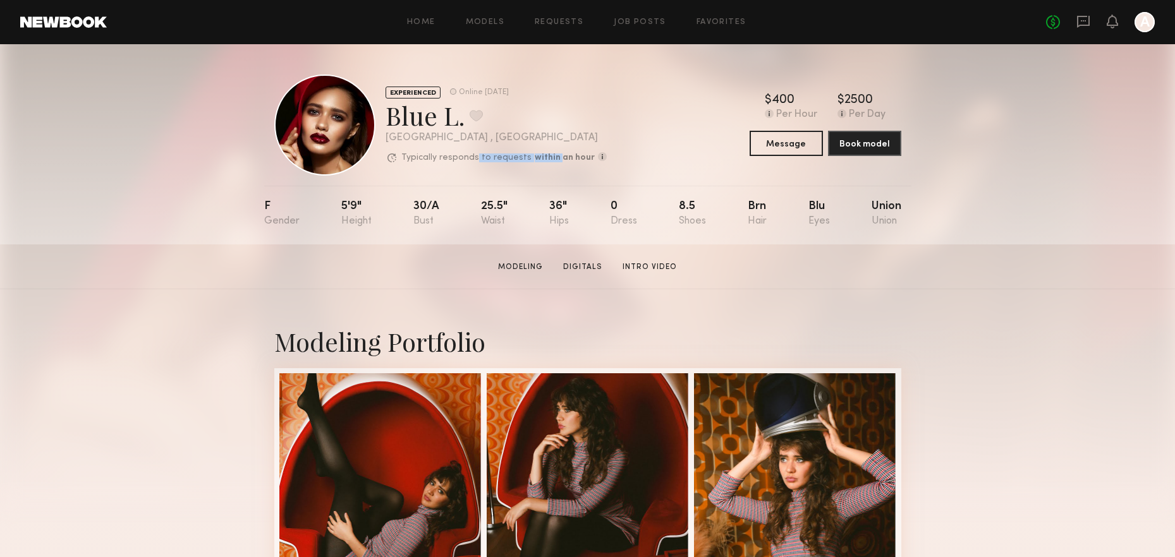
drag, startPoint x: 473, startPoint y: 155, endPoint x: 567, endPoint y: 156, distance: 94.2
click at [567, 156] on div "Typically responds to requests within an hour How quickly the model responds to…" at bounding box center [495, 158] width 221 height 13
click at [567, 156] on b "within an hour" at bounding box center [565, 158] width 60 height 9
